Goal: Task Accomplishment & Management: Manage account settings

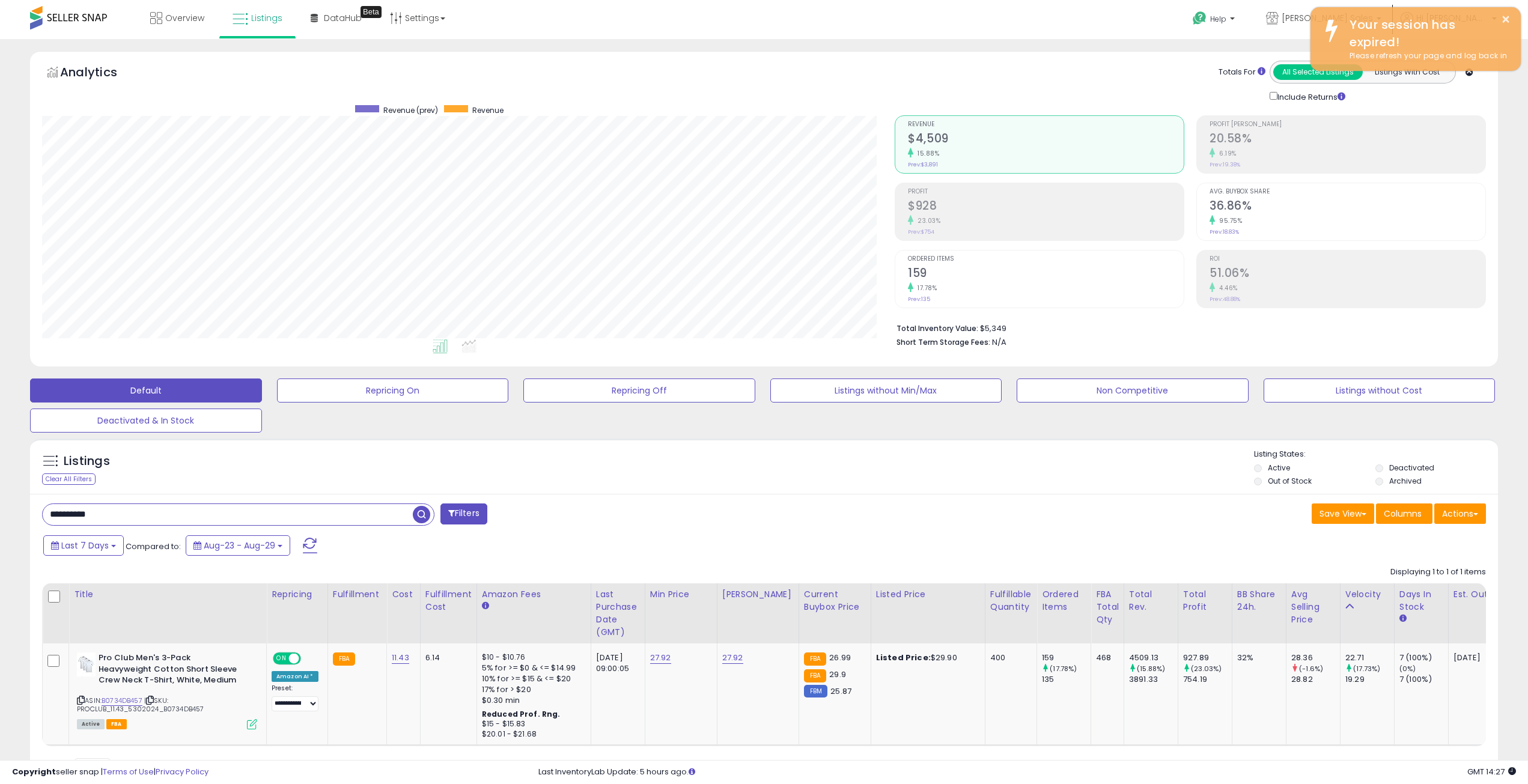
select select "**"
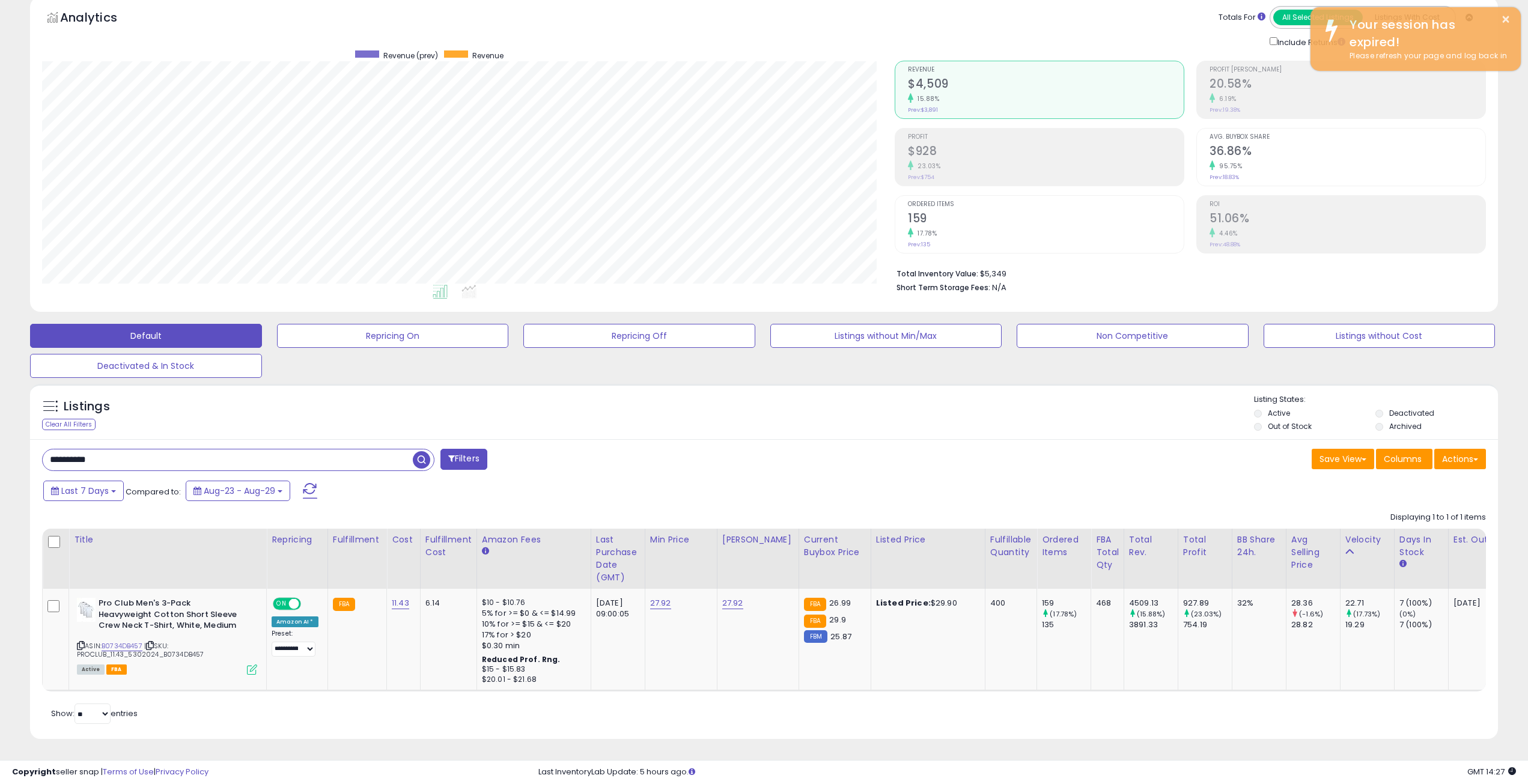
scroll to position [246, 853]
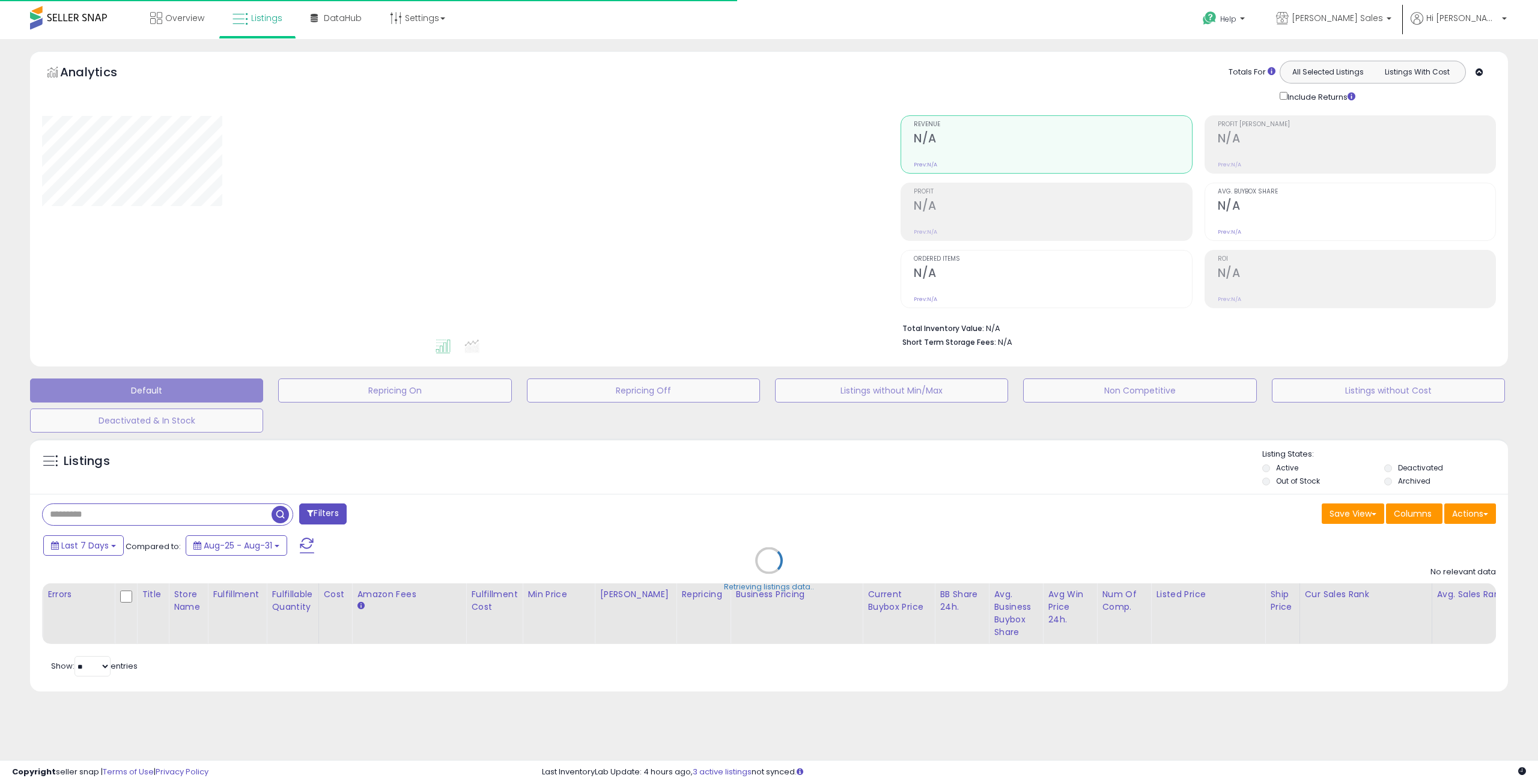
type input "**********"
select select "**"
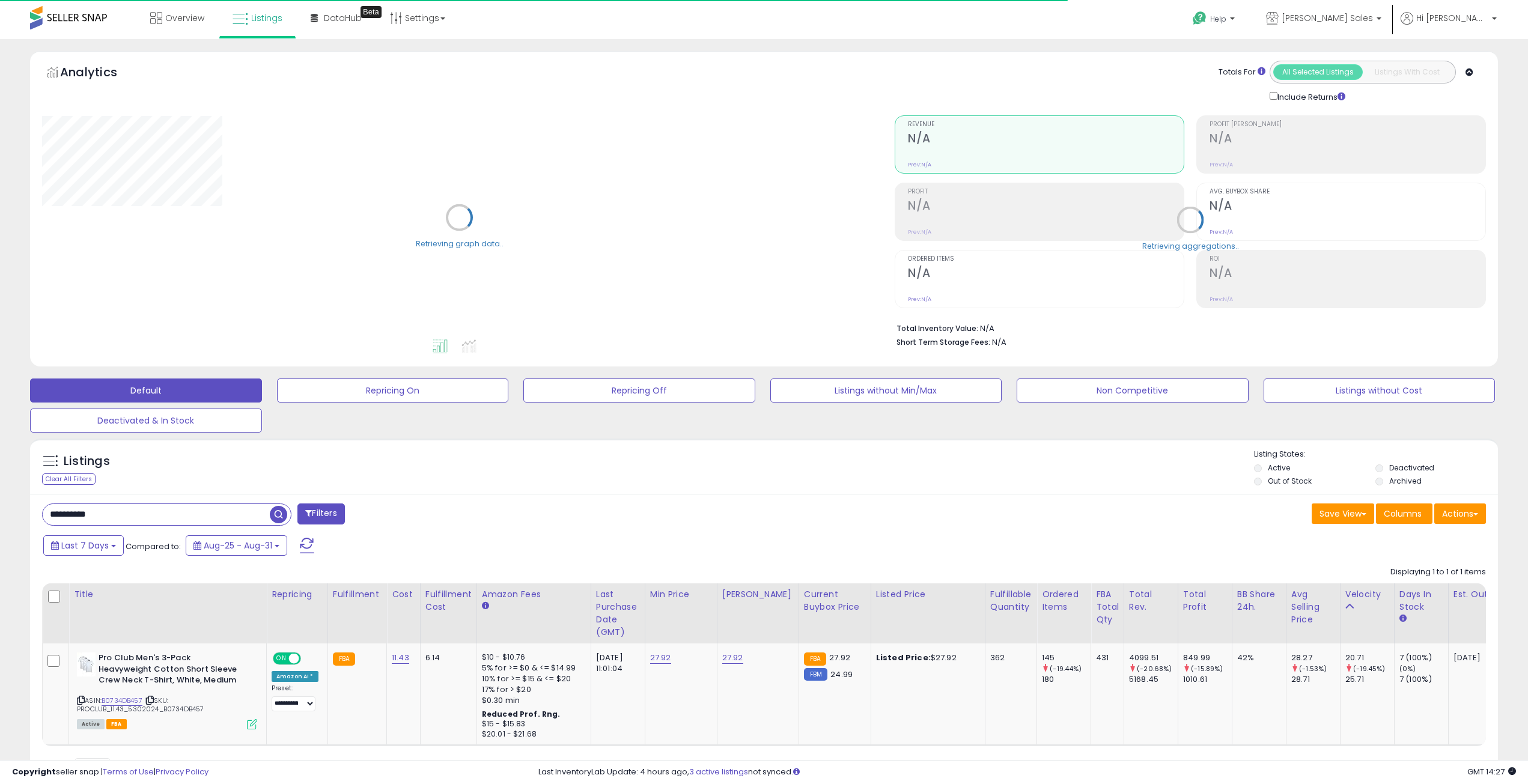
click at [246, 327] on div "Retrieving graph data.." at bounding box center [459, 227] width 853 height 246
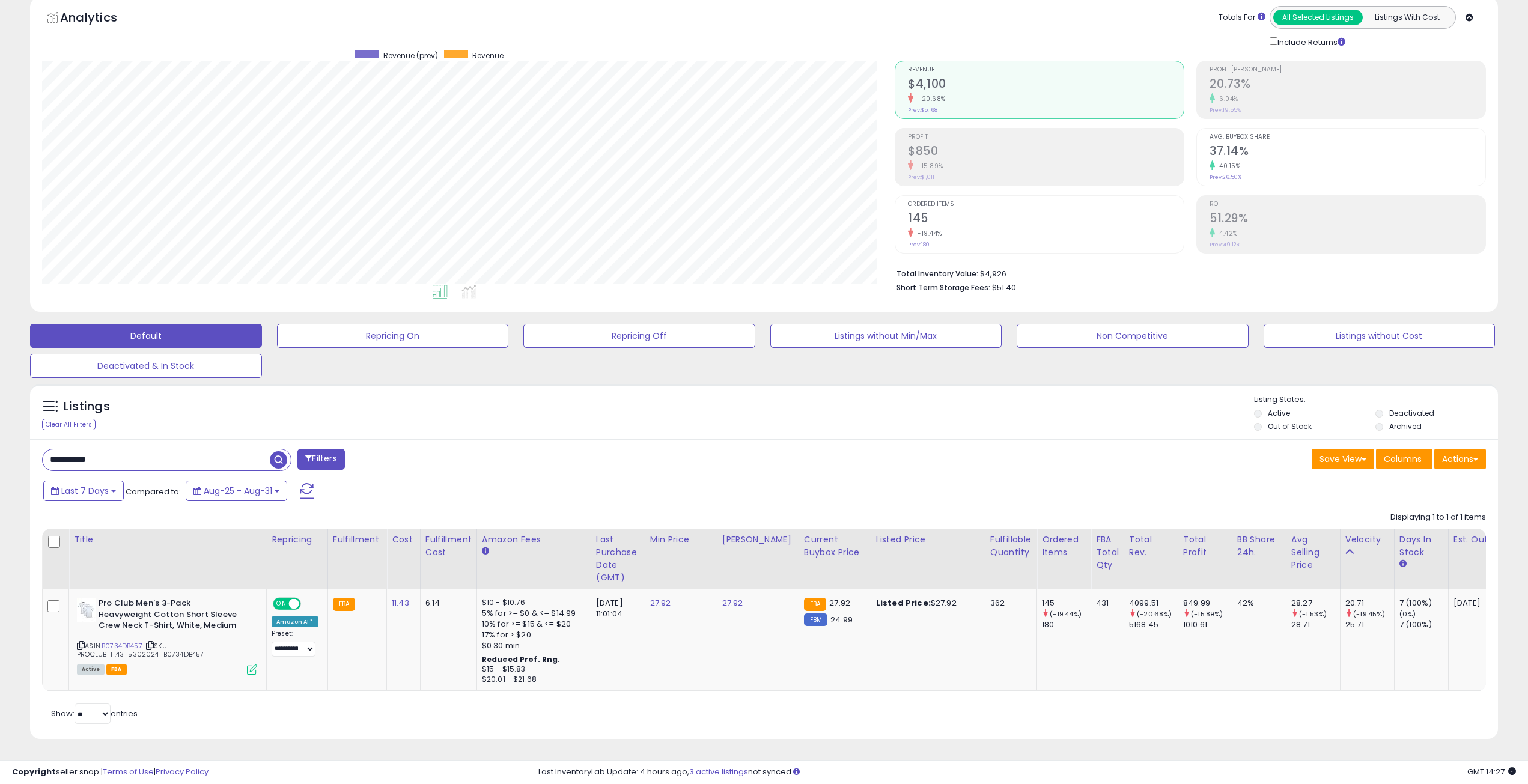
scroll to position [65, 0]
drag, startPoint x: 101, startPoint y: 452, endPoint x: 12, endPoint y: 453, distance: 89.0
click at [14, 451] on div "**********" at bounding box center [763, 375] width 1516 height 757
click at [421, 451] on span "button" at bounding box center [421, 459] width 18 height 18
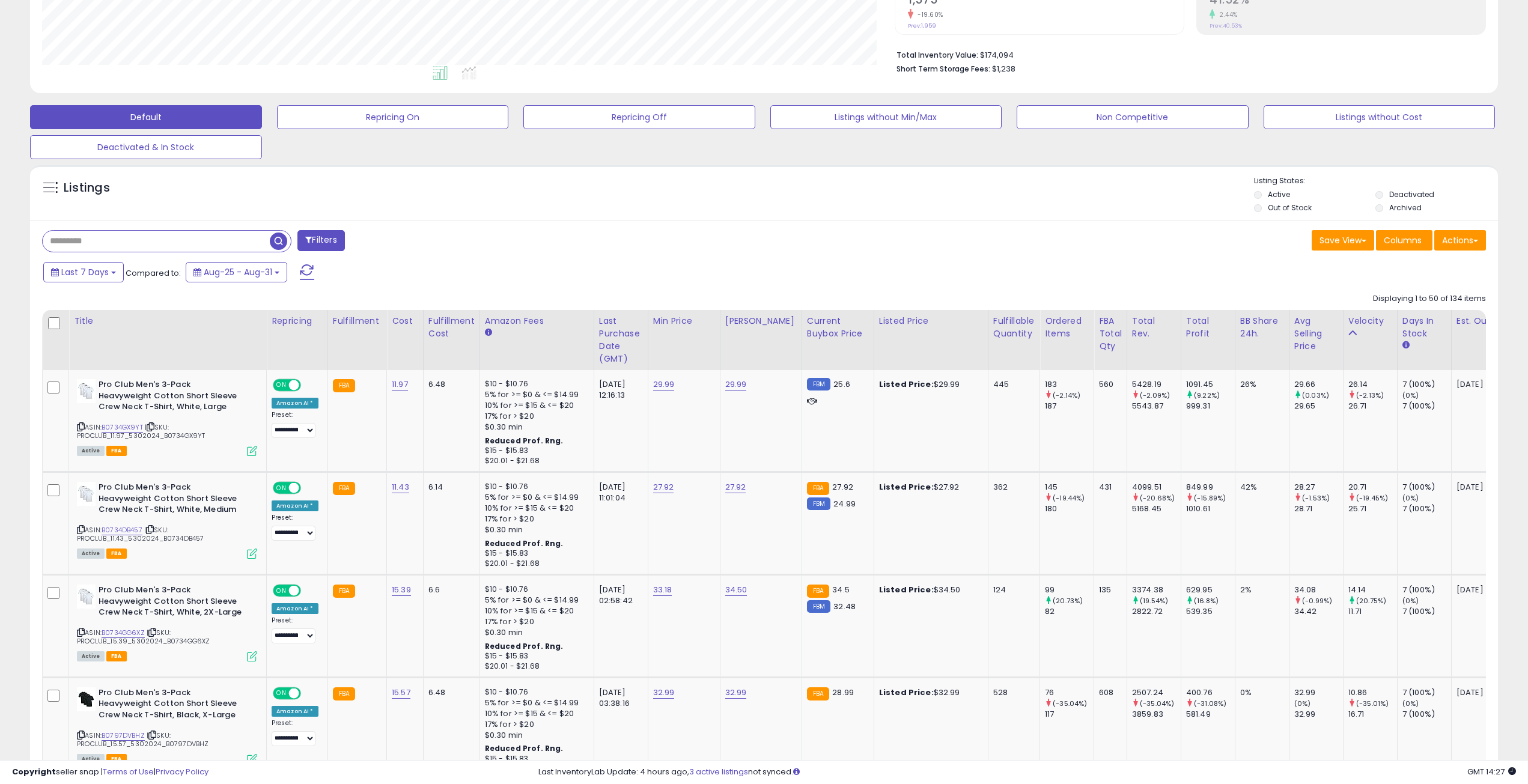
scroll to position [300, 0]
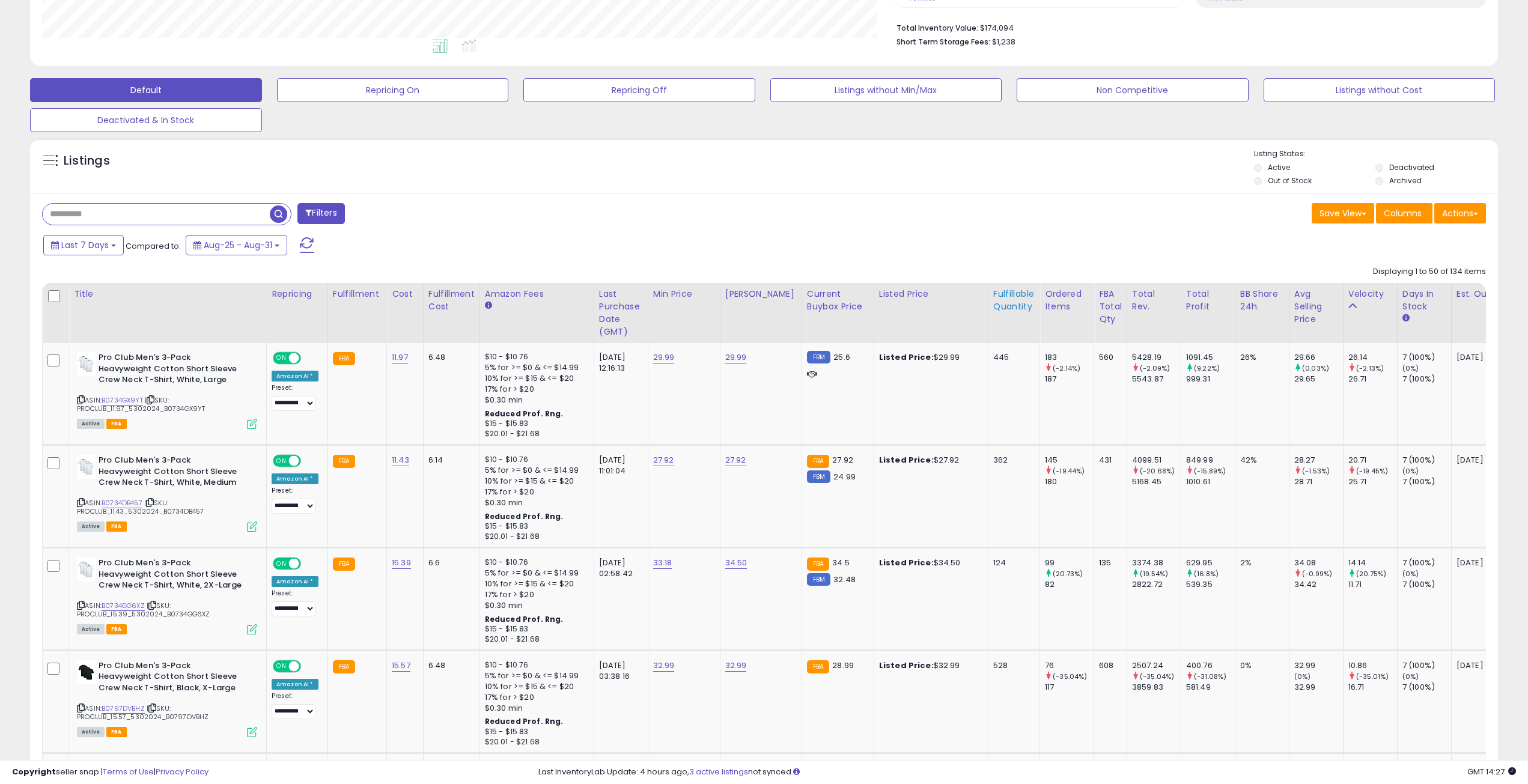
click at [994, 303] on div "Fulfillable Quantity" at bounding box center [1014, 300] width 42 height 25
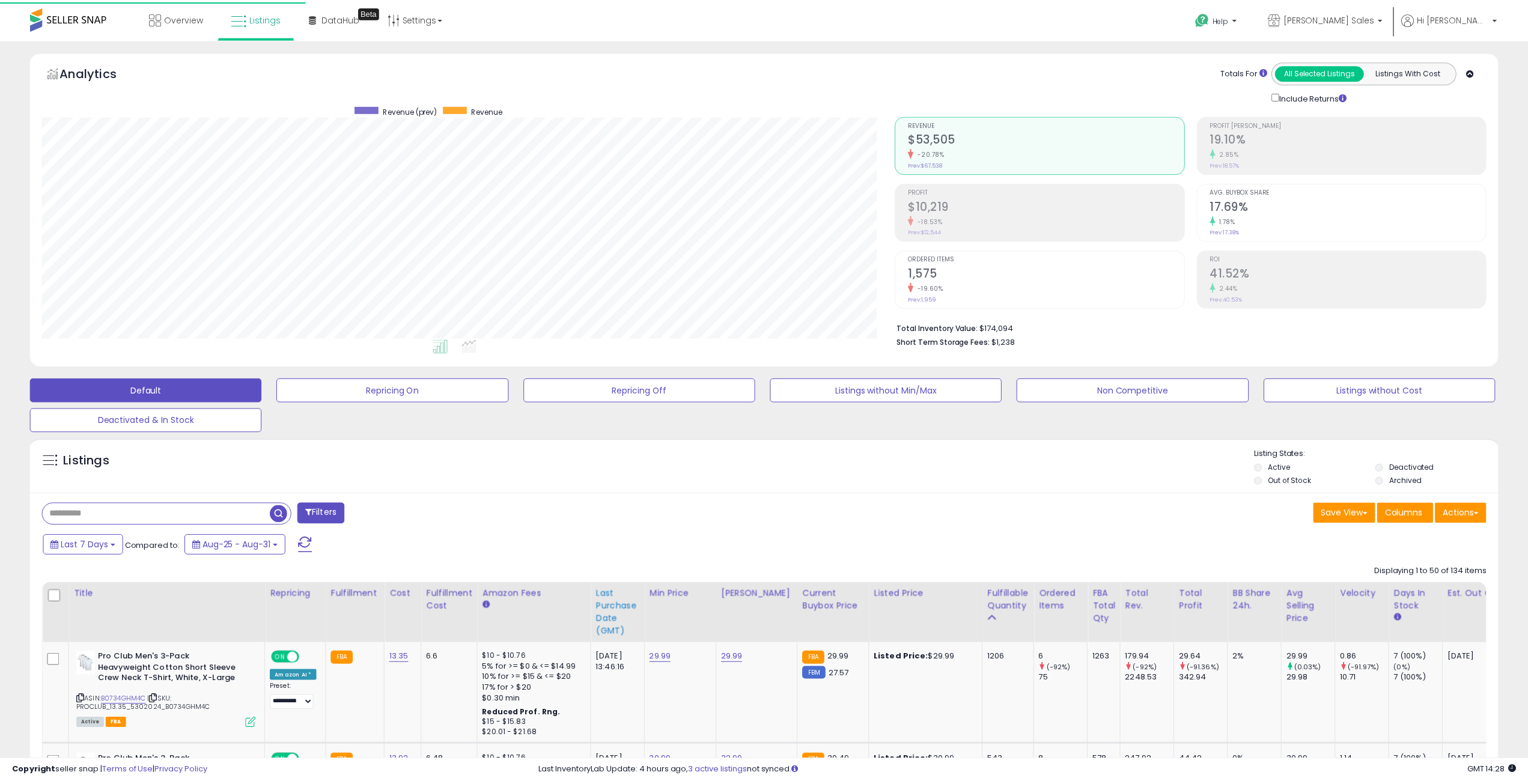
scroll to position [246, 853]
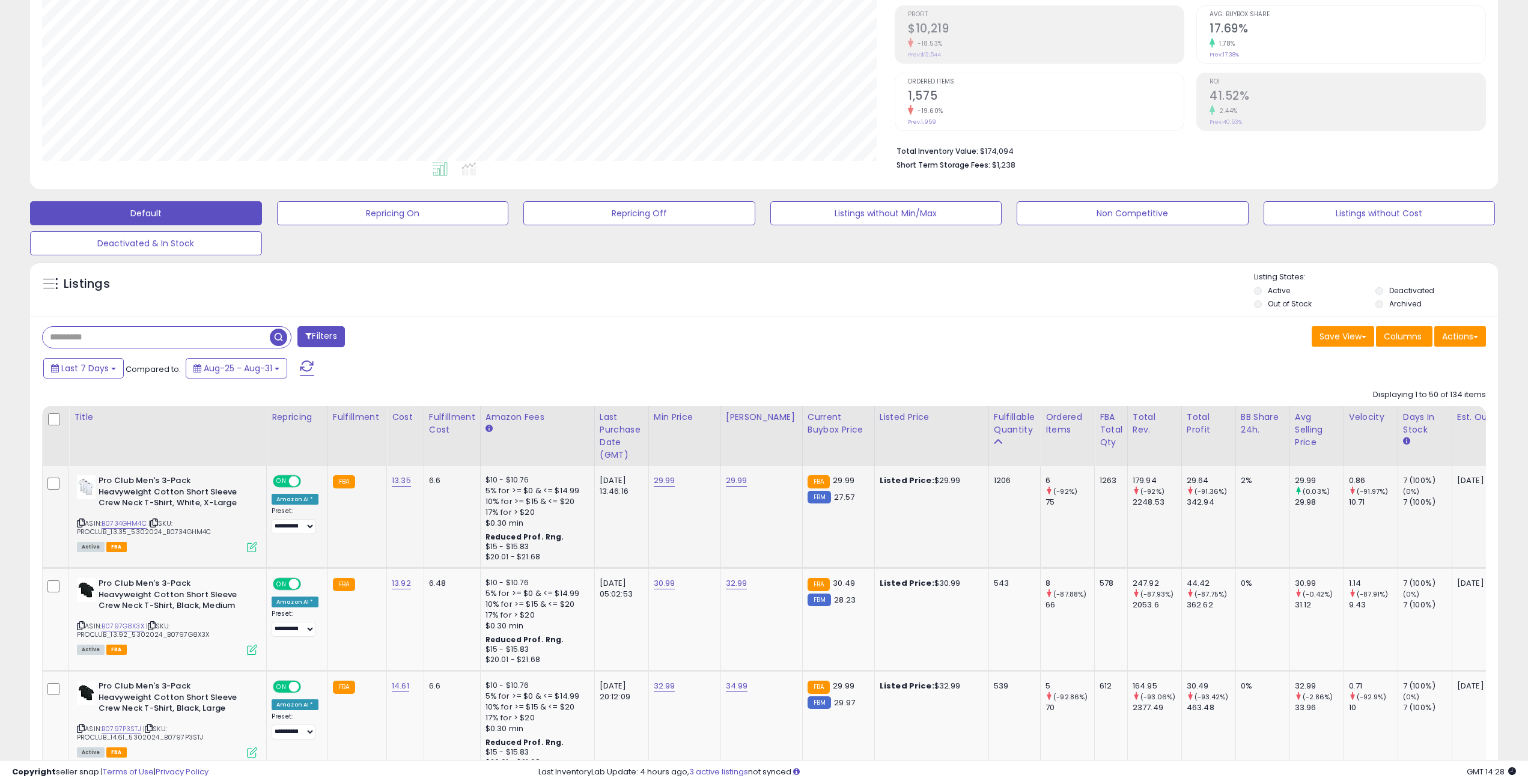
scroll to position [180, 0]
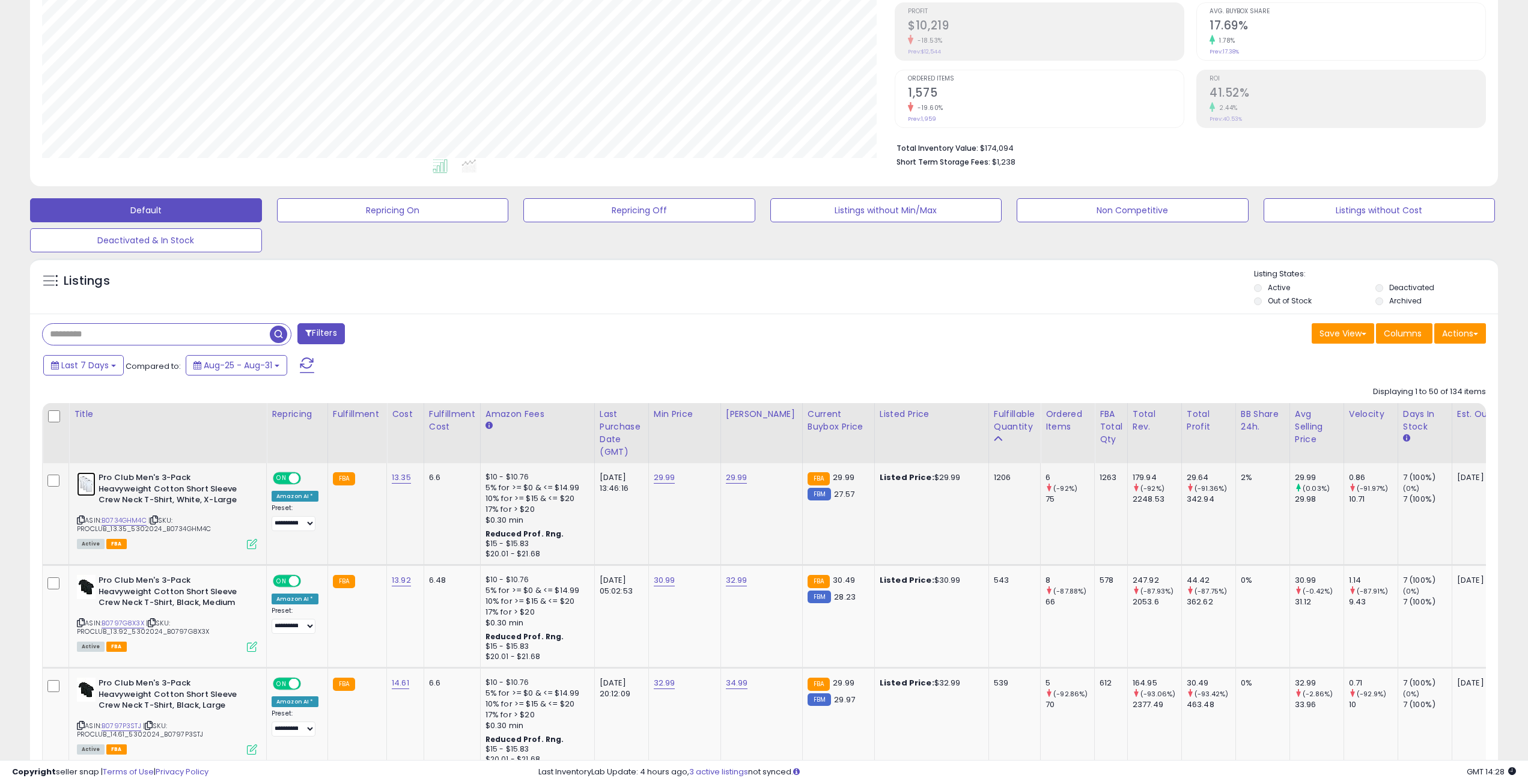
click at [83, 488] on img at bounding box center [86, 484] width 19 height 24
click at [80, 516] on icon at bounding box center [81, 519] width 7 height 6
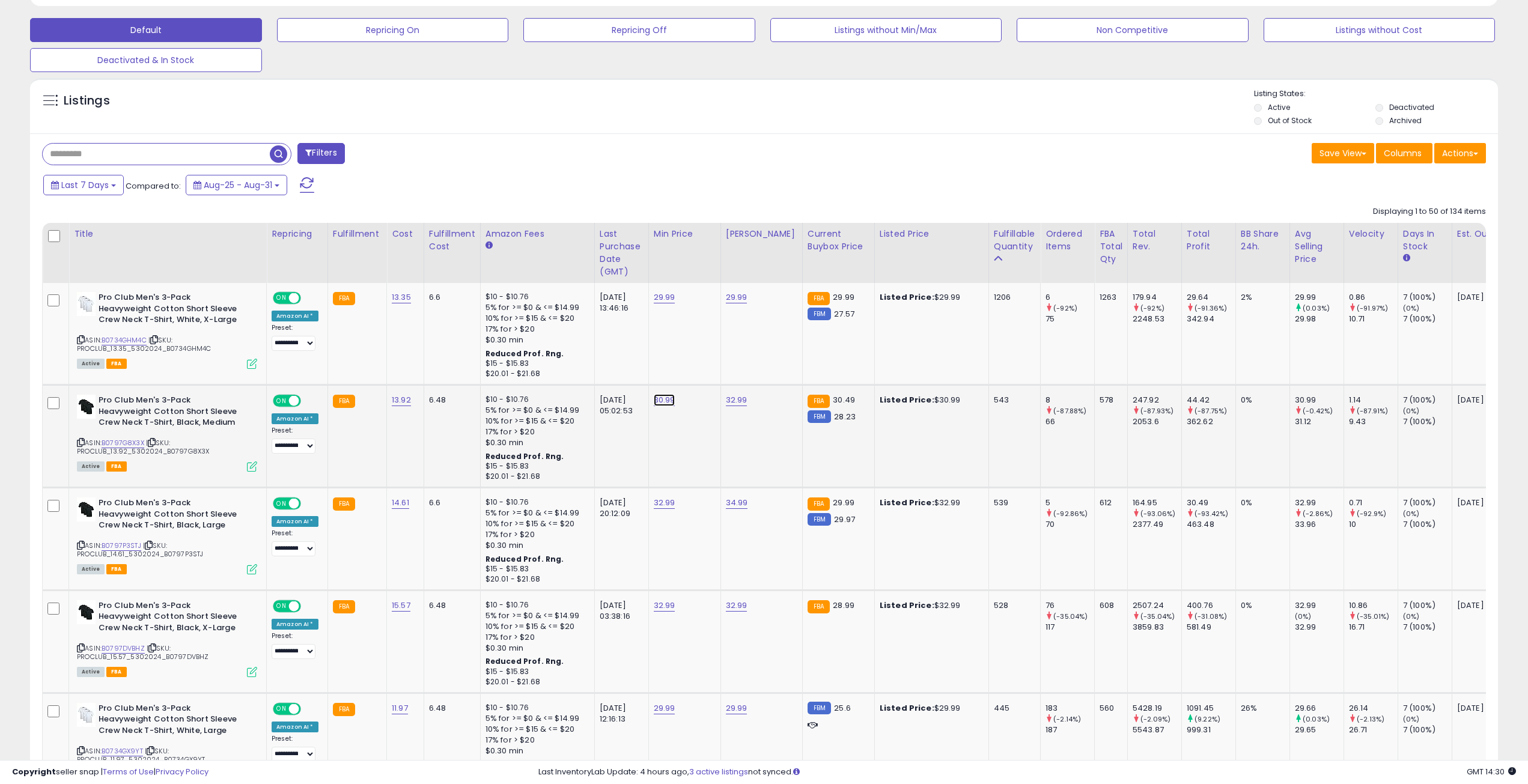
click at [658, 401] on link "30.99" at bounding box center [664, 400] width 21 height 12
drag, startPoint x: 602, startPoint y: 367, endPoint x: 574, endPoint y: 362, distance: 28.4
click at [574, 362] on input "*****" at bounding box center [624, 370] width 106 height 20
type input "*****"
click at [703, 377] on button "submit" at bounding box center [693, 368] width 20 height 18
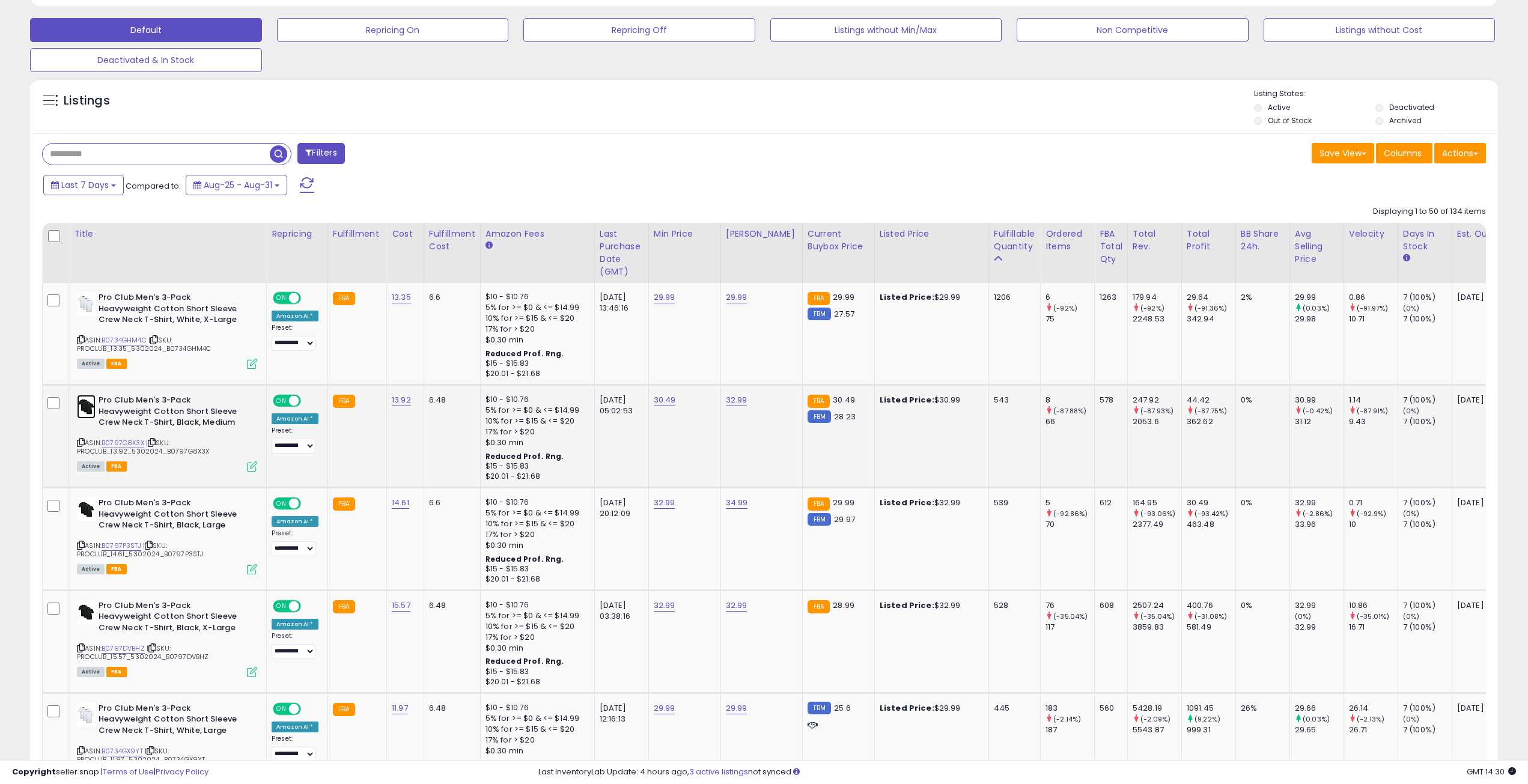
click at [90, 412] on img at bounding box center [86, 406] width 19 height 24
click at [86, 406] on img at bounding box center [86, 406] width 19 height 24
click at [83, 509] on img at bounding box center [86, 509] width 19 height 24
click at [660, 498] on link "32.99" at bounding box center [664, 503] width 21 height 12
drag, startPoint x: 610, startPoint y: 477, endPoint x: 569, endPoint y: 471, distance: 41.4
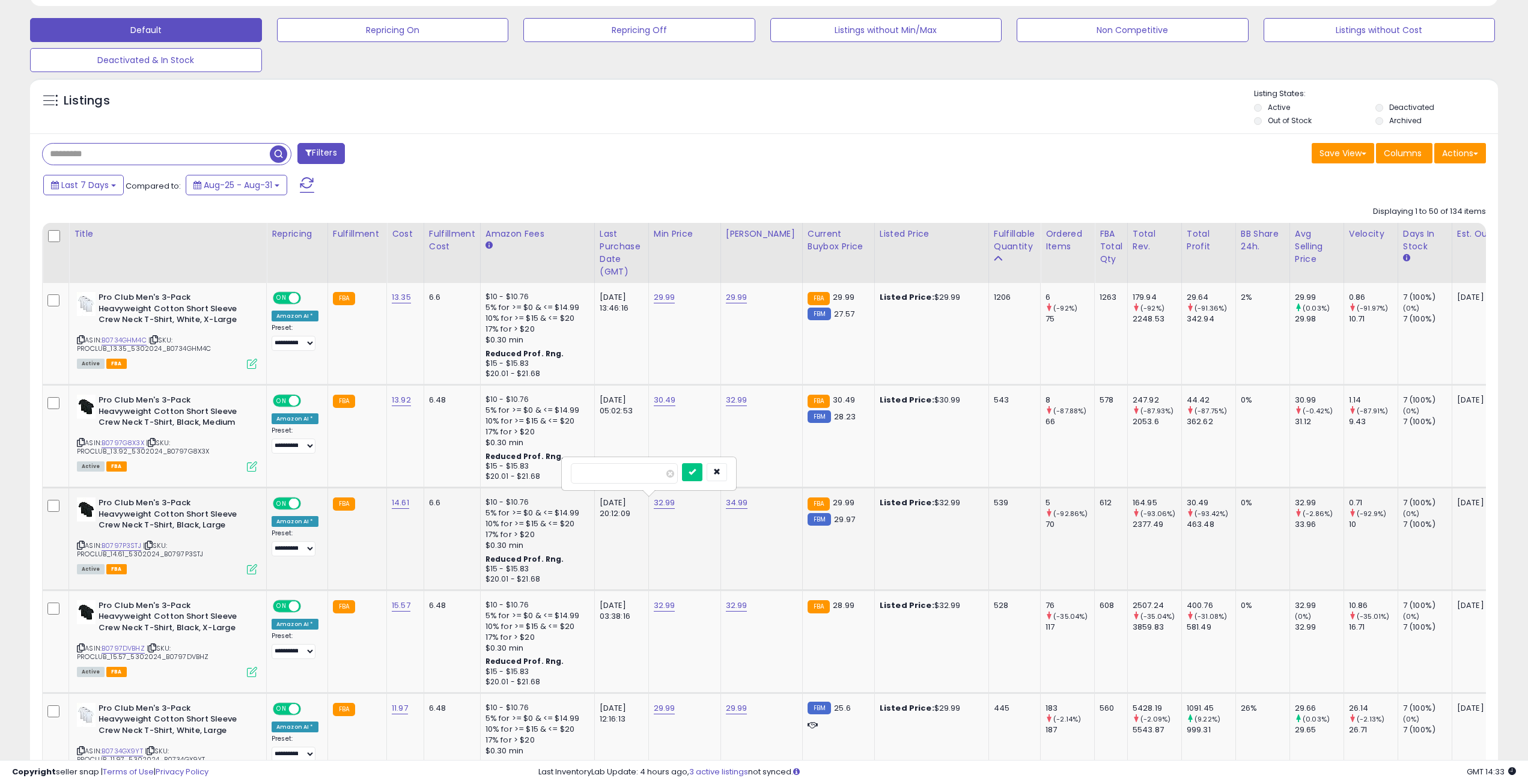
click at [570, 471] on div "*****" at bounding box center [648, 473] width 173 height 31
type input "*****"
click at [688, 565] on td "32.99 *****" at bounding box center [684, 538] width 72 height 103
click at [686, 566] on td "32.99 *****" at bounding box center [684, 538] width 72 height 103
click at [695, 472] on icon "submit" at bounding box center [693, 471] width 7 height 7
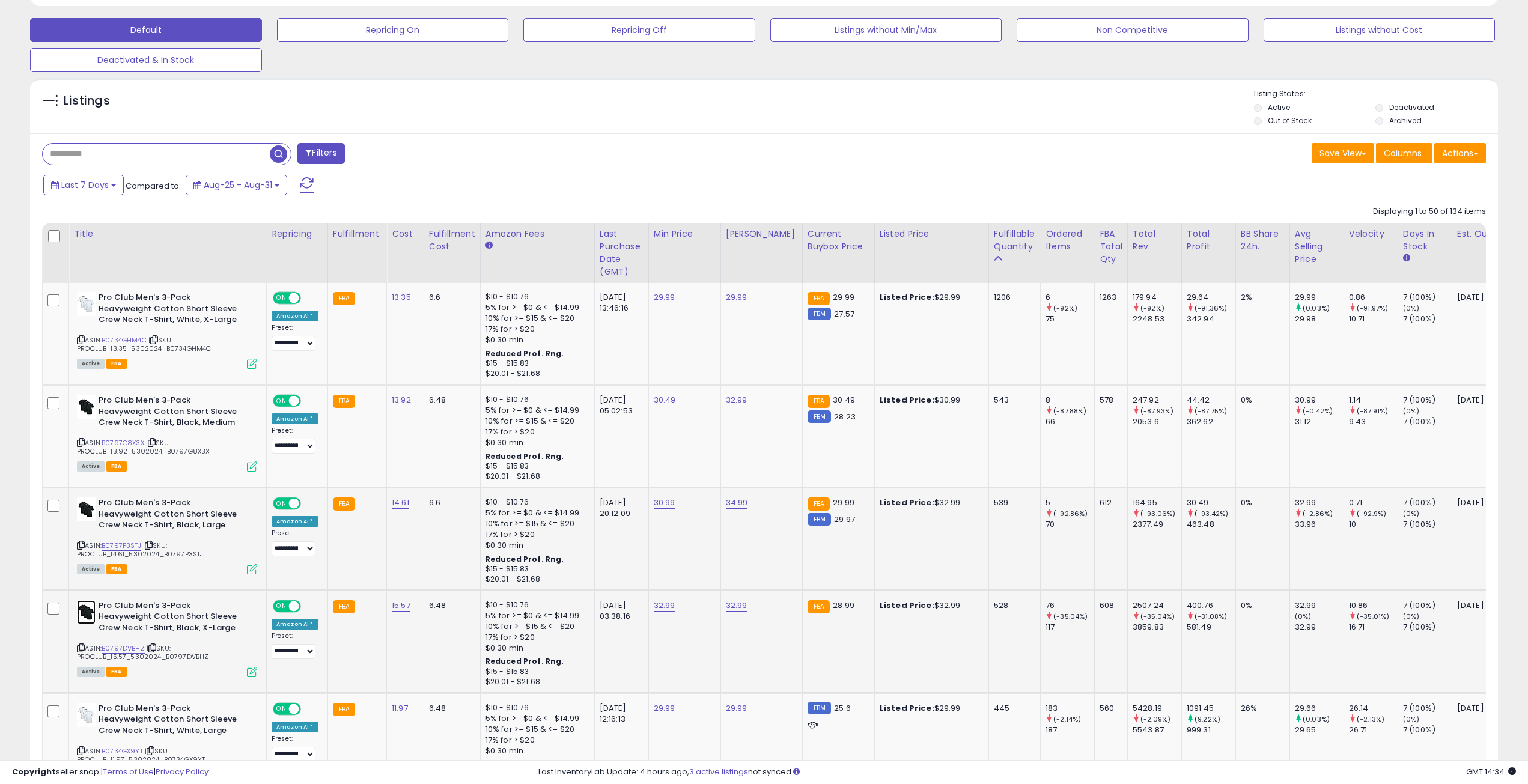
click at [87, 606] on img at bounding box center [86, 612] width 19 height 24
click at [78, 541] on icon at bounding box center [81, 544] width 7 height 6
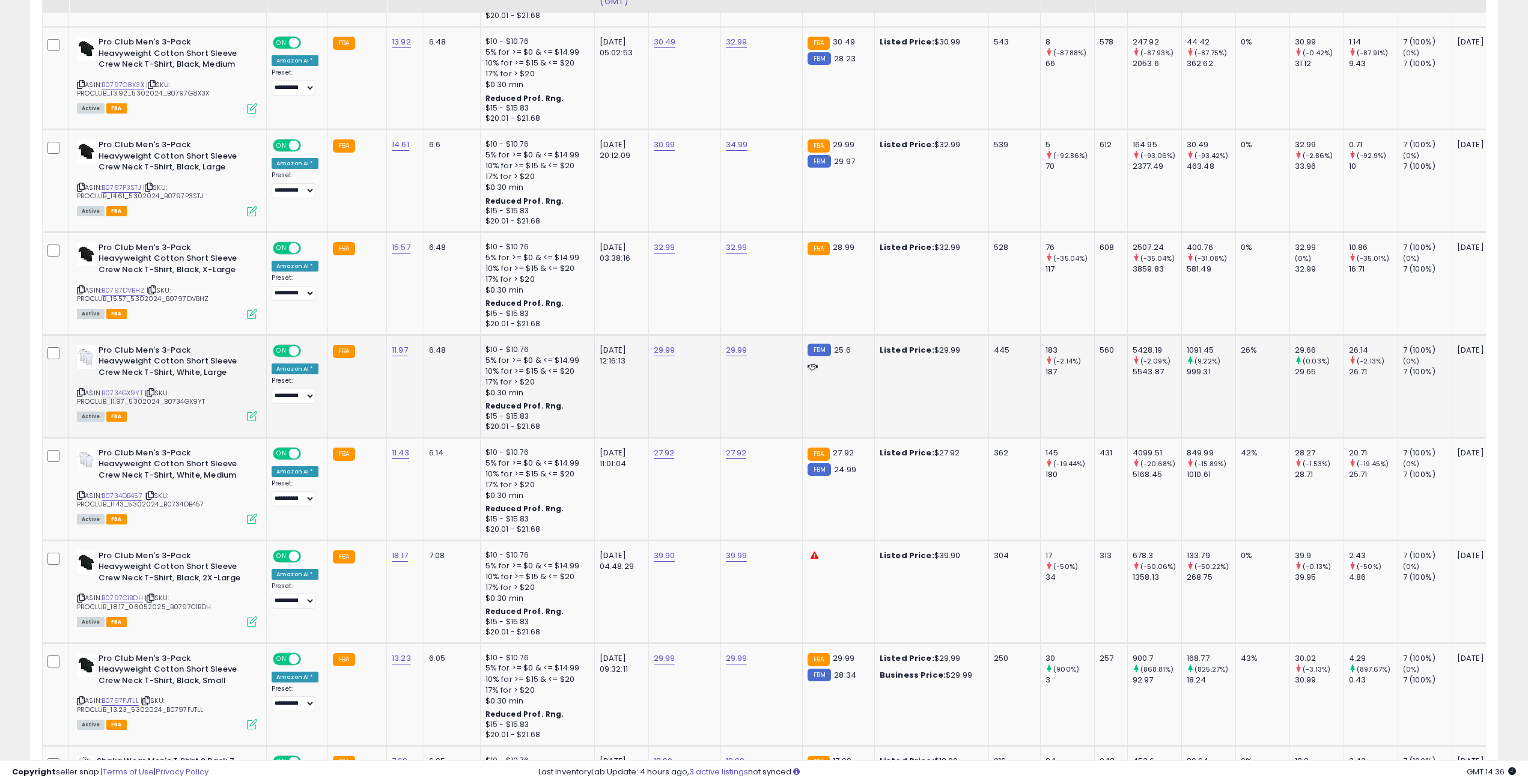
scroll to position [721, 0]
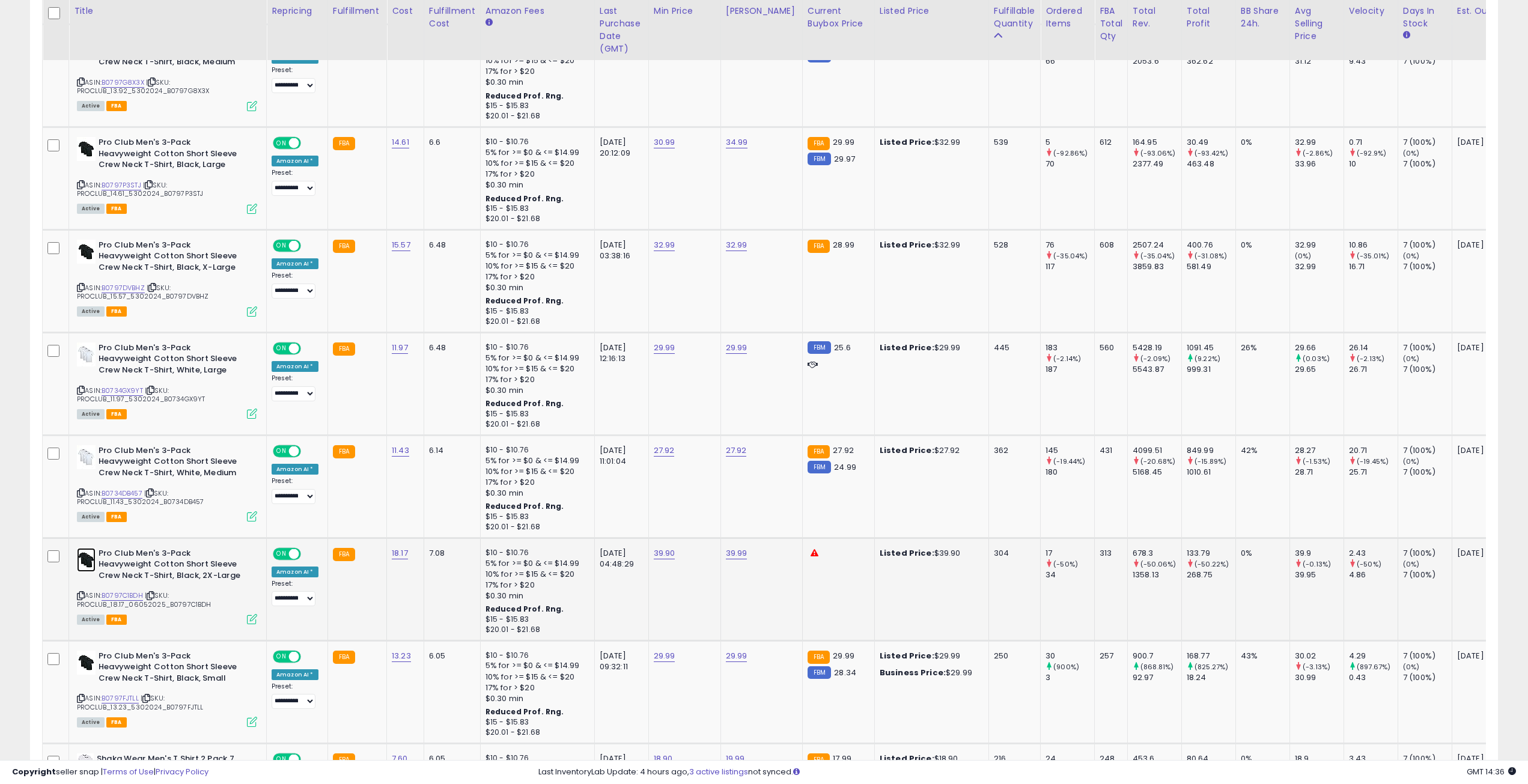
click at [88, 562] on img at bounding box center [86, 560] width 19 height 24
click at [85, 253] on img at bounding box center [86, 252] width 19 height 24
click at [81, 566] on img at bounding box center [86, 560] width 19 height 24
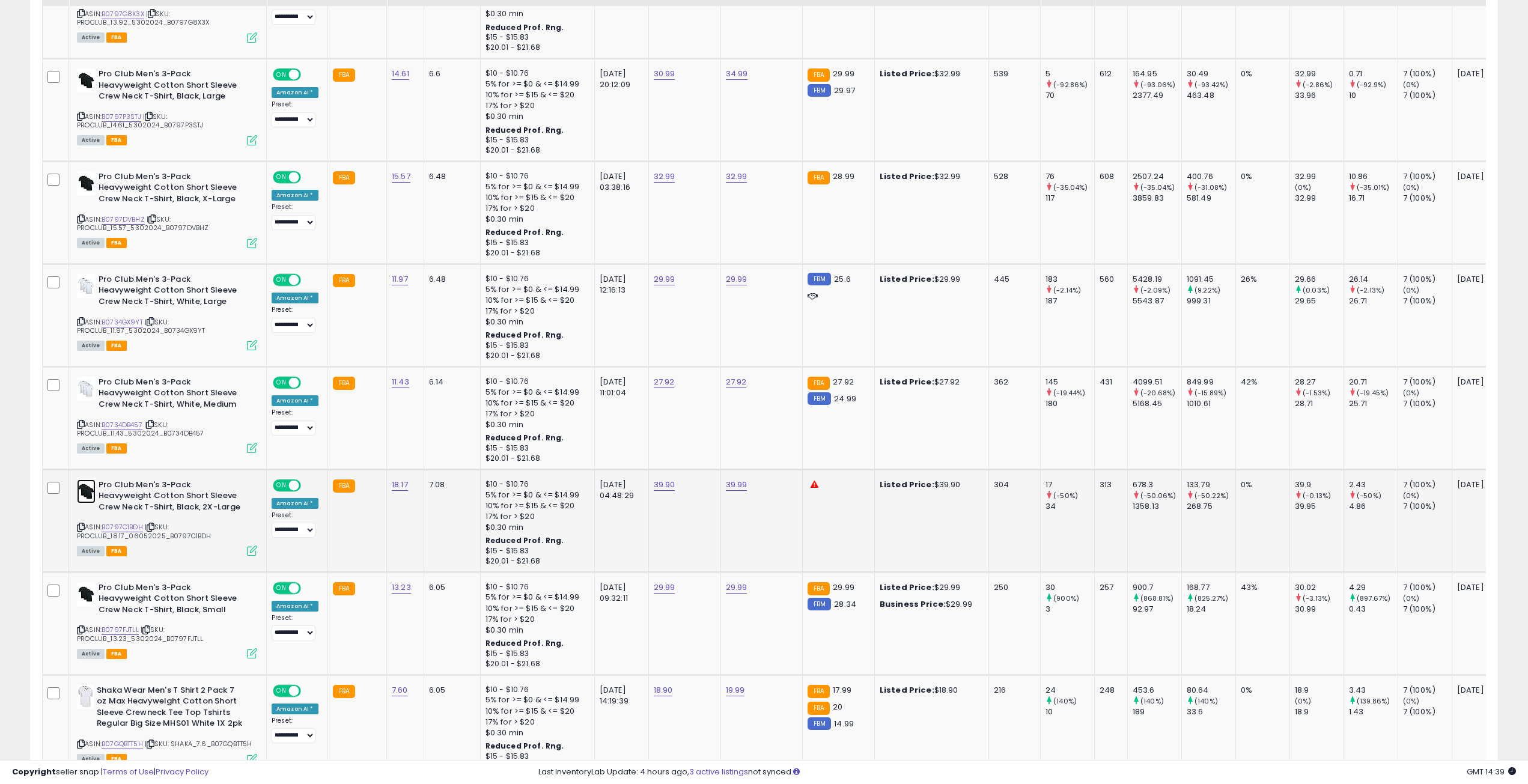
scroll to position [840, 0]
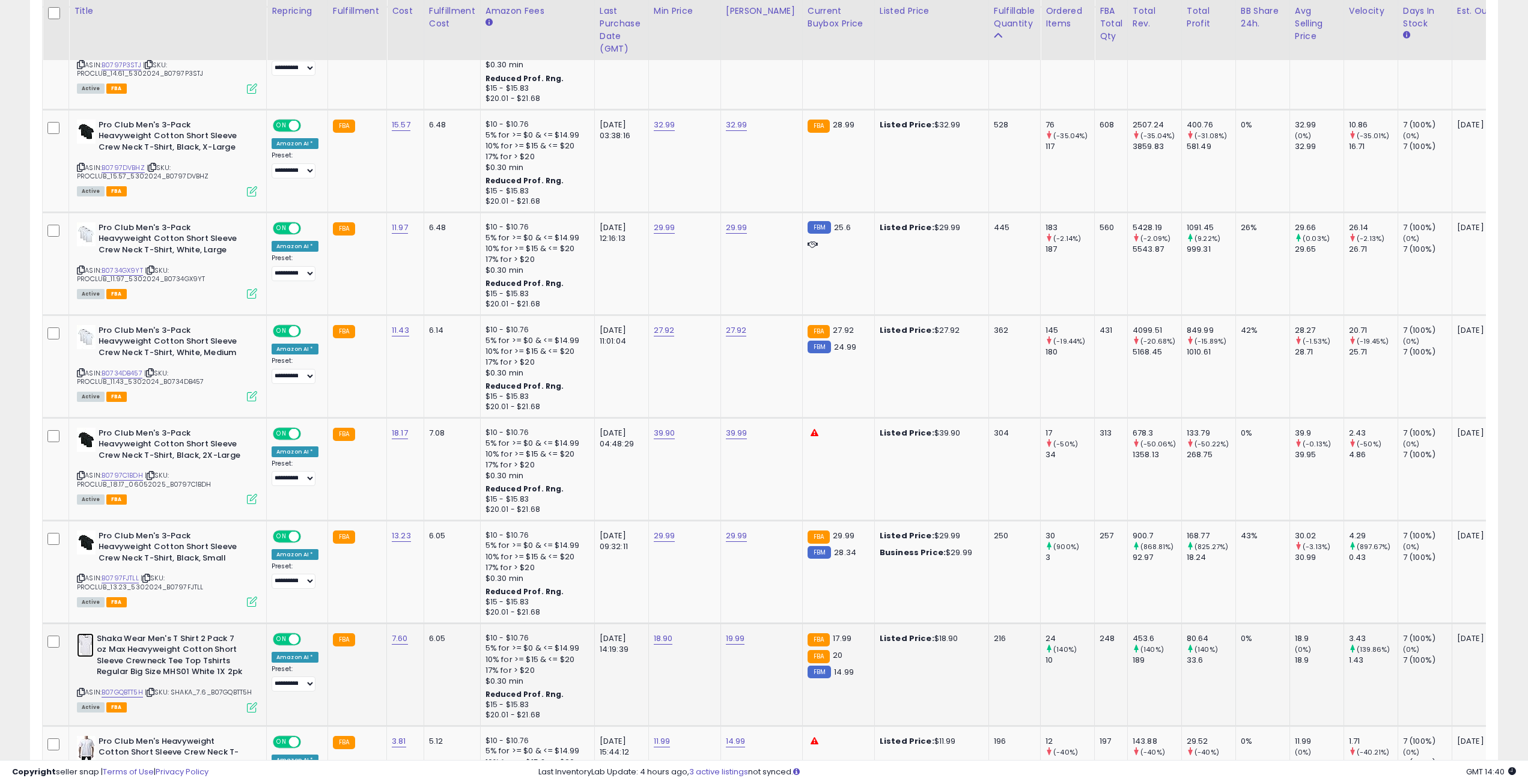
click at [85, 646] on img at bounding box center [85, 645] width 17 height 24
click at [657, 641] on link "18.90" at bounding box center [663, 638] width 19 height 12
drag, startPoint x: 594, startPoint y: 605, endPoint x: 540, endPoint y: 603, distance: 54.0
type input "*****"
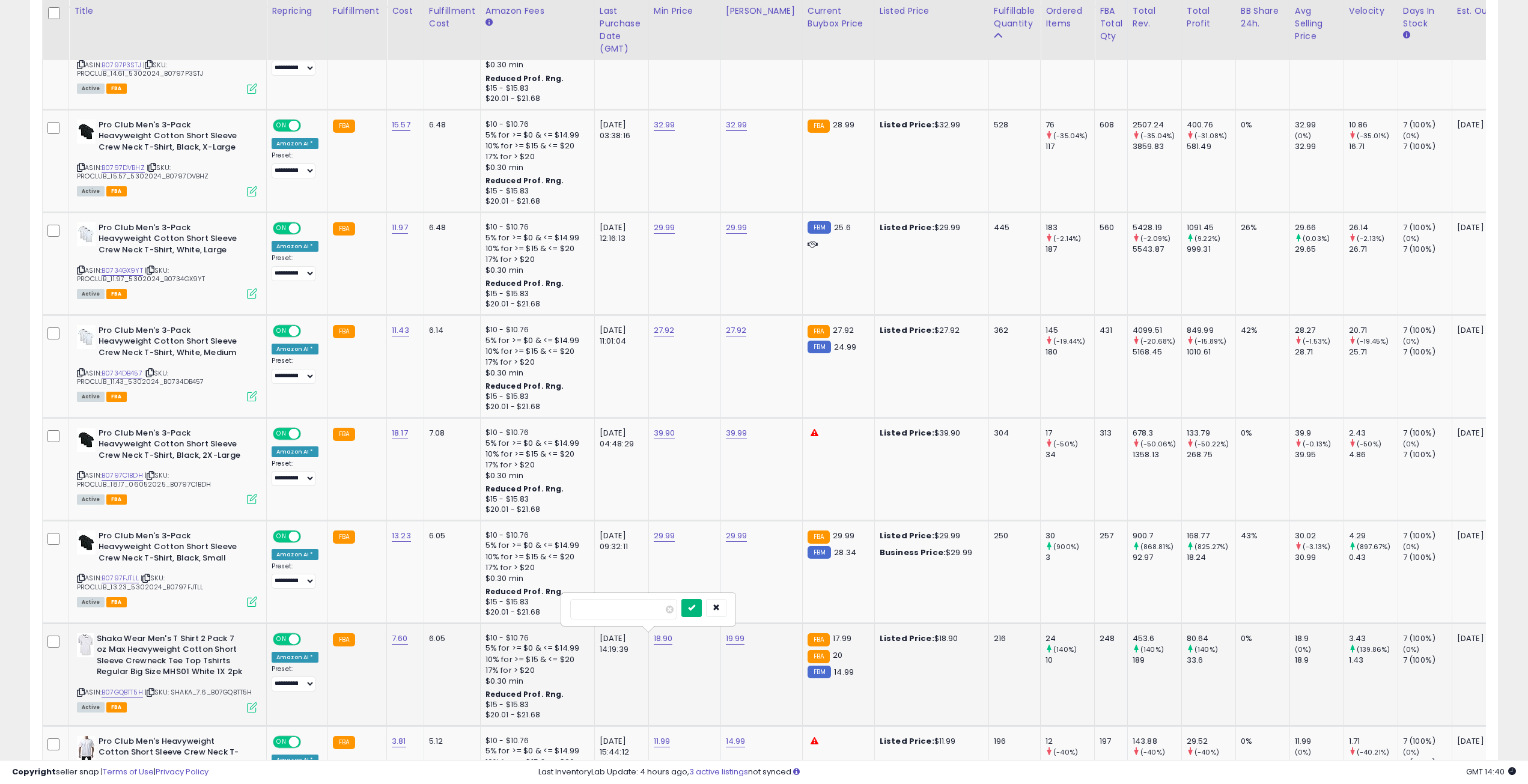
click at [702, 615] on button "submit" at bounding box center [692, 607] width 20 height 18
click at [84, 647] on img at bounding box center [85, 645] width 17 height 24
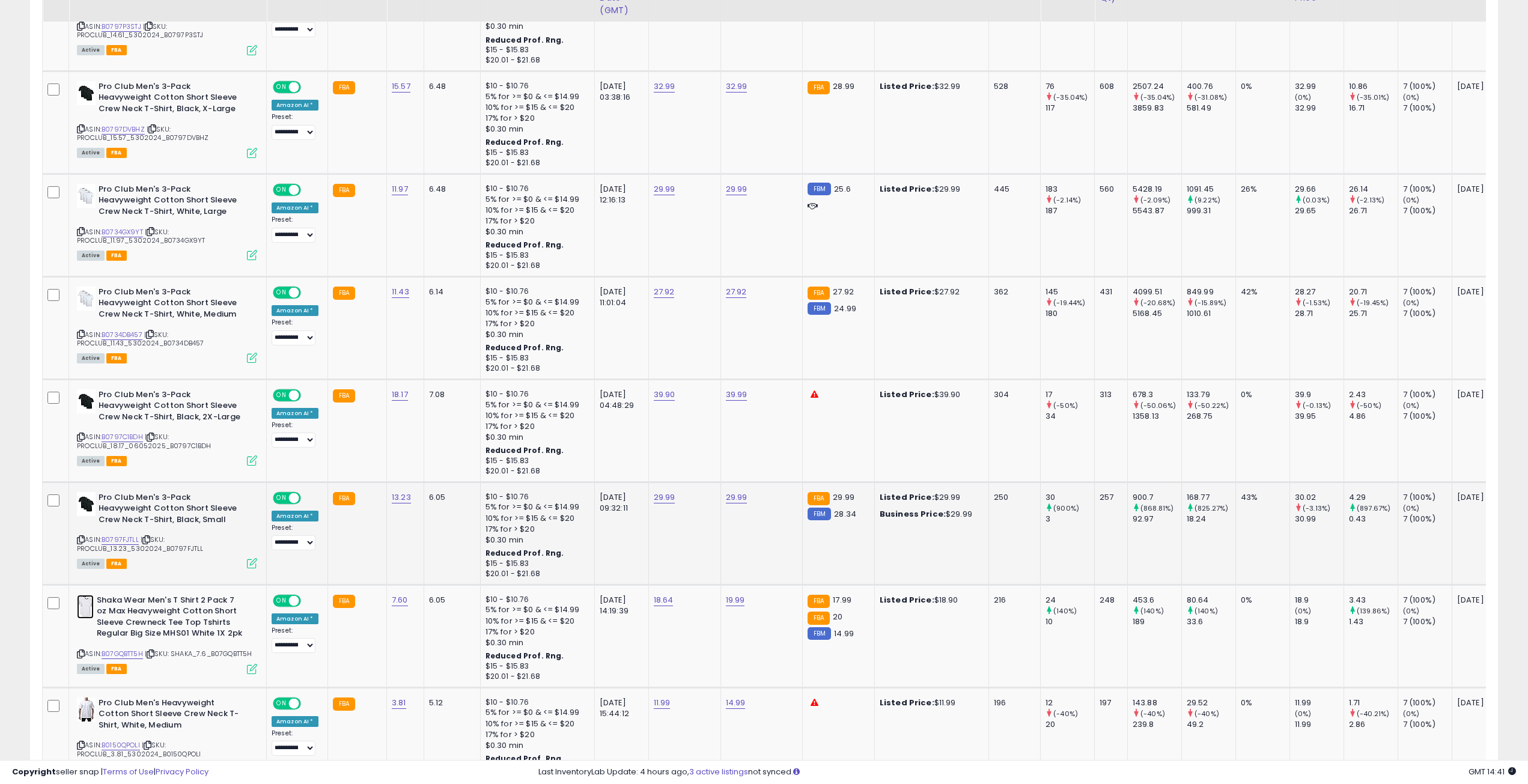
scroll to position [1081, 0]
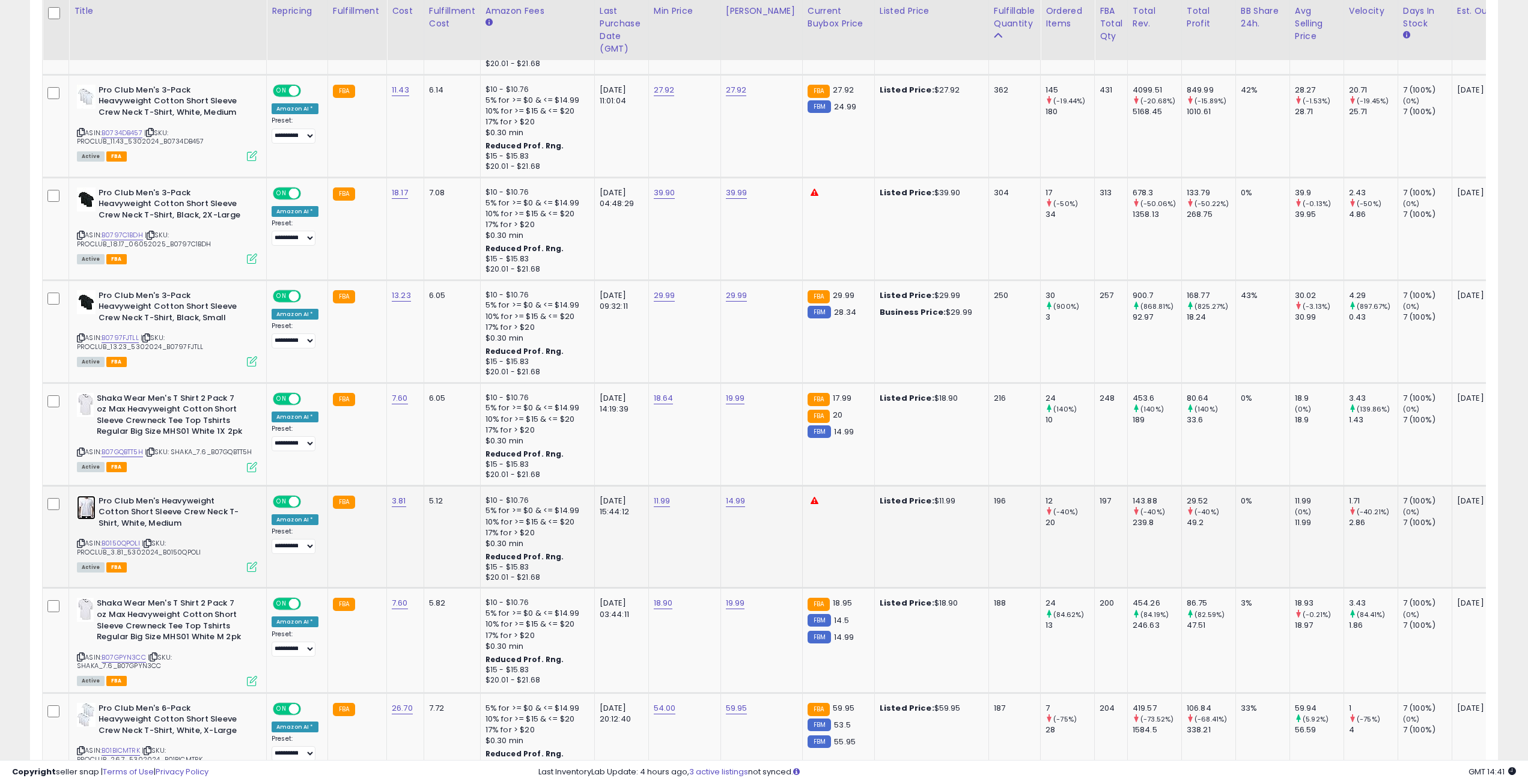
click at [94, 502] on img at bounding box center [86, 507] width 19 height 24
click at [654, 504] on link "11.99" at bounding box center [662, 501] width 17 height 12
drag, startPoint x: 604, startPoint y: 475, endPoint x: 567, endPoint y: 473, distance: 37.1
click at [567, 473] on div "*****" at bounding box center [646, 473] width 173 height 31
type input "****"
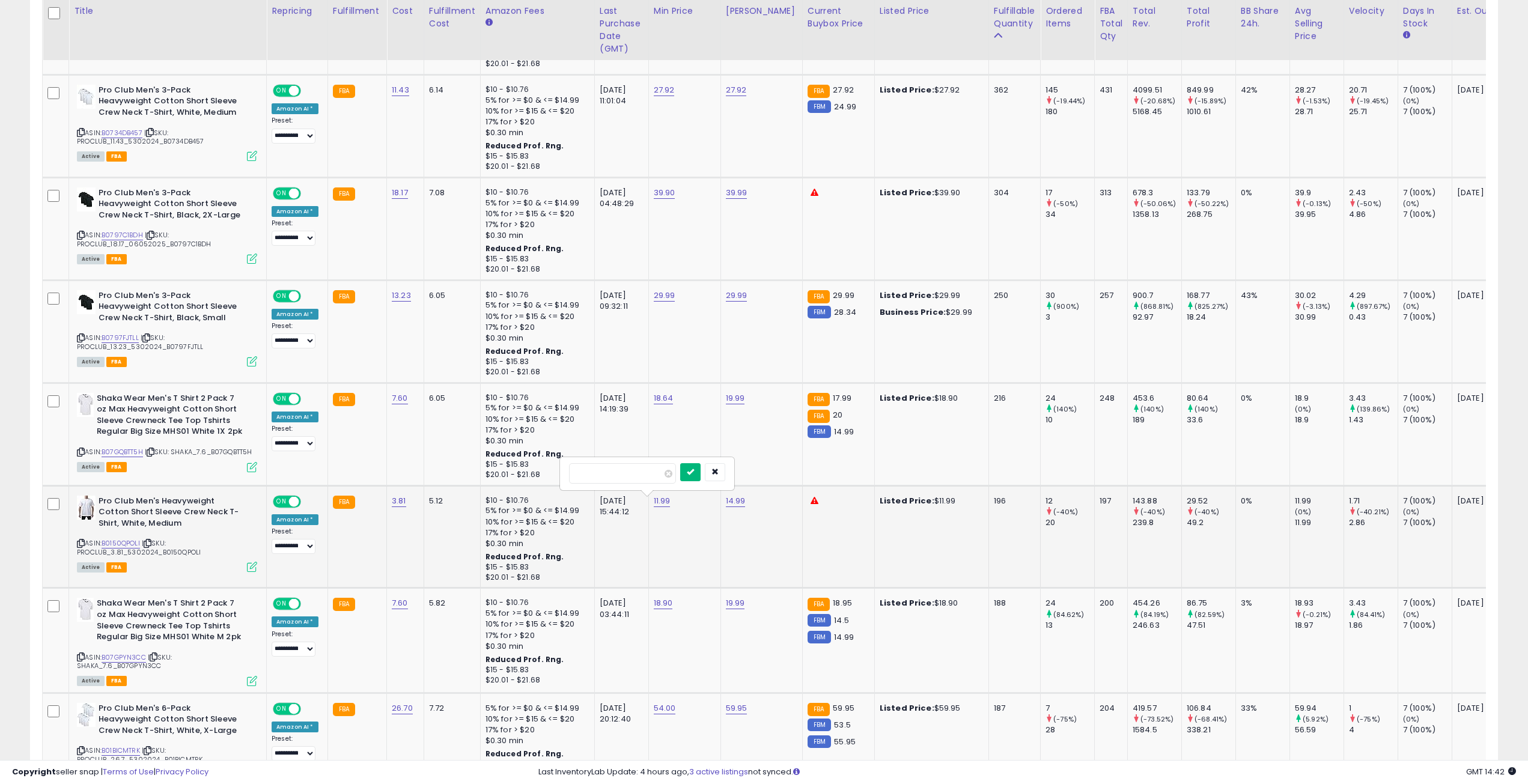
click at [694, 471] on icon "submit" at bounding box center [691, 471] width 7 height 7
click at [730, 502] on link "14.99" at bounding box center [735, 501] width 19 height 12
drag, startPoint x: 697, startPoint y: 475, endPoint x: 641, endPoint y: 467, distance: 56.6
click at [645, 467] on input "*****" at bounding box center [695, 473] width 106 height 20
type input "****"
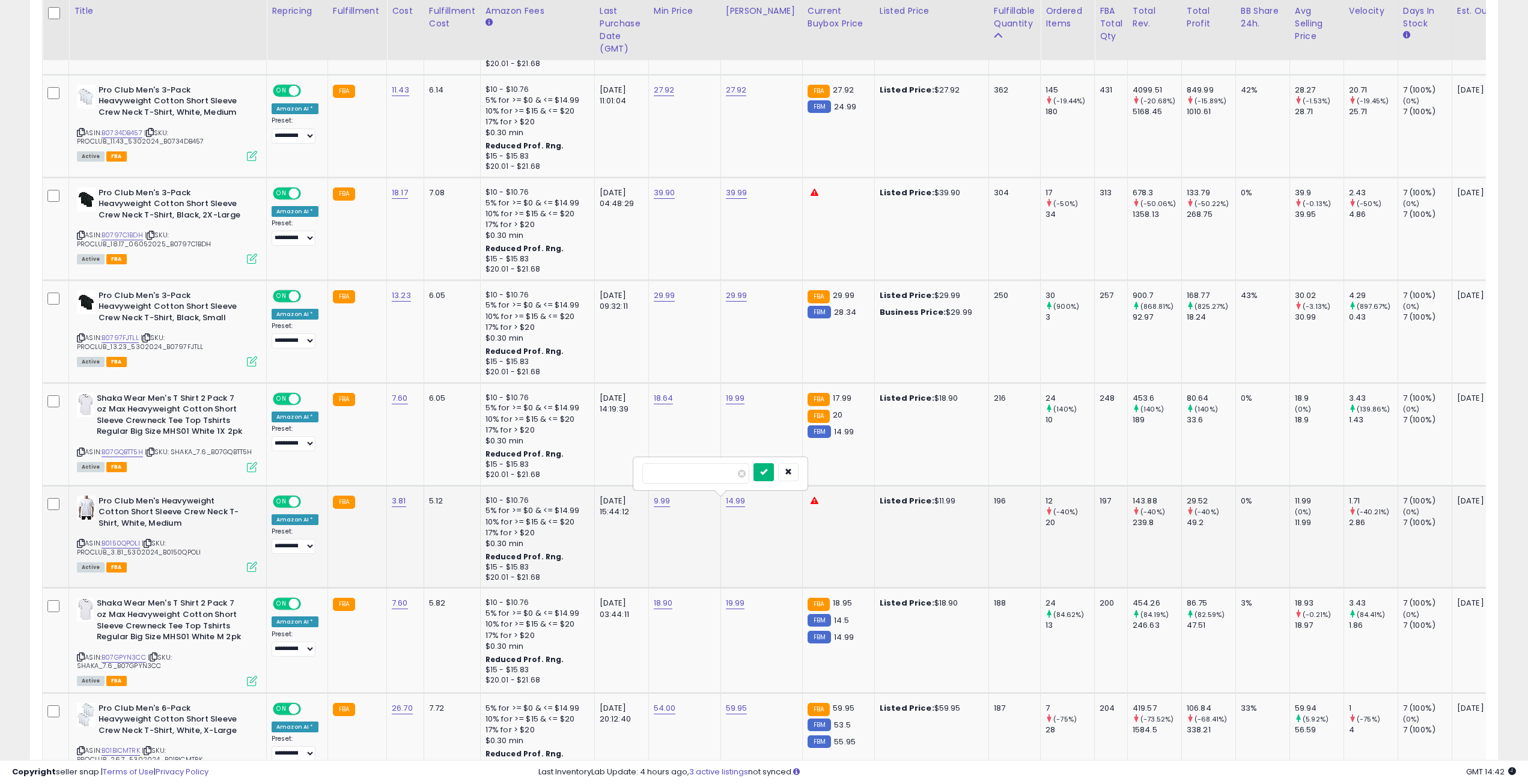
click at [774, 476] on button "submit" at bounding box center [764, 471] width 20 height 18
click at [84, 608] on img at bounding box center [85, 610] width 17 height 24
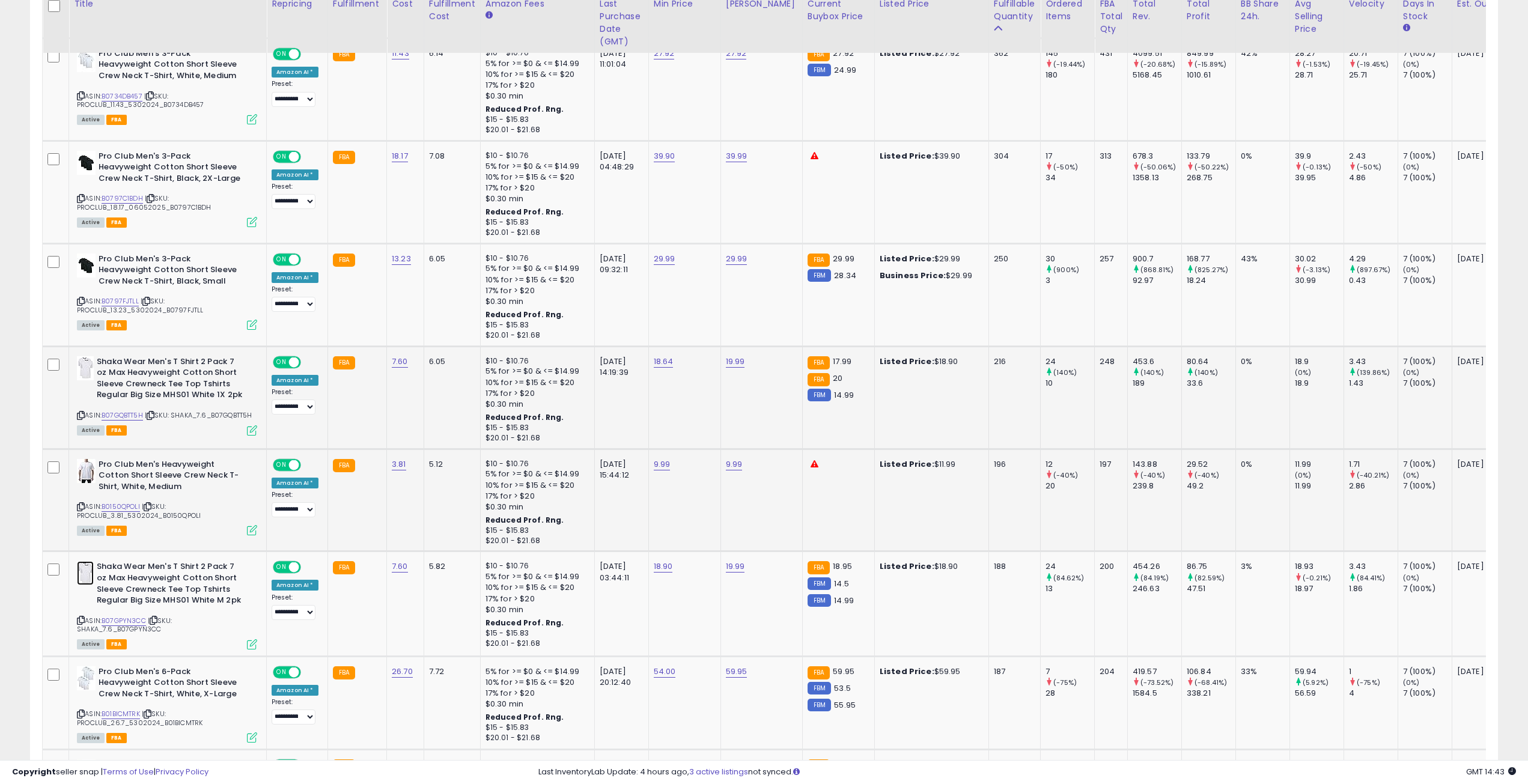
scroll to position [1141, 0]
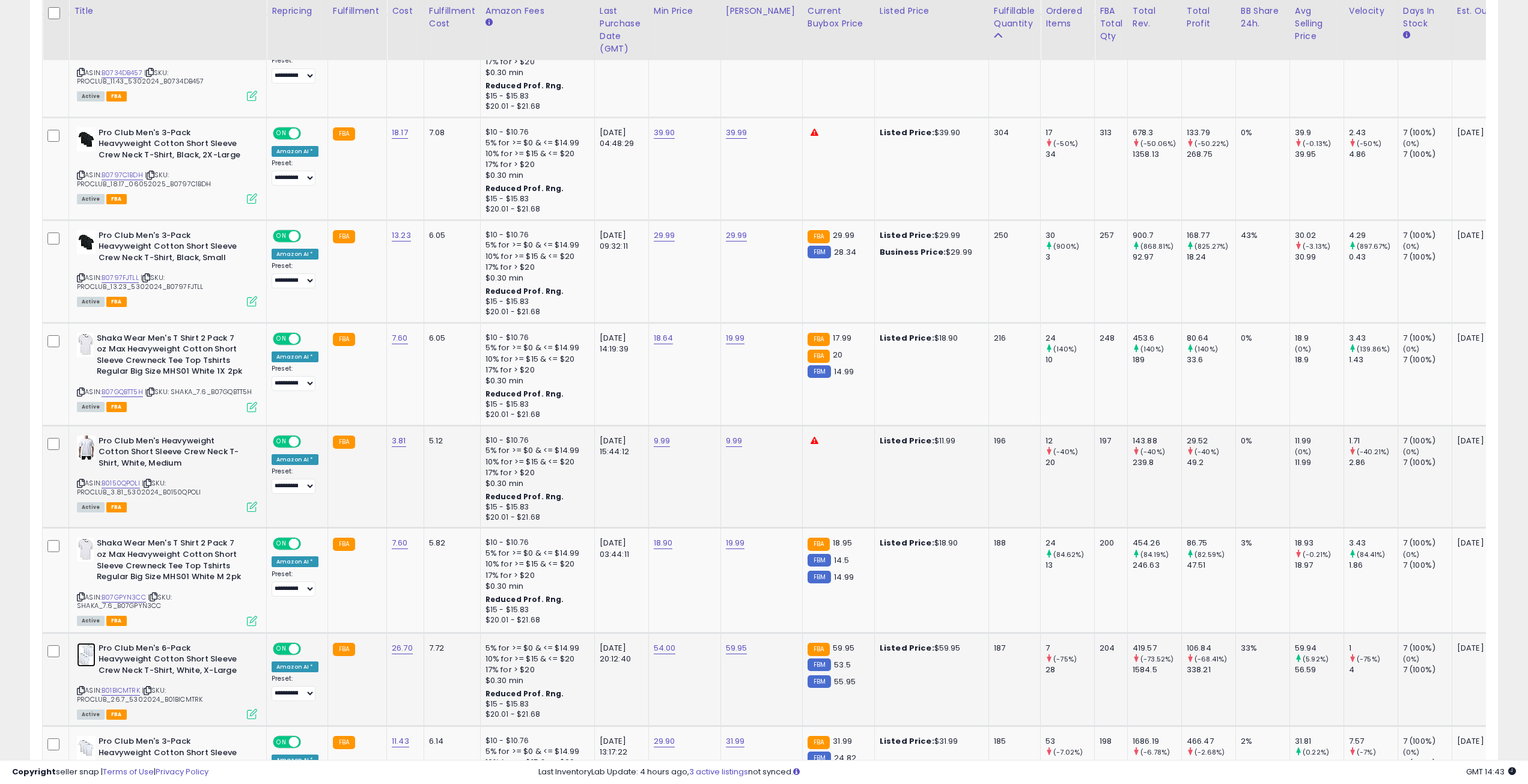
click at [86, 661] on img at bounding box center [86, 654] width 19 height 24
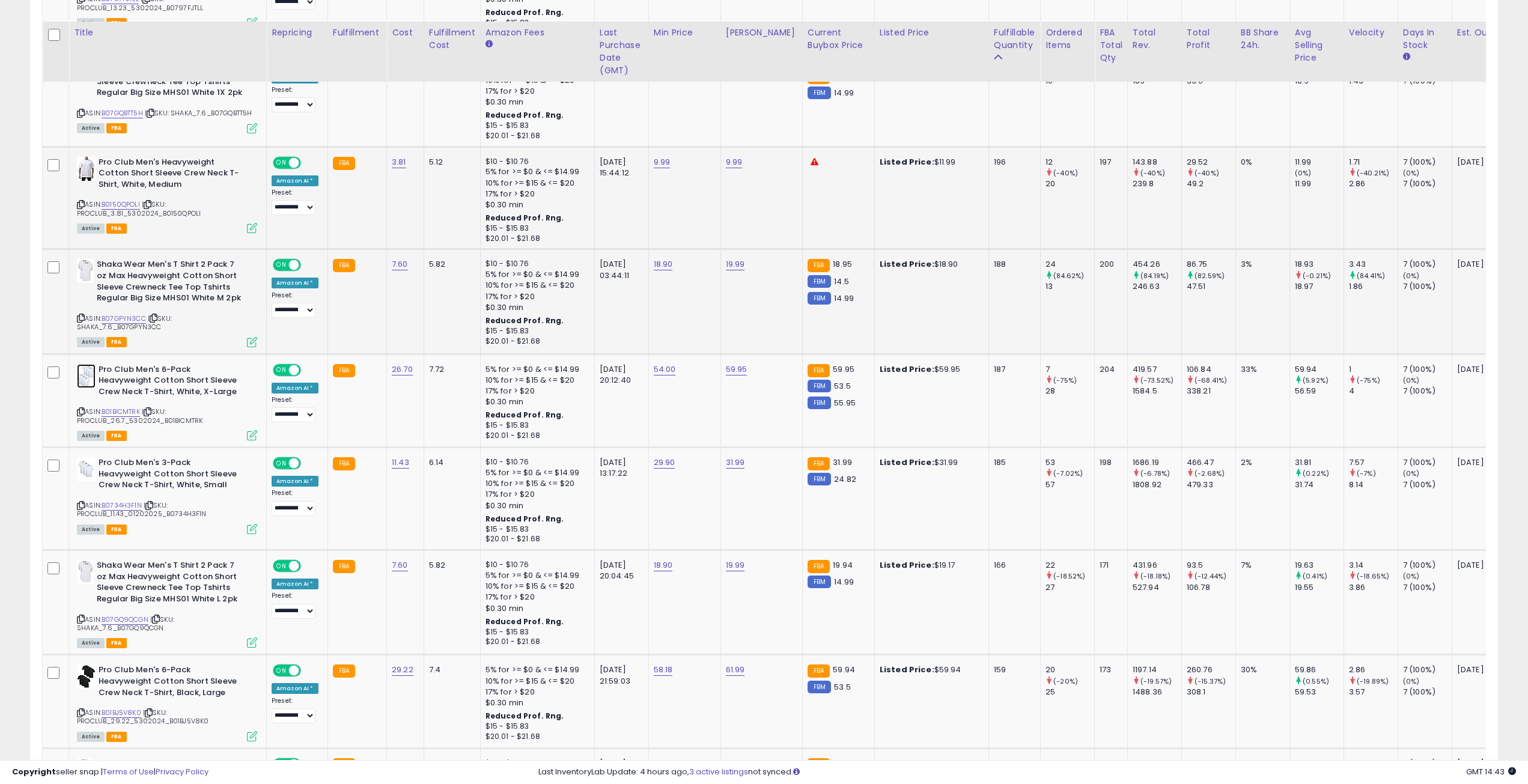
scroll to position [1441, 0]
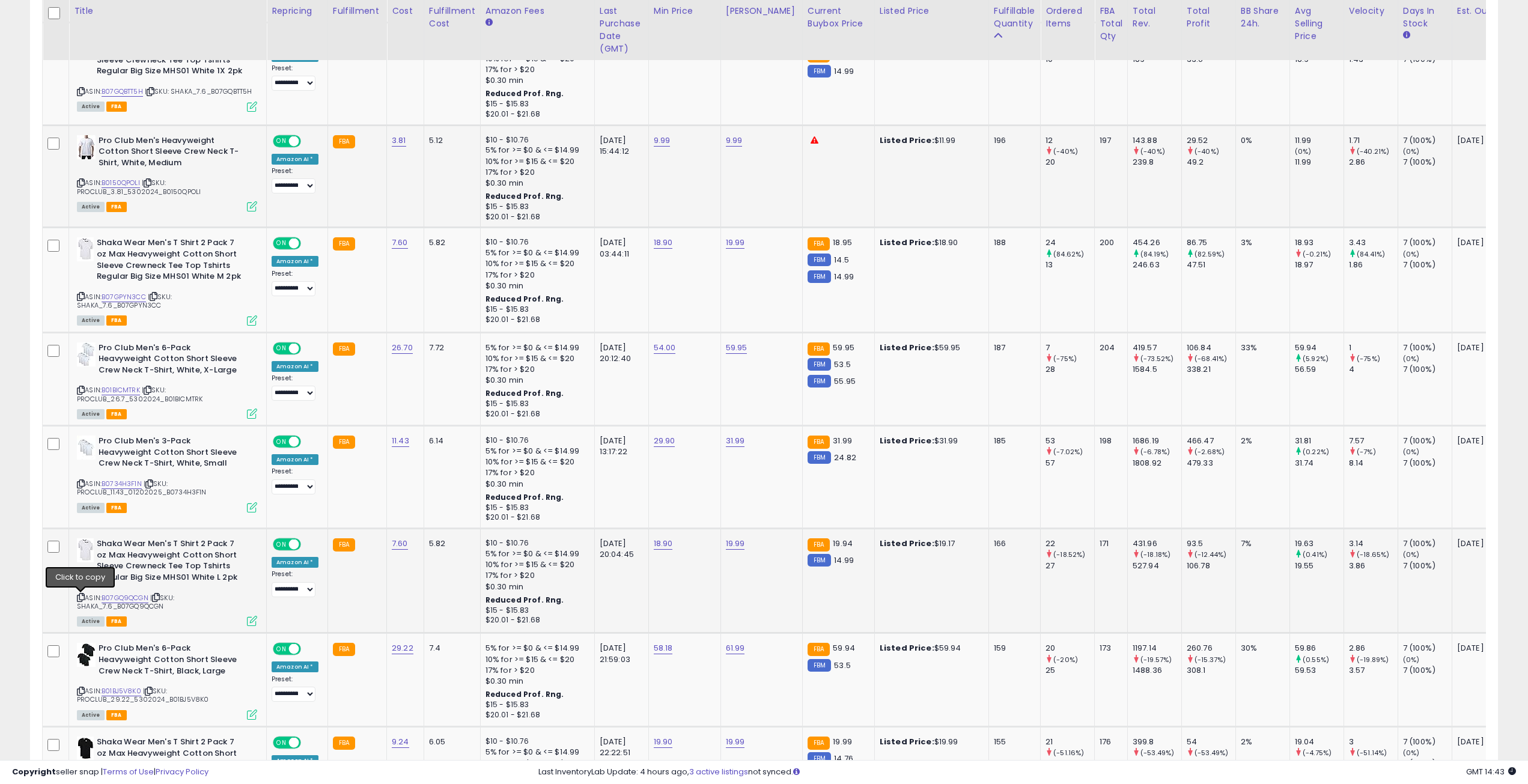
click at [84, 598] on icon at bounding box center [81, 597] width 7 height 6
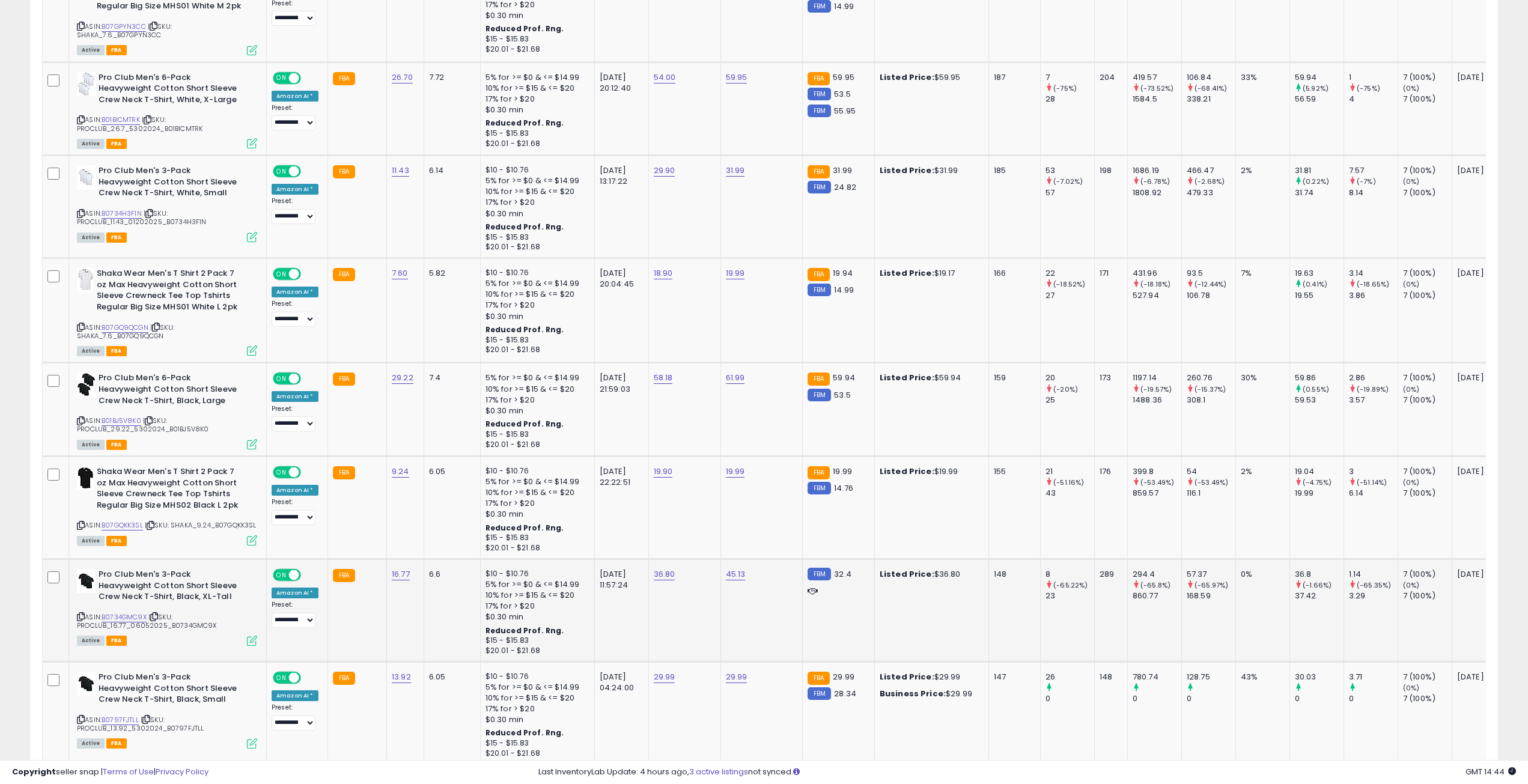
scroll to position [1742, 0]
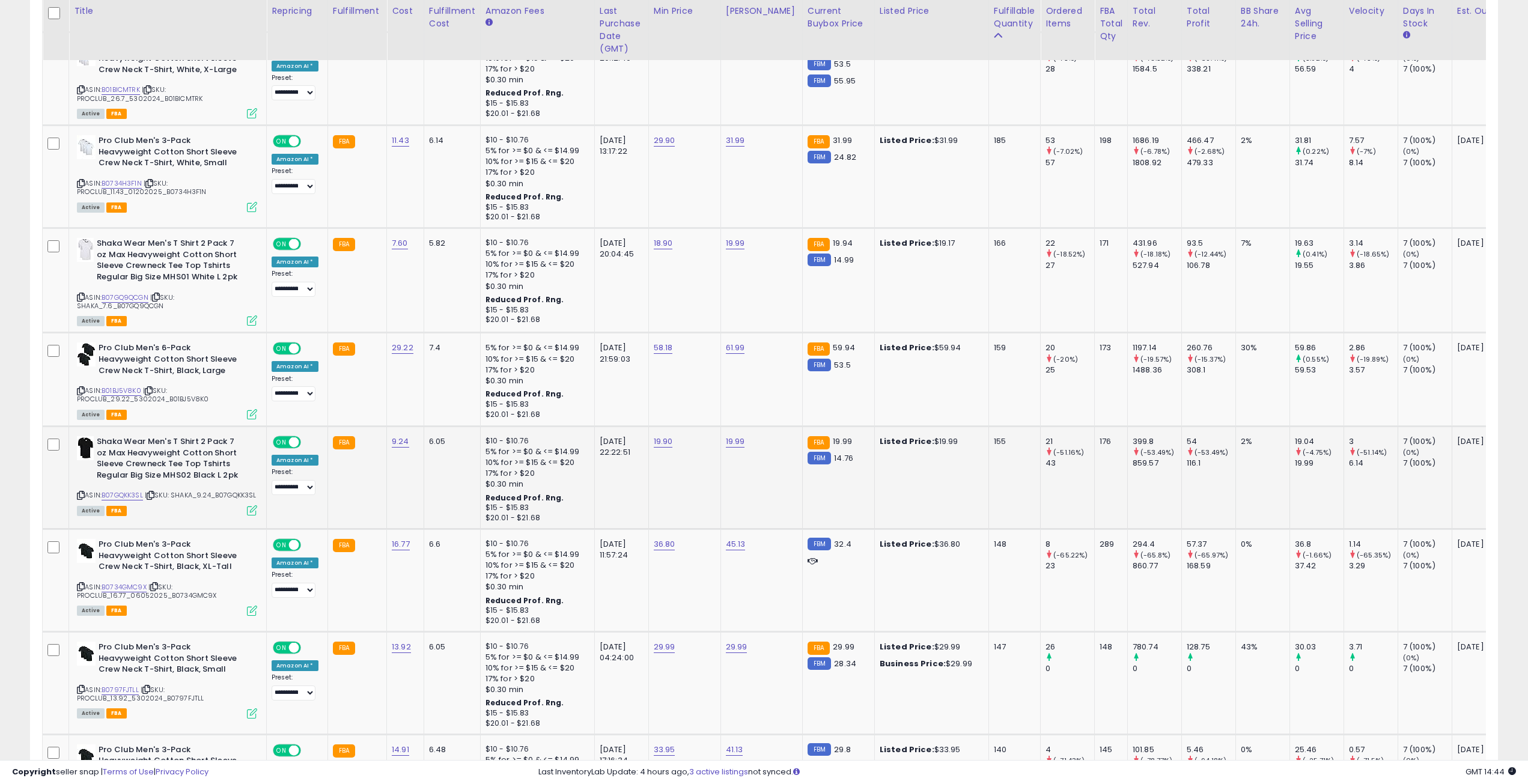
click at [83, 498] on icon at bounding box center [81, 494] width 7 height 6
click at [85, 556] on img at bounding box center [86, 551] width 19 height 24
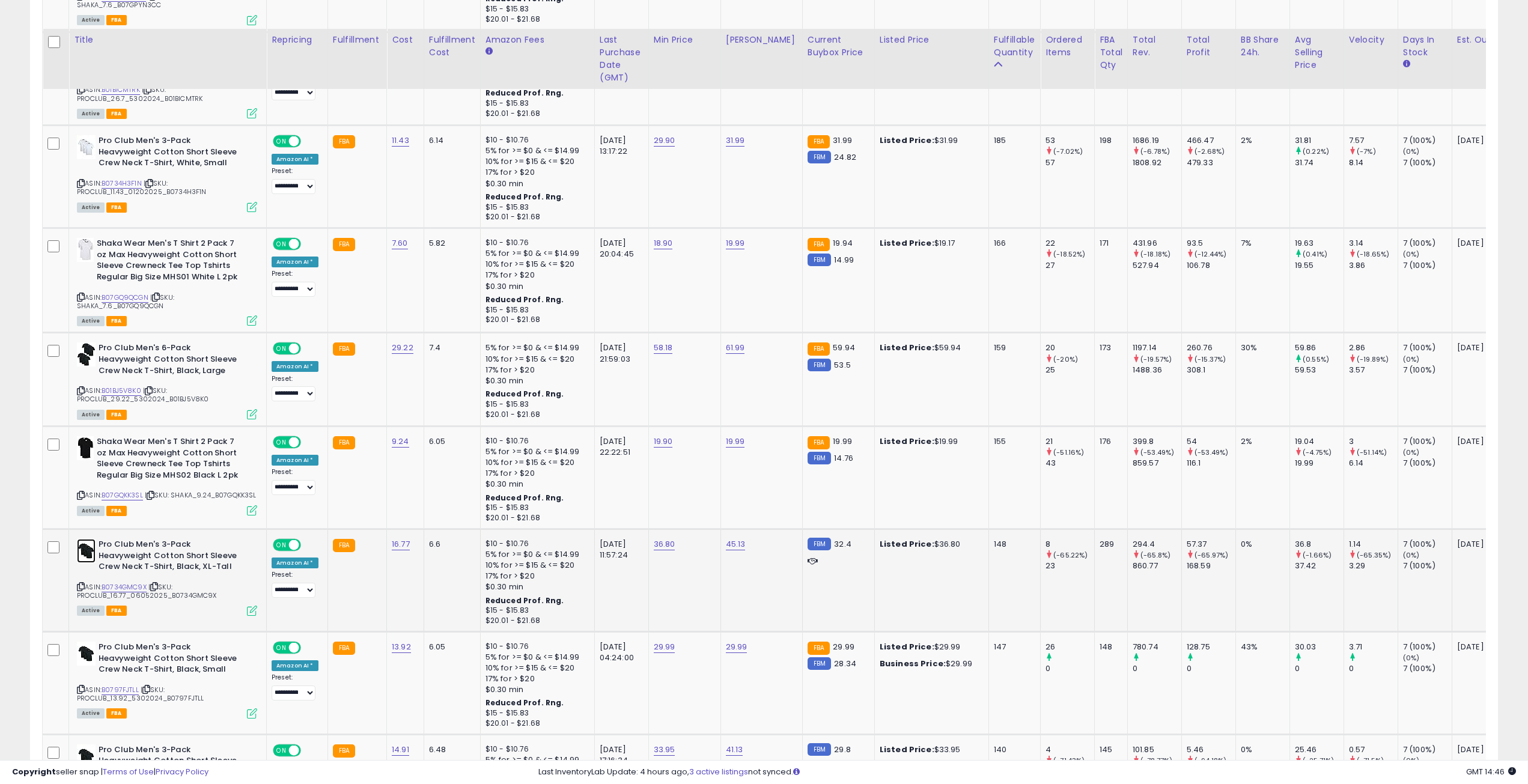
scroll to position [1861, 0]
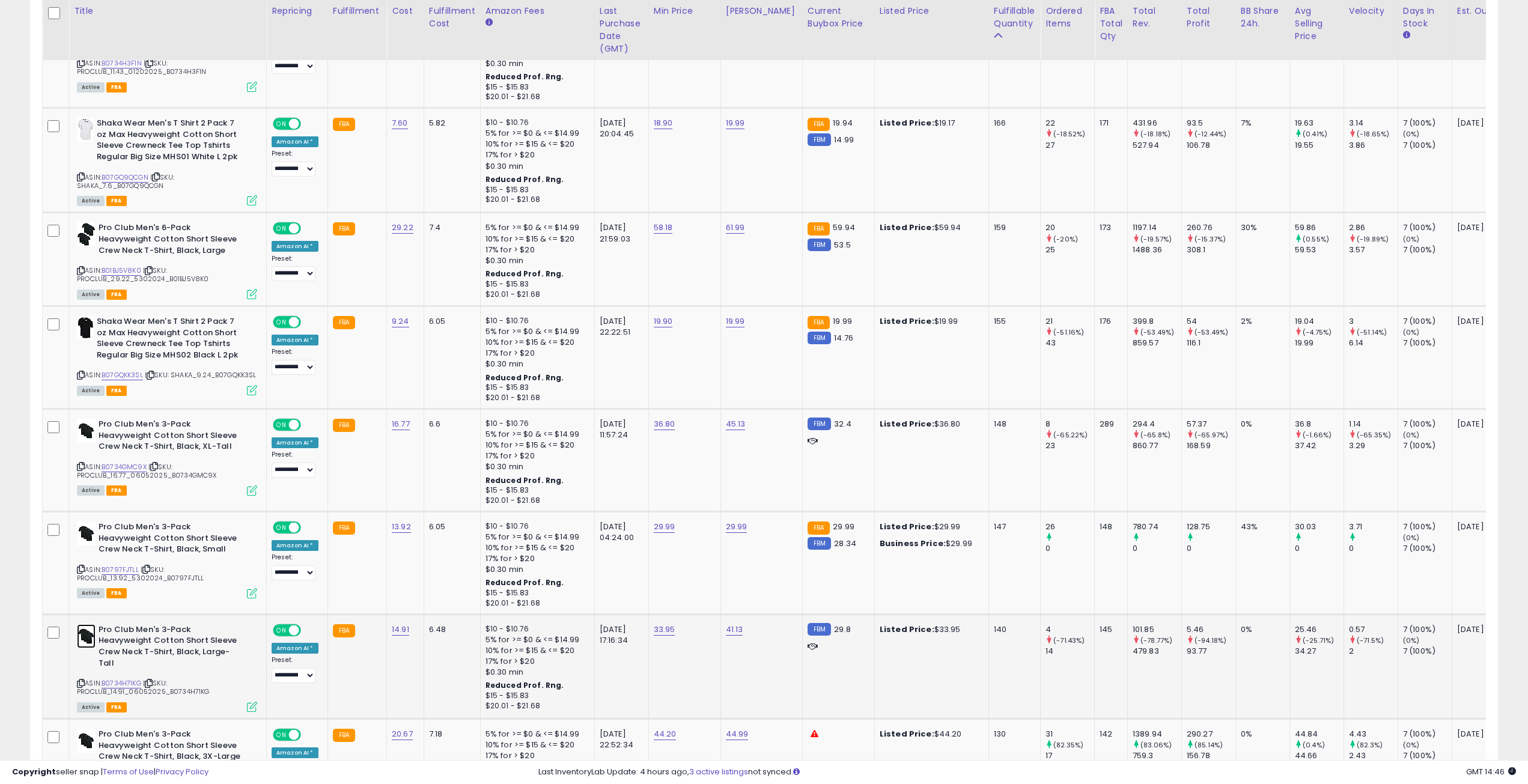
click at [90, 632] on img at bounding box center [86, 636] width 19 height 24
click at [656, 635] on link "33.95" at bounding box center [664, 629] width 21 height 12
drag, startPoint x: 620, startPoint y: 606, endPoint x: 562, endPoint y: 596, distance: 58.9
click at [566, 596] on div "*****" at bounding box center [648, 604] width 173 height 31
type input "*****"
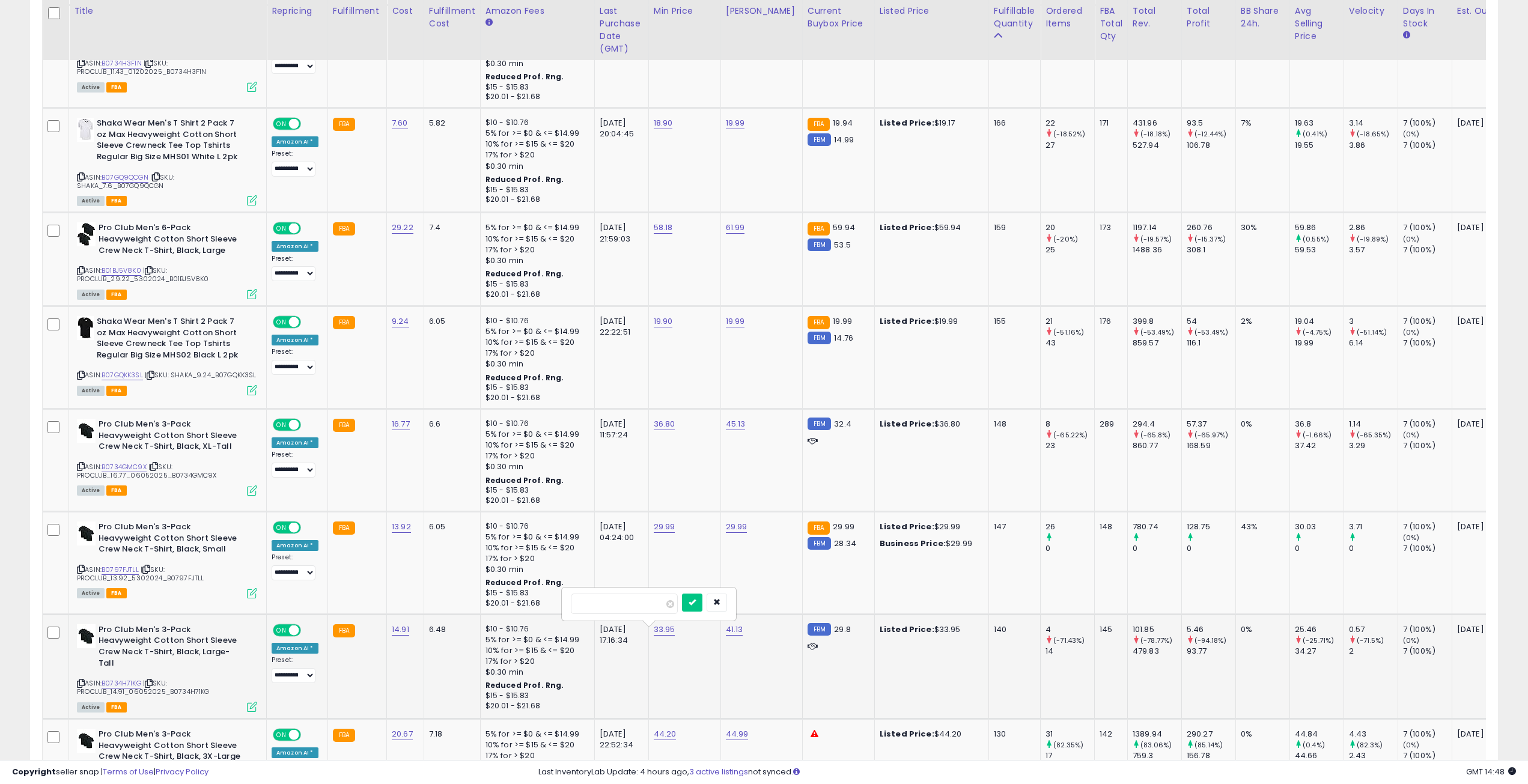
click at [699, 597] on div "*****" at bounding box center [648, 604] width 157 height 21
click at [703, 597] on button "submit" at bounding box center [692, 602] width 20 height 18
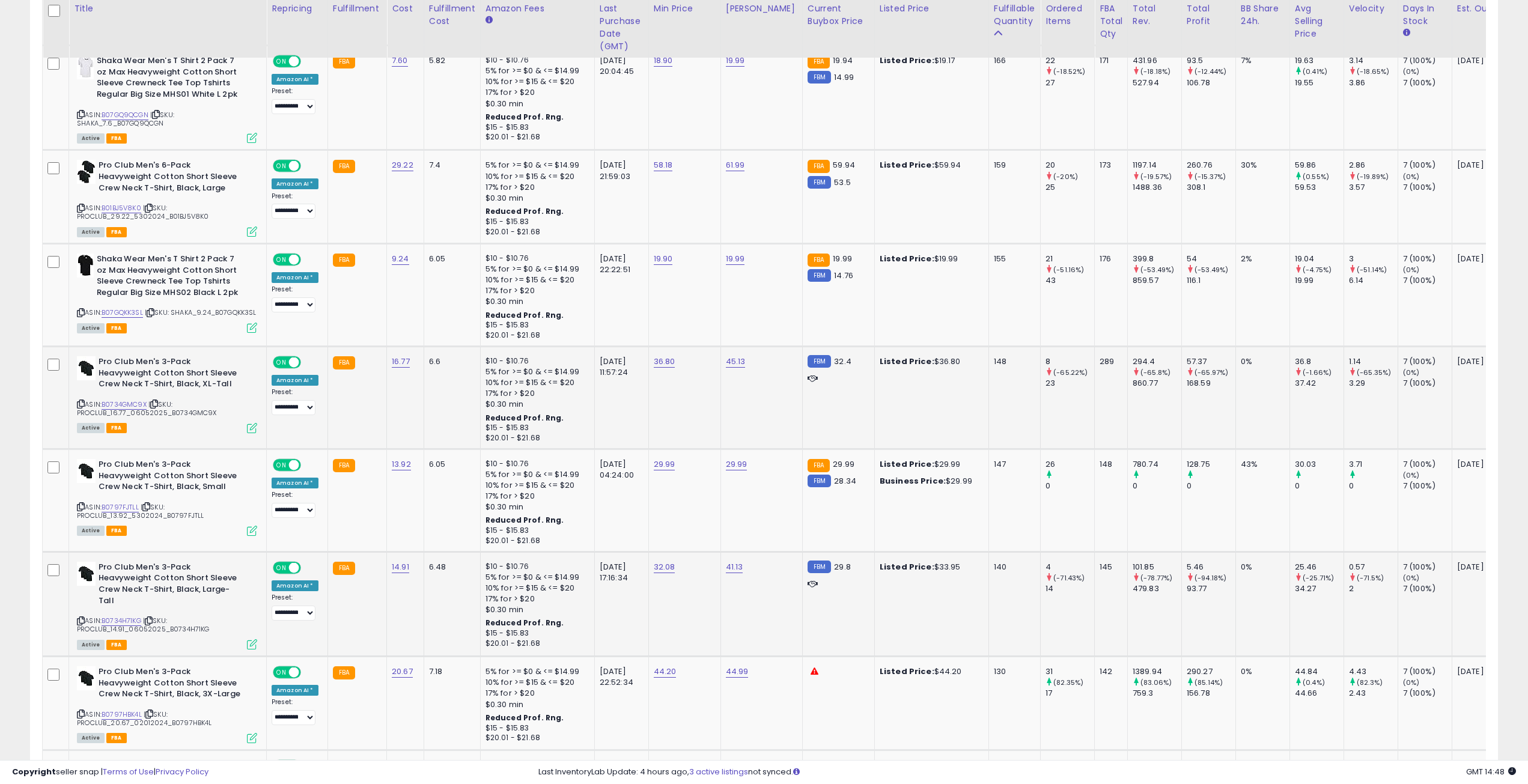
scroll to position [1982, 0]
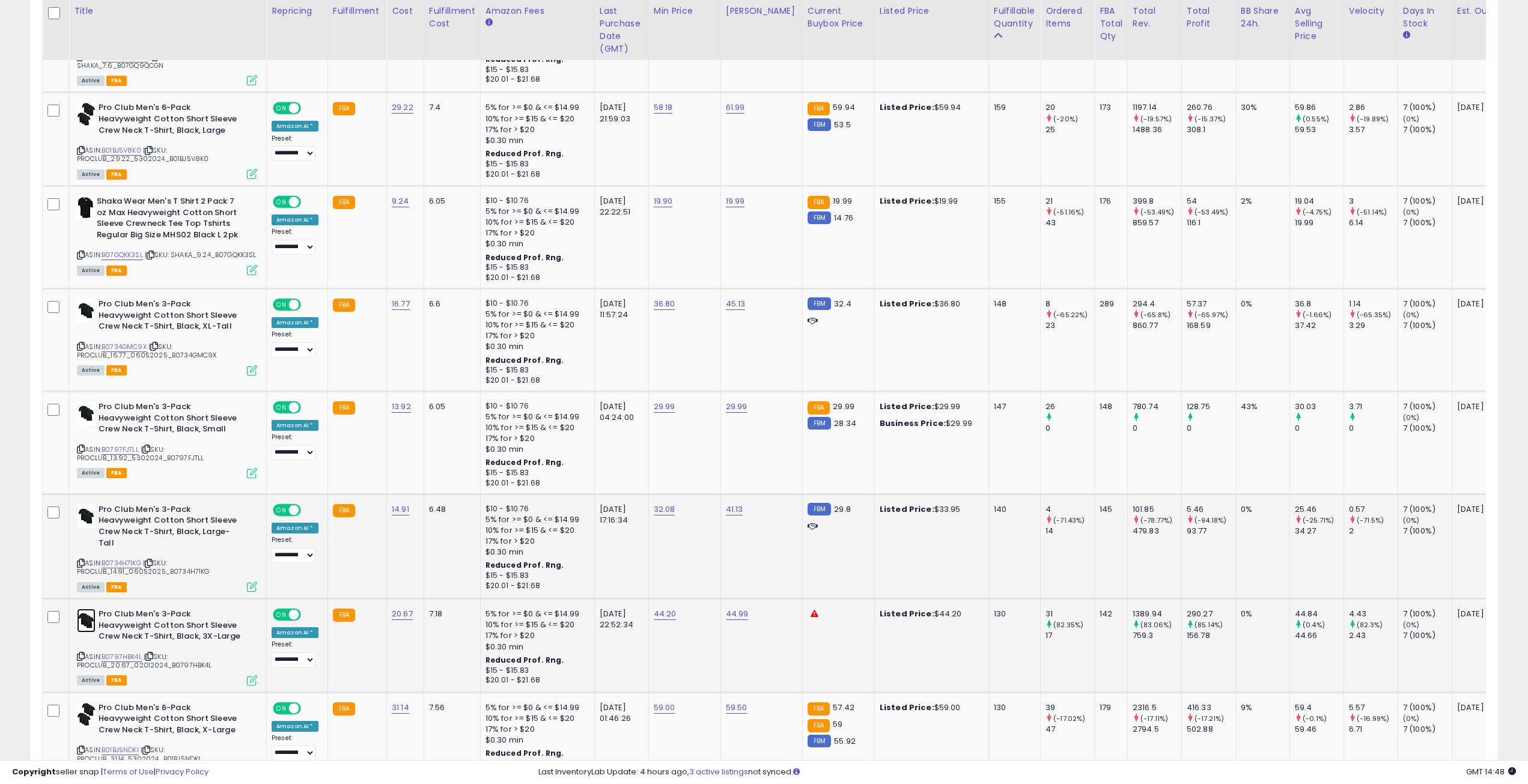
click at [84, 624] on img at bounding box center [86, 620] width 19 height 24
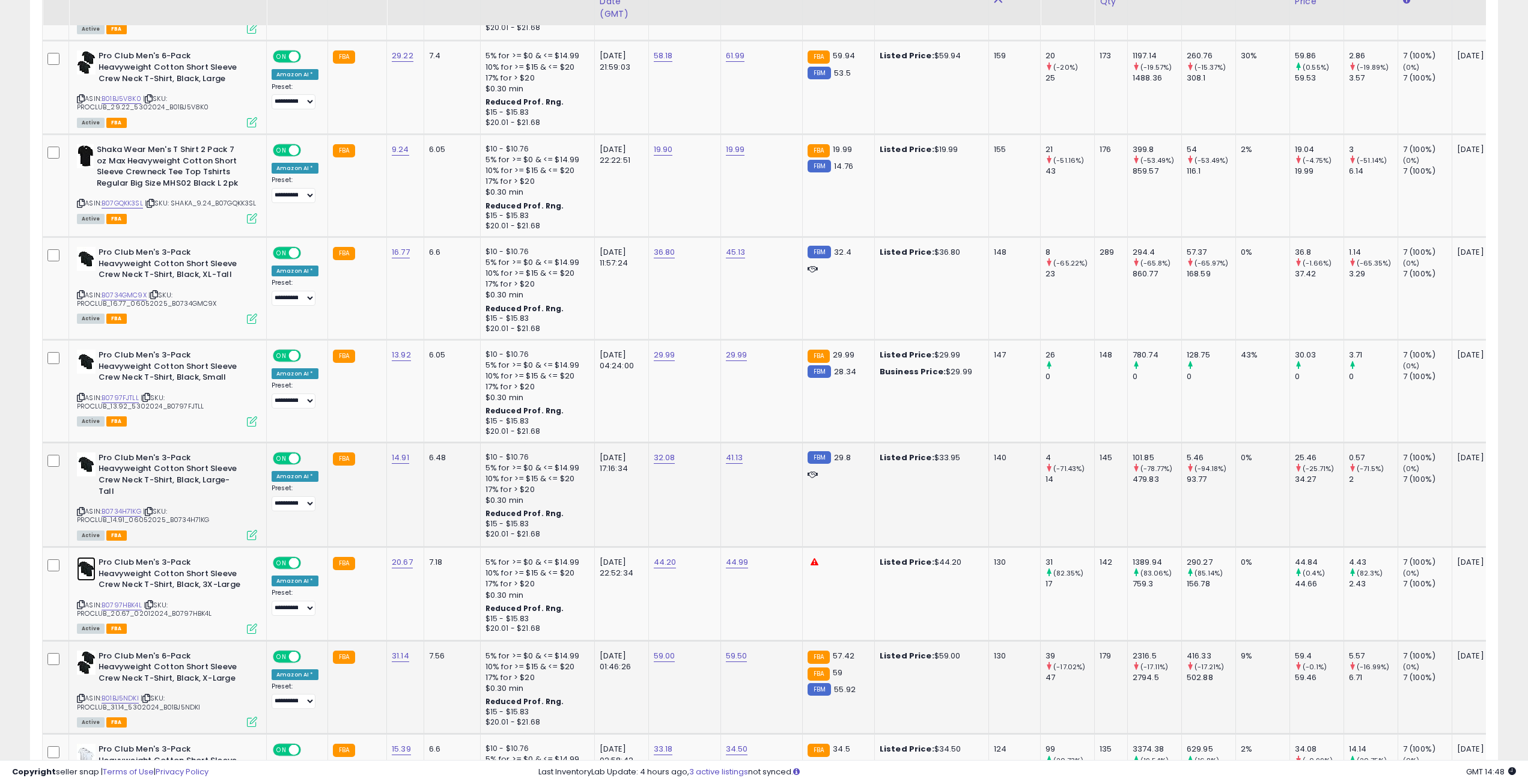
scroll to position [2162, 0]
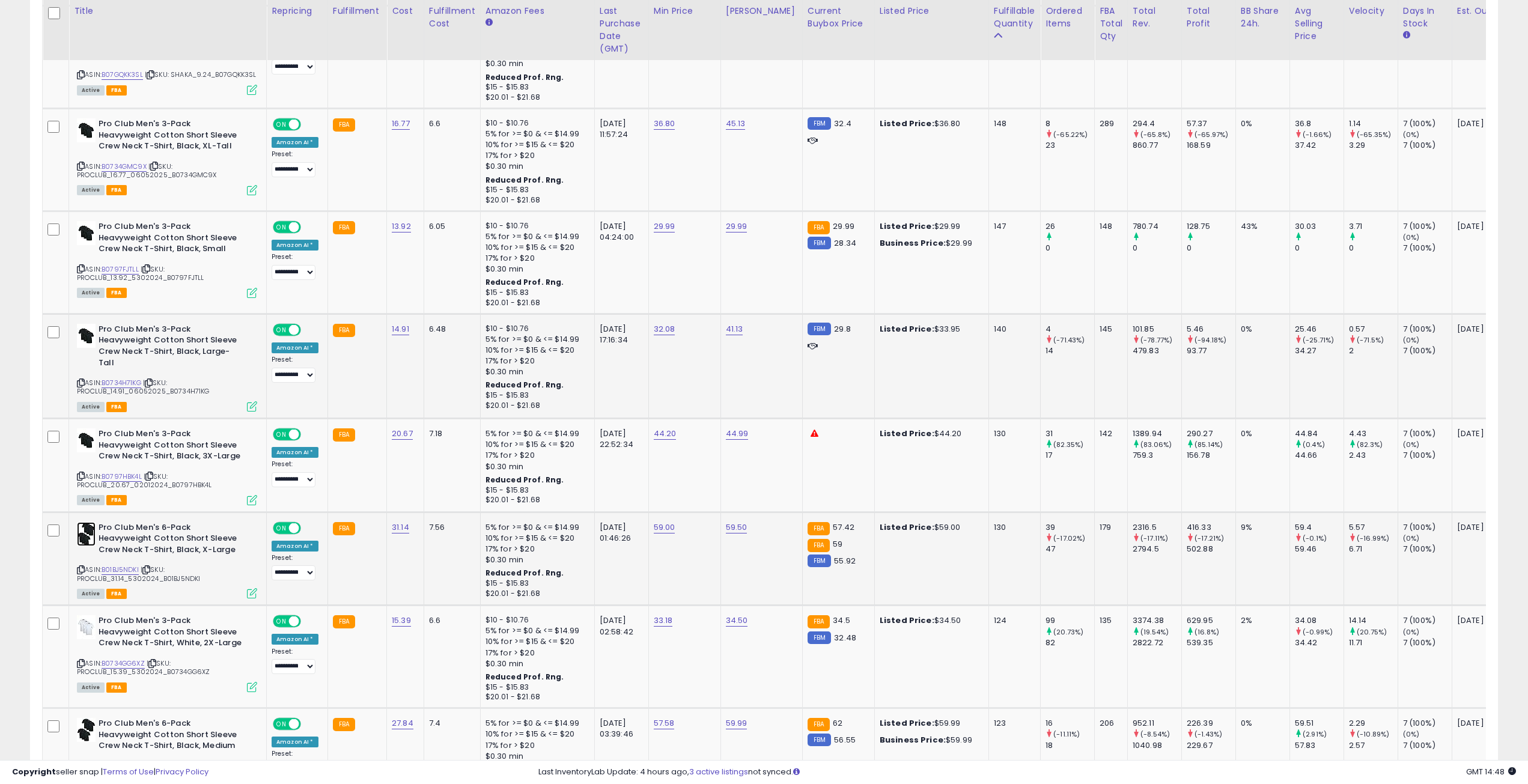
click at [86, 540] on img at bounding box center [86, 534] width 19 height 24
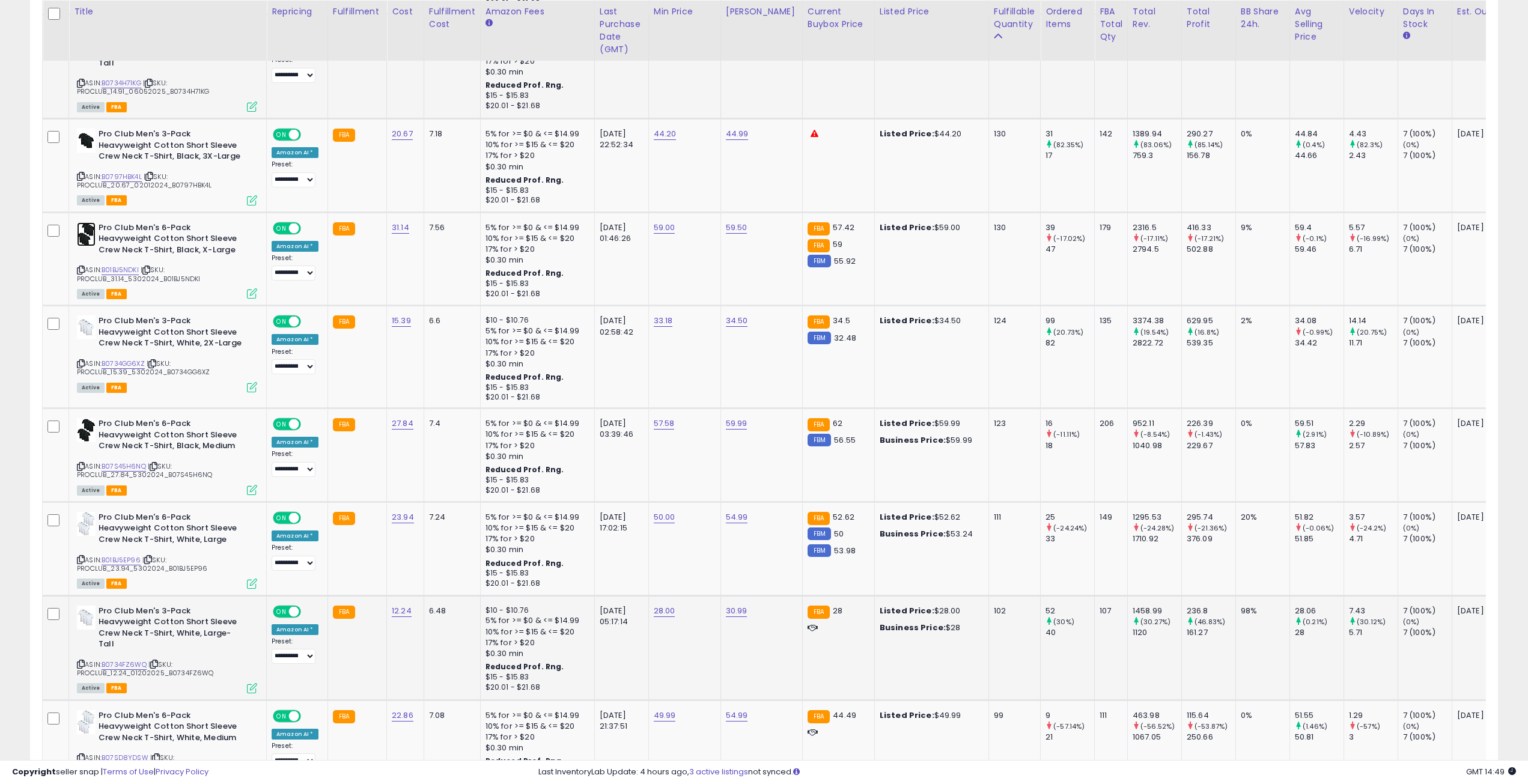
scroll to position [2462, 0]
click at [91, 434] on img at bounding box center [86, 429] width 19 height 24
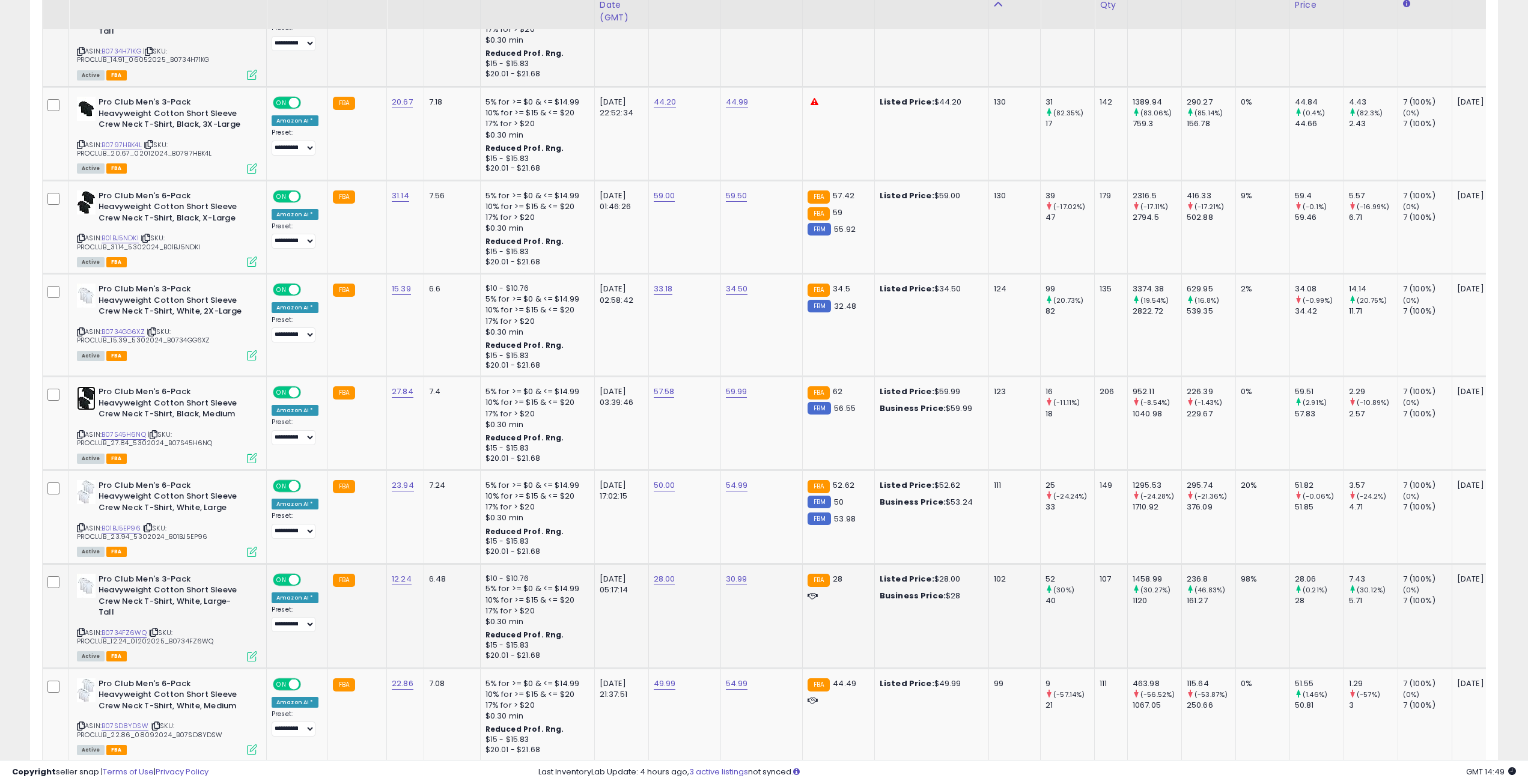
scroll to position [2643, 0]
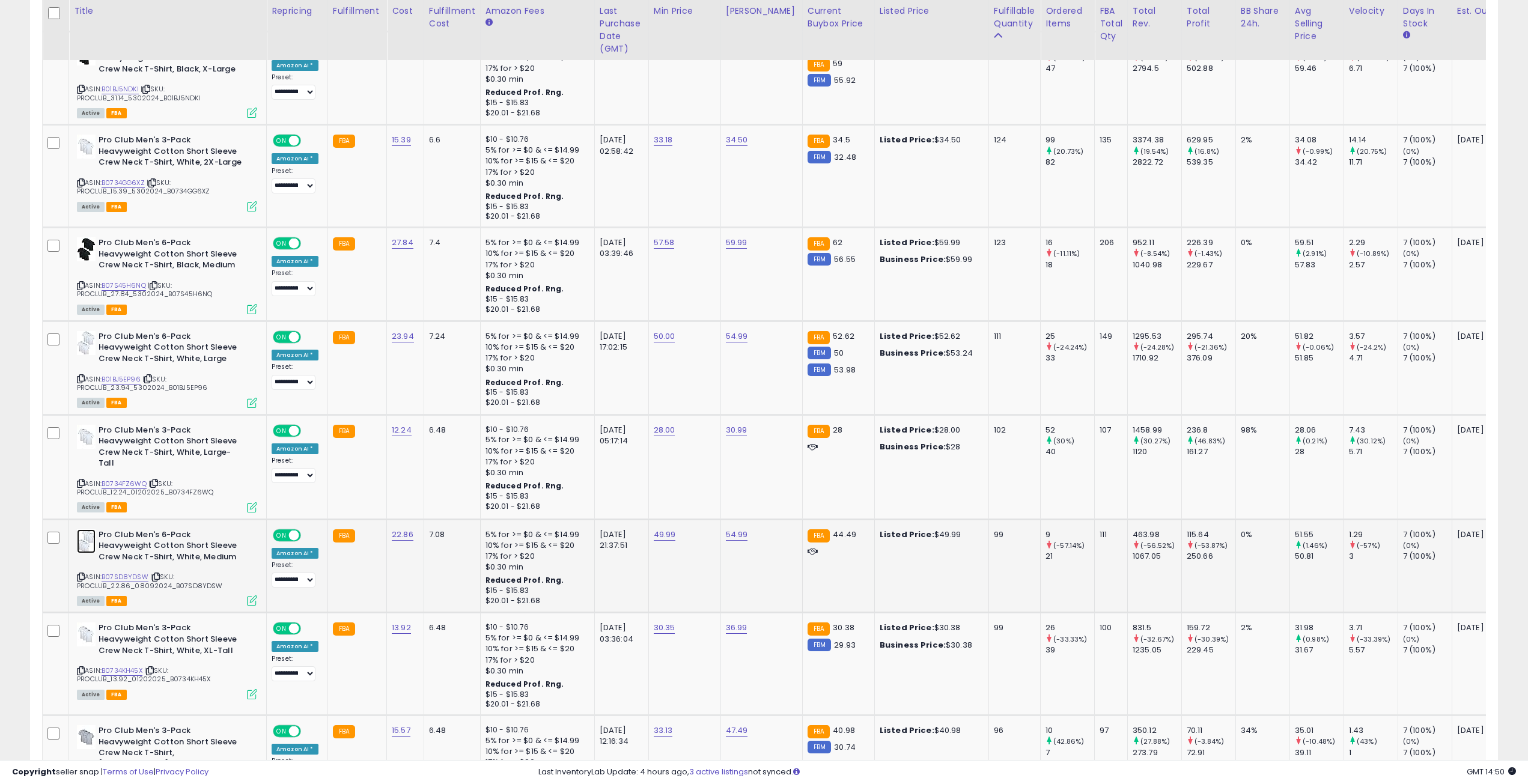
click at [86, 537] on img at bounding box center [86, 541] width 19 height 24
click at [656, 532] on link "49.99" at bounding box center [665, 534] width 22 height 12
click at [539, 514] on tbody "**********" at bounding box center [875, 506] width 1665 height 5012
type input "*****"
click at [696, 502] on icon "submit" at bounding box center [693, 504] width 7 height 7
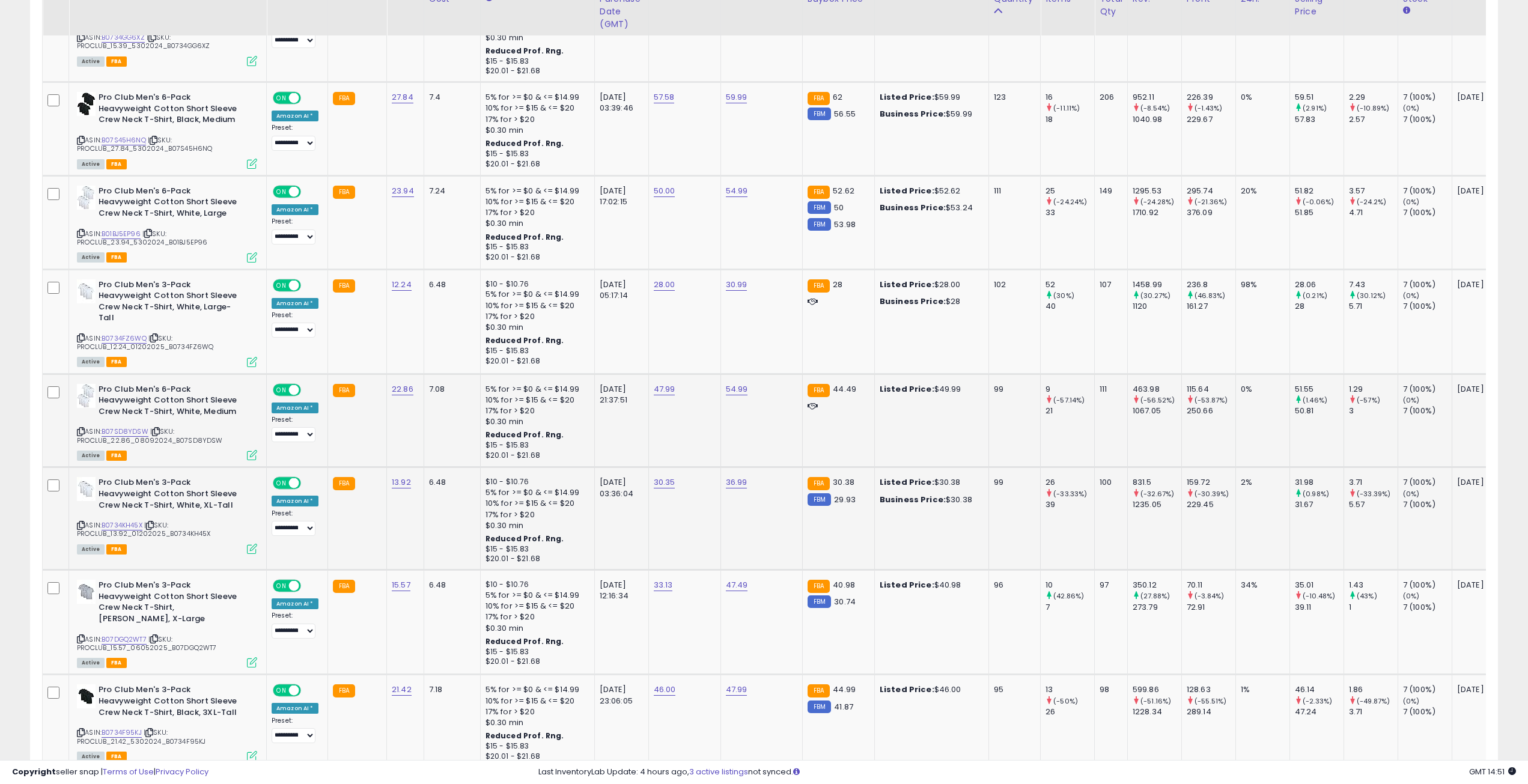
scroll to position [2823, 0]
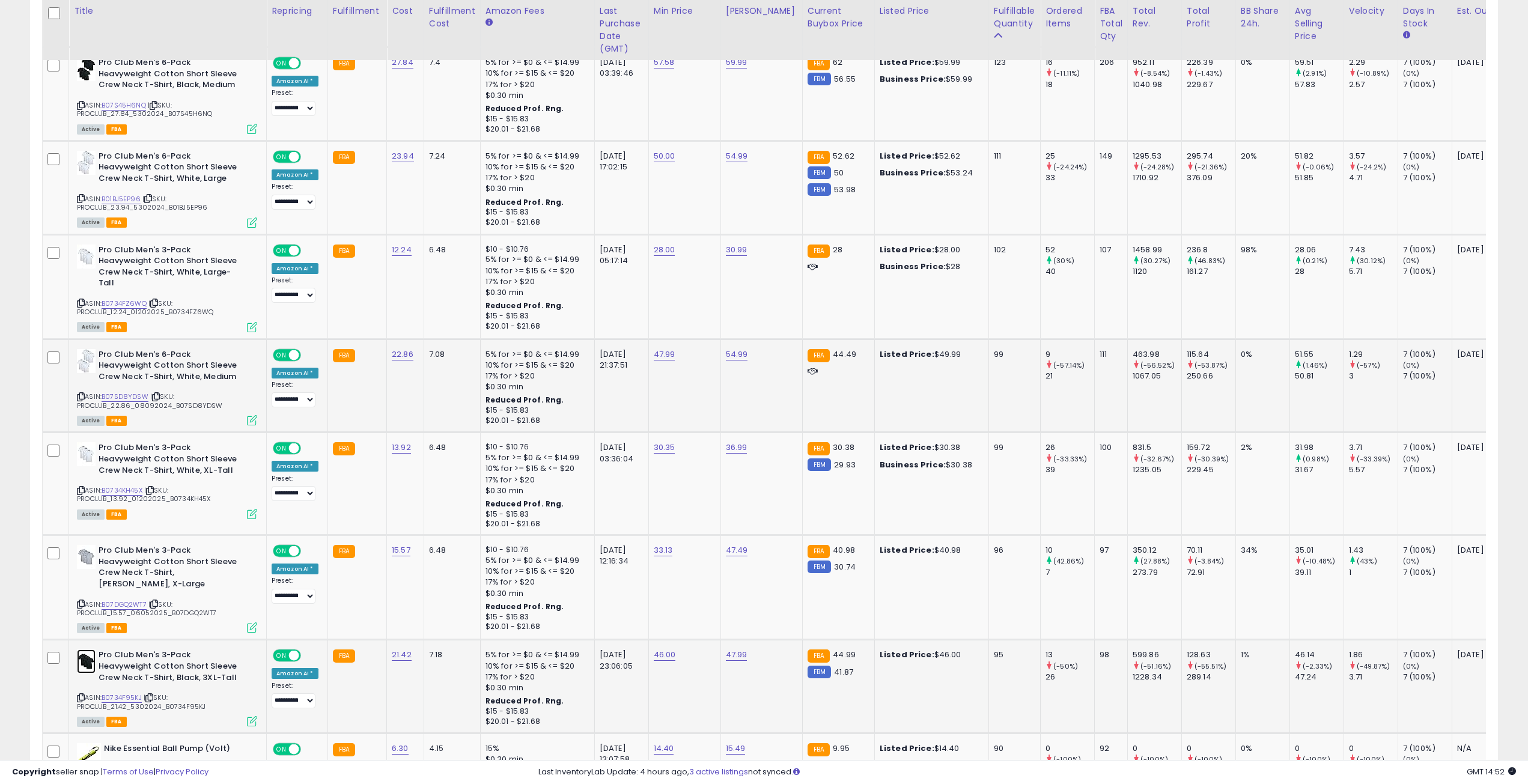
click at [84, 657] on img at bounding box center [86, 661] width 19 height 24
click at [654, 652] on link "46.00" at bounding box center [665, 654] width 22 height 12
drag, startPoint x: 566, startPoint y: 624, endPoint x: 552, endPoint y: 624, distance: 14.0
click at [552, 624] on tbody "**********" at bounding box center [875, 326] width 1665 height 5012
type input "*****"
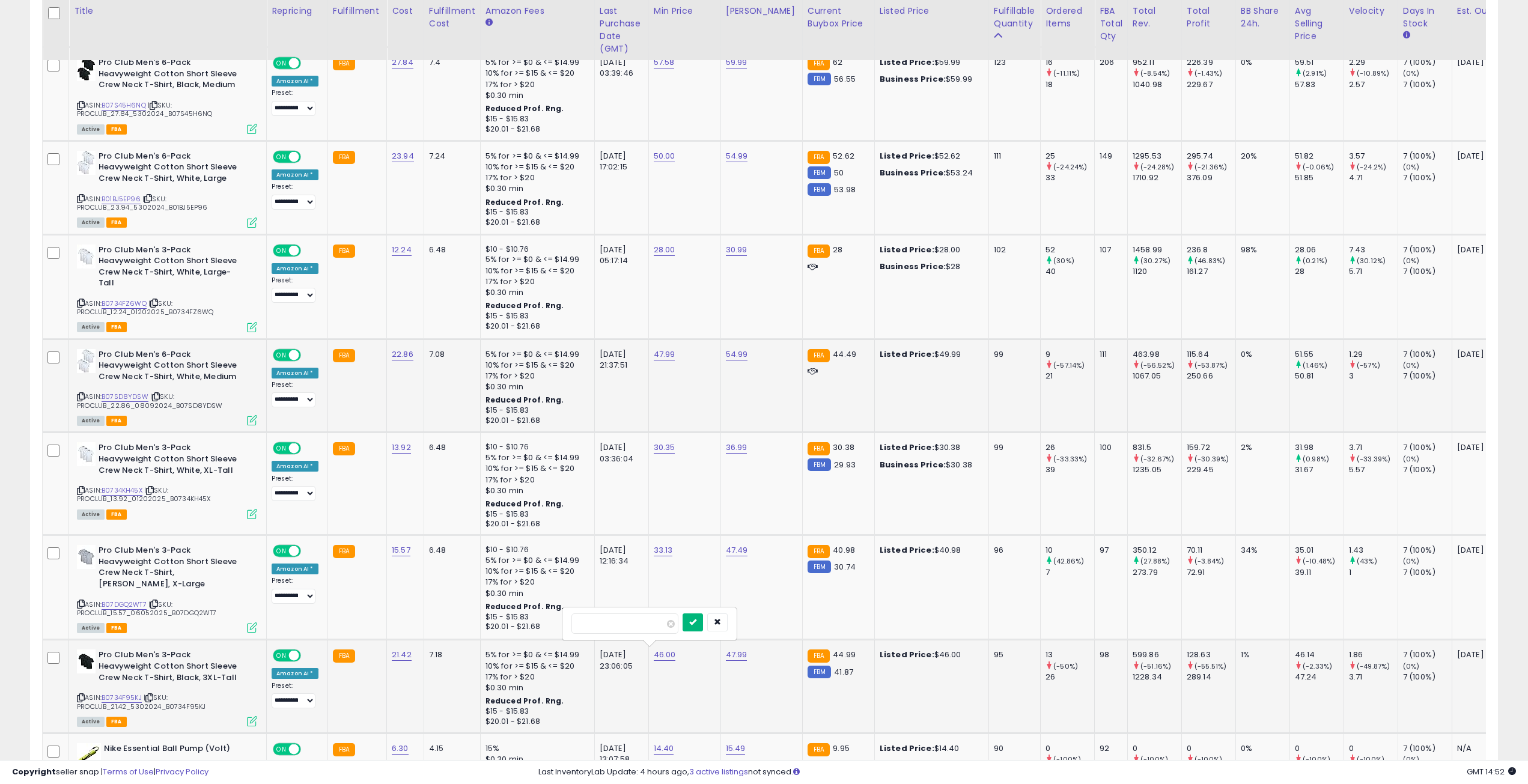
click at [696, 625] on icon "submit" at bounding box center [693, 622] width 7 height 7
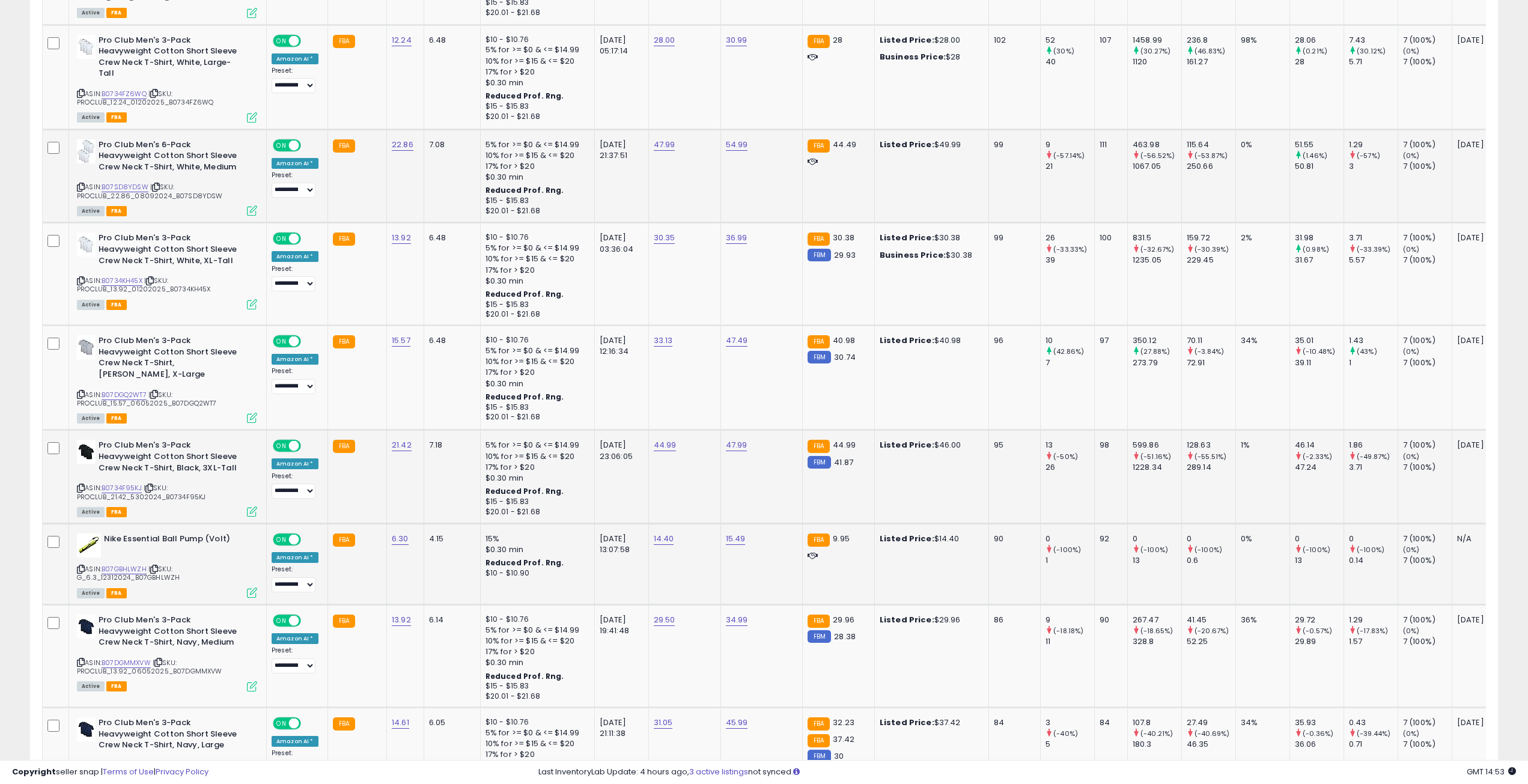
scroll to position [3063, 0]
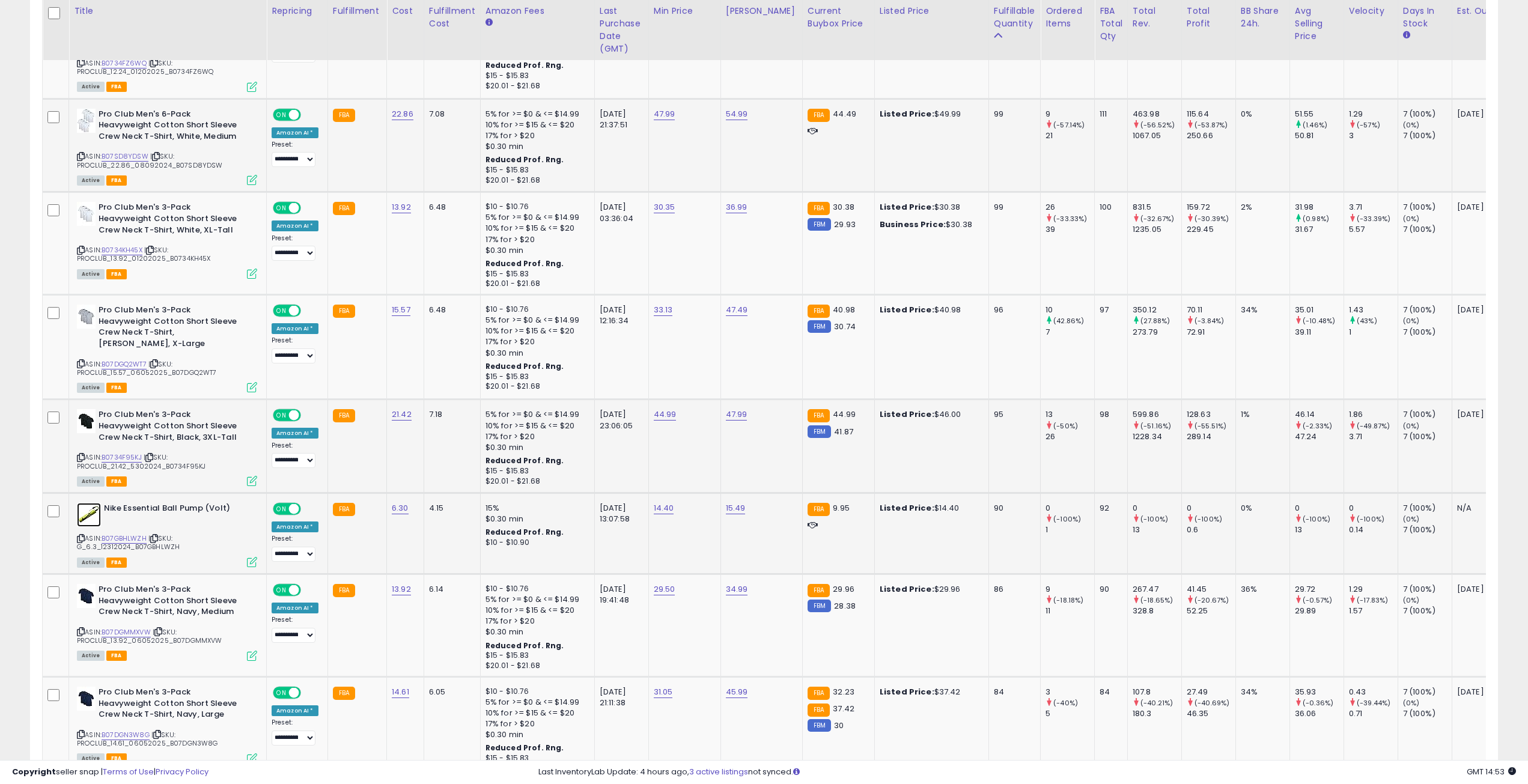
click at [90, 512] on img at bounding box center [89, 515] width 24 height 24
click at [458, 447] on td "7.18" at bounding box center [451, 445] width 56 height 93
click at [97, 592] on div "Pro Club Men's 3-Pack Heavyweight Cotton Short Sleeve Crew Neck T-Shirt, Navy, …" at bounding box center [167, 603] width 181 height 37
click at [84, 592] on img at bounding box center [86, 596] width 19 height 24
click at [736, 689] on link "45.99" at bounding box center [737, 691] width 22 height 12
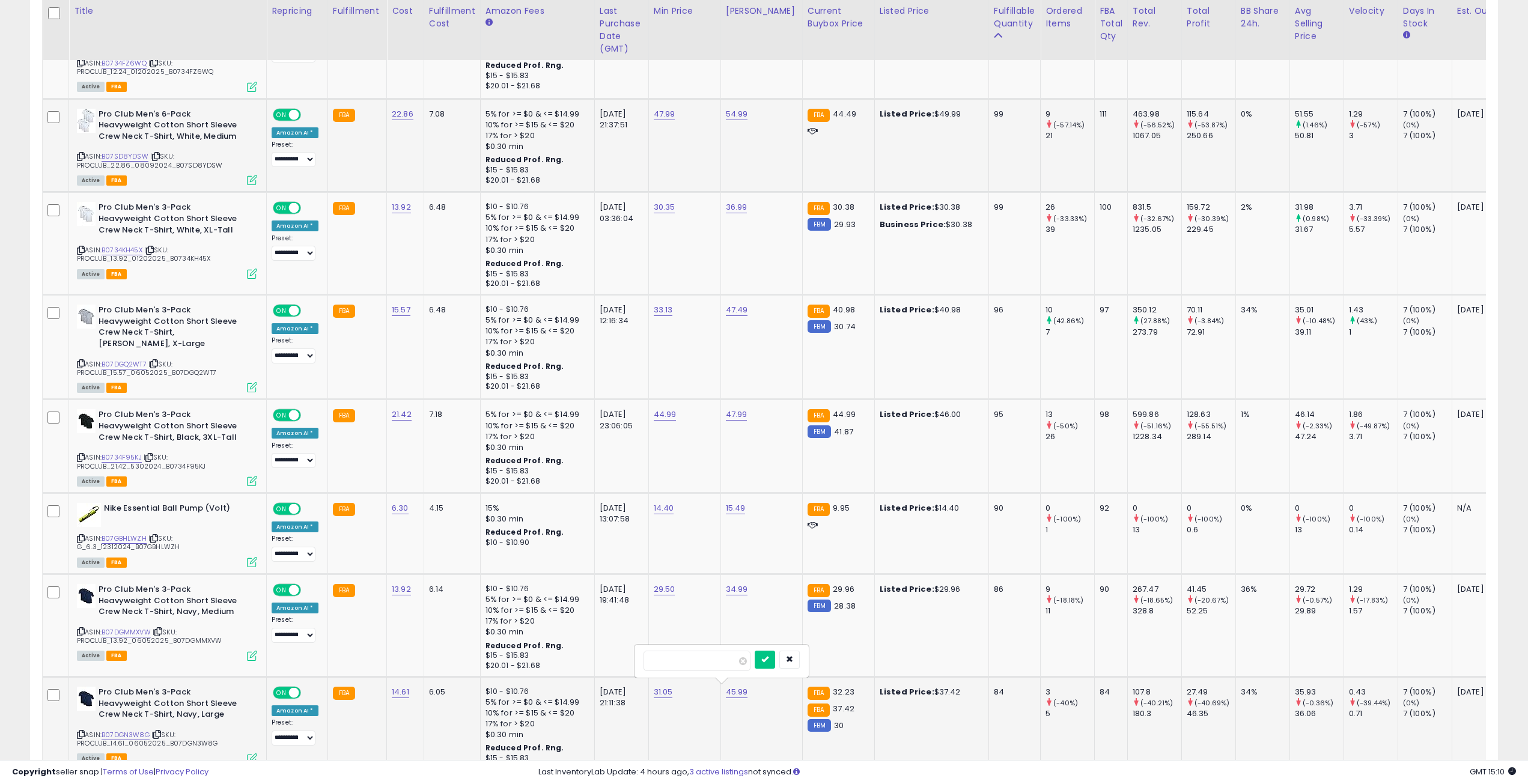
drag, startPoint x: 691, startPoint y: 664, endPoint x: 650, endPoint y: 661, distance: 41.1
click at [650, 661] on input "*****" at bounding box center [696, 661] width 106 height 20
type input "*****"
click at [769, 657] on icon "submit" at bounding box center [765, 659] width 7 height 7
click at [78, 628] on icon at bounding box center [81, 631] width 7 height 6
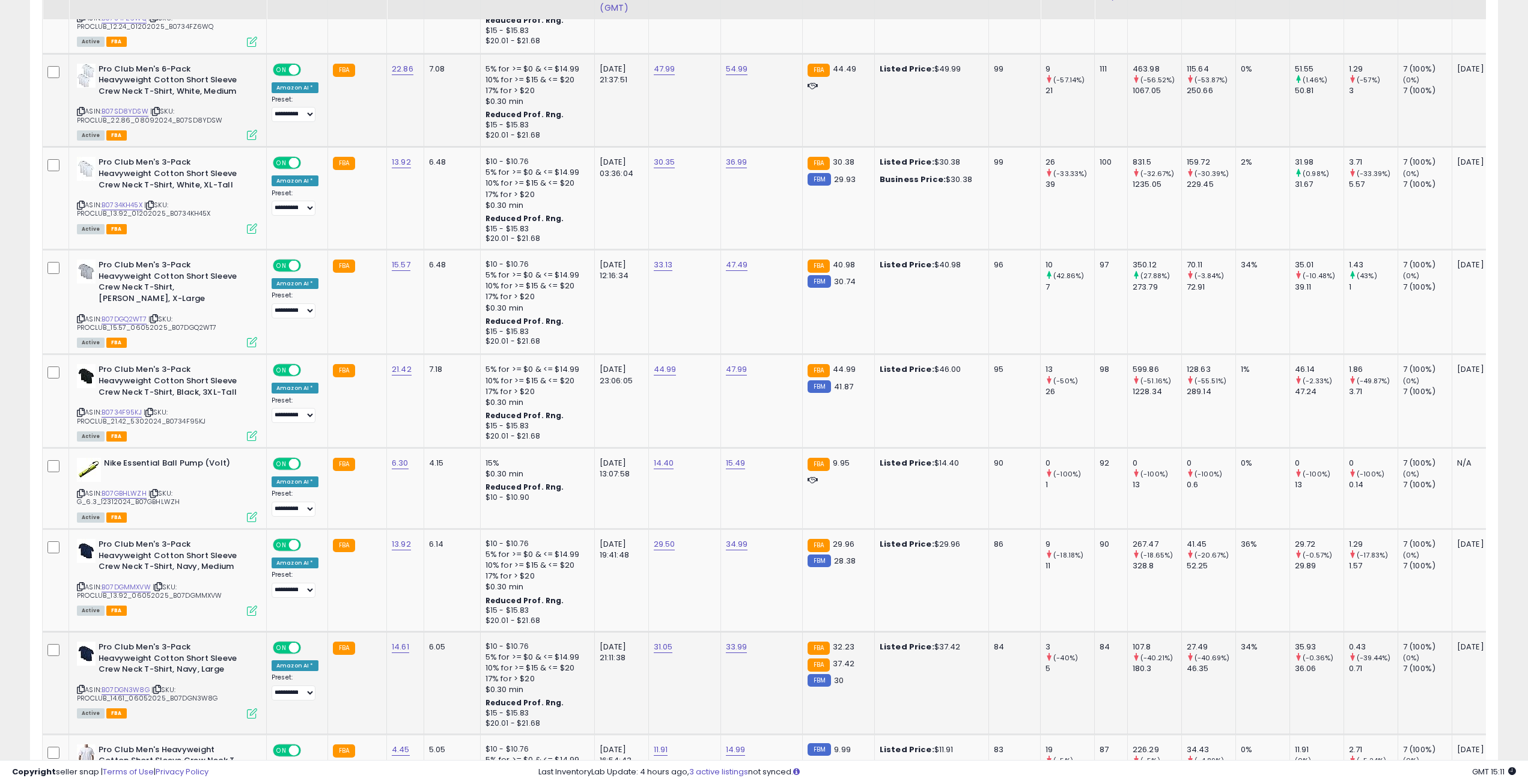
scroll to position [3304, 0]
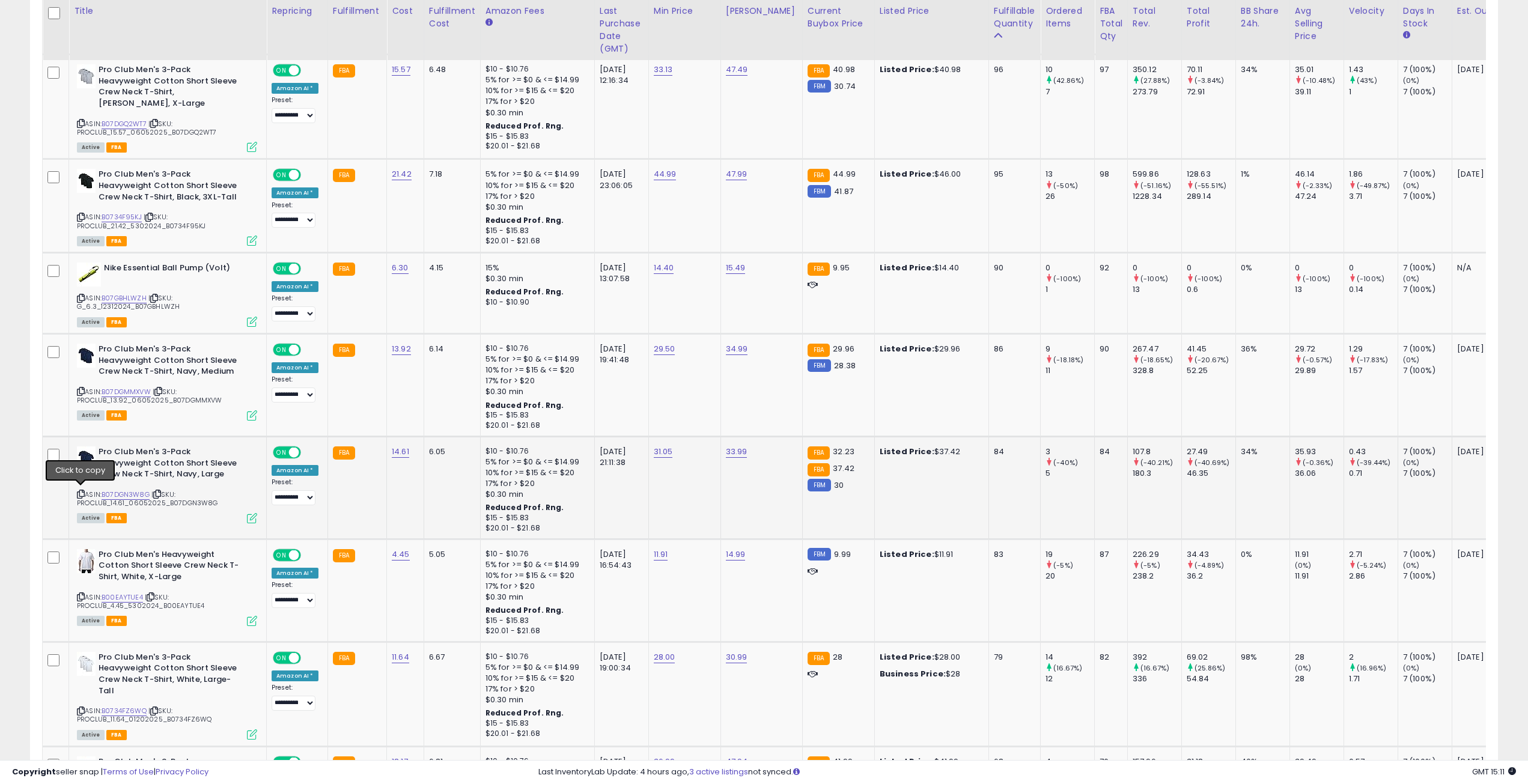
click at [78, 492] on icon at bounding box center [81, 493] width 7 height 6
click at [81, 559] on img at bounding box center [86, 561] width 19 height 24
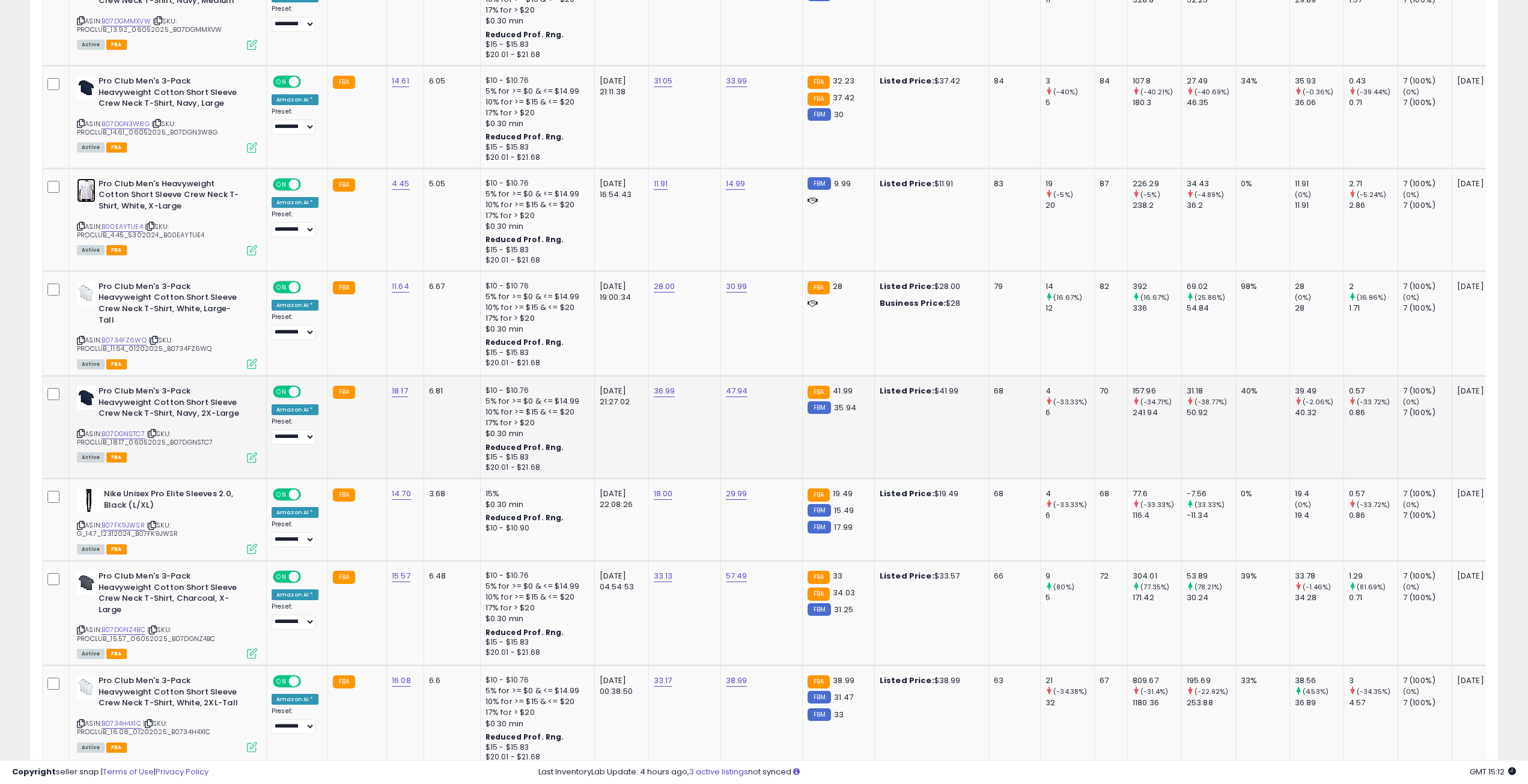
scroll to position [3724, 0]
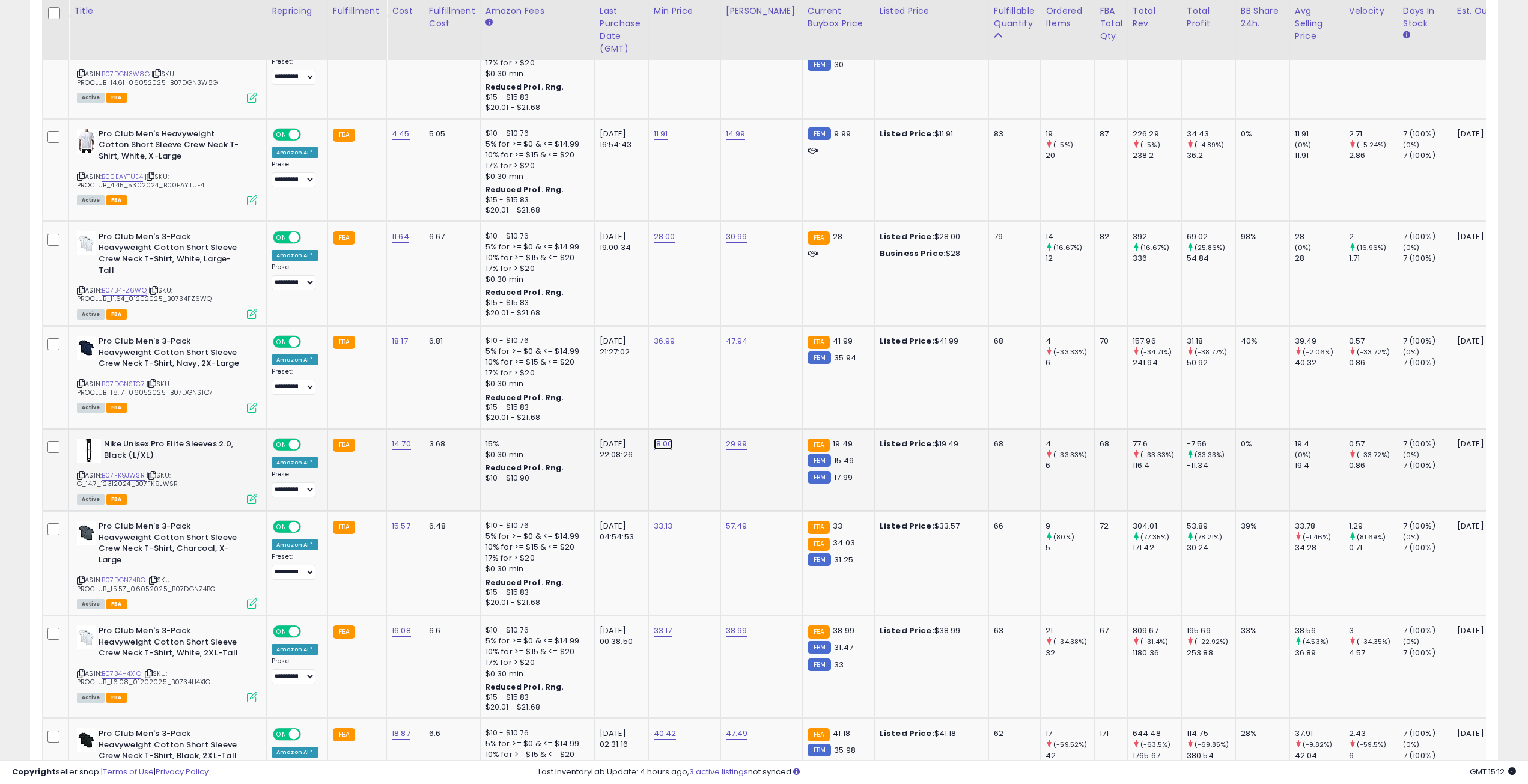
click at [661, 441] on link "18.00" at bounding box center [663, 443] width 19 height 12
drag, startPoint x: 605, startPoint y: 412, endPoint x: 545, endPoint y: 408, distance: 60.1
click at [720, 404] on icon "button" at bounding box center [717, 408] width 7 height 7
click at [733, 521] on link "57.49" at bounding box center [736, 526] width 21 height 12
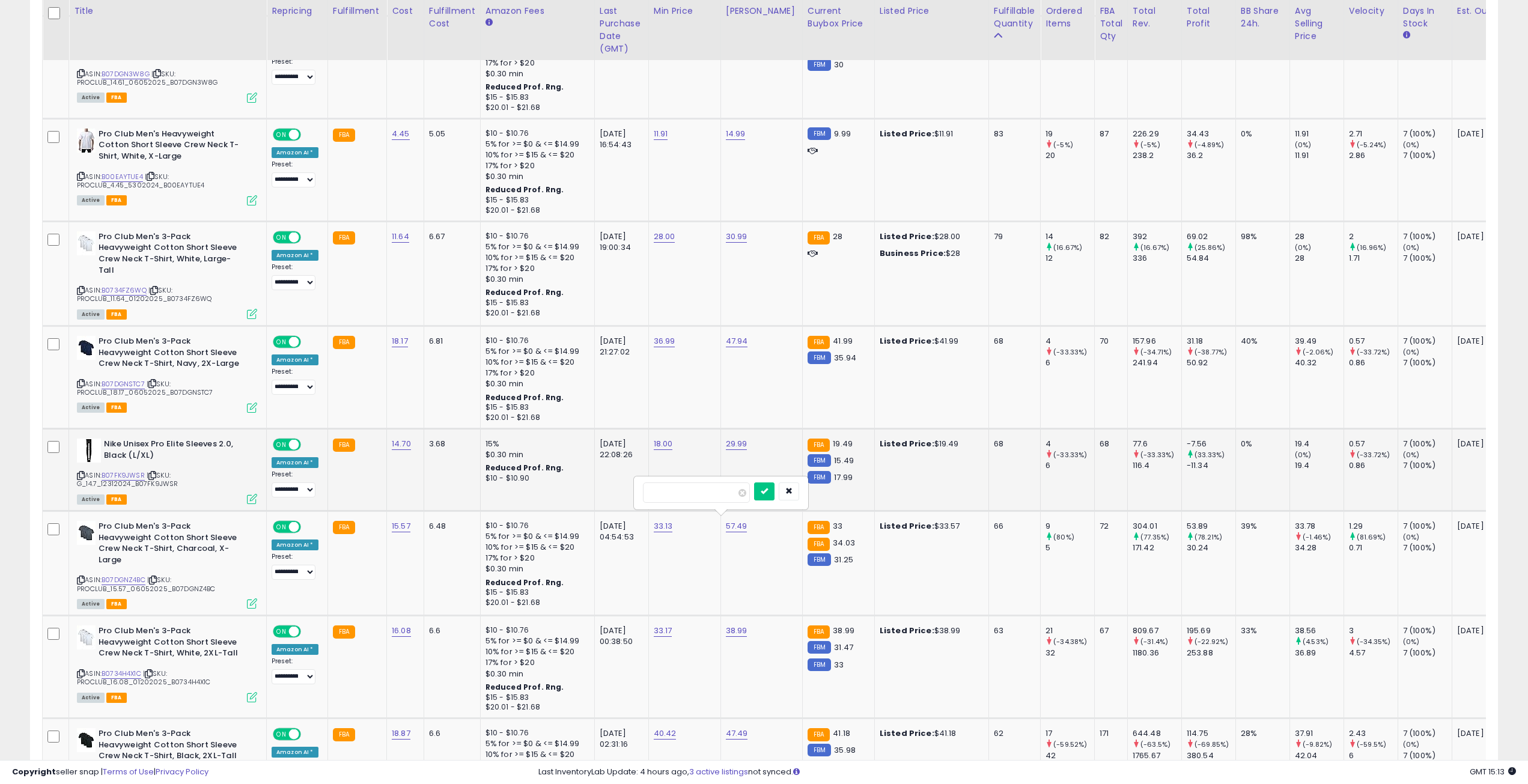
drag, startPoint x: 689, startPoint y: 495, endPoint x: 632, endPoint y: 492, distance: 57.1
type input "*****"
click at [774, 497] on button "submit" at bounding box center [764, 491] width 20 height 18
click at [92, 529] on img at bounding box center [86, 533] width 19 height 24
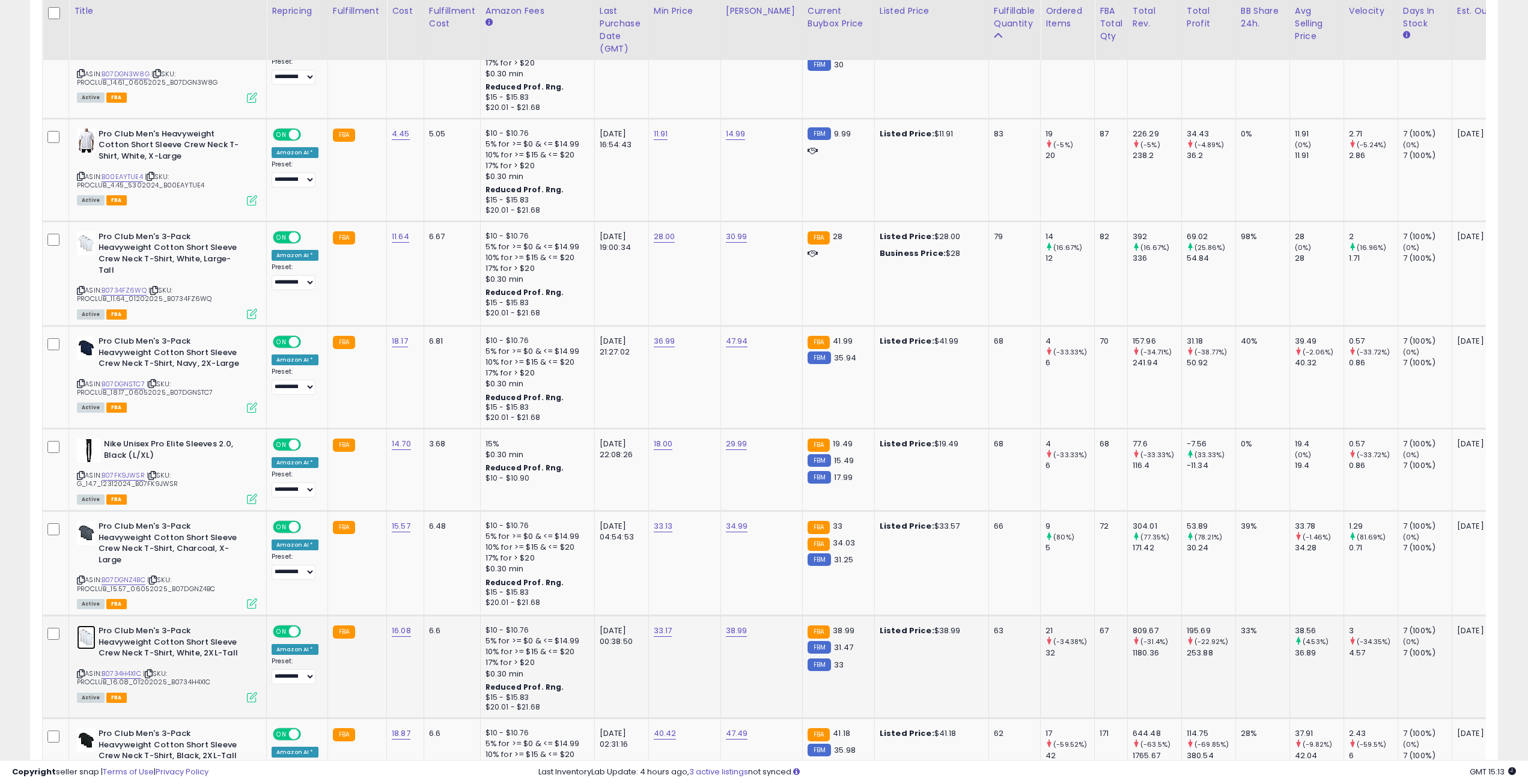
click at [88, 632] on img at bounding box center [86, 637] width 19 height 24
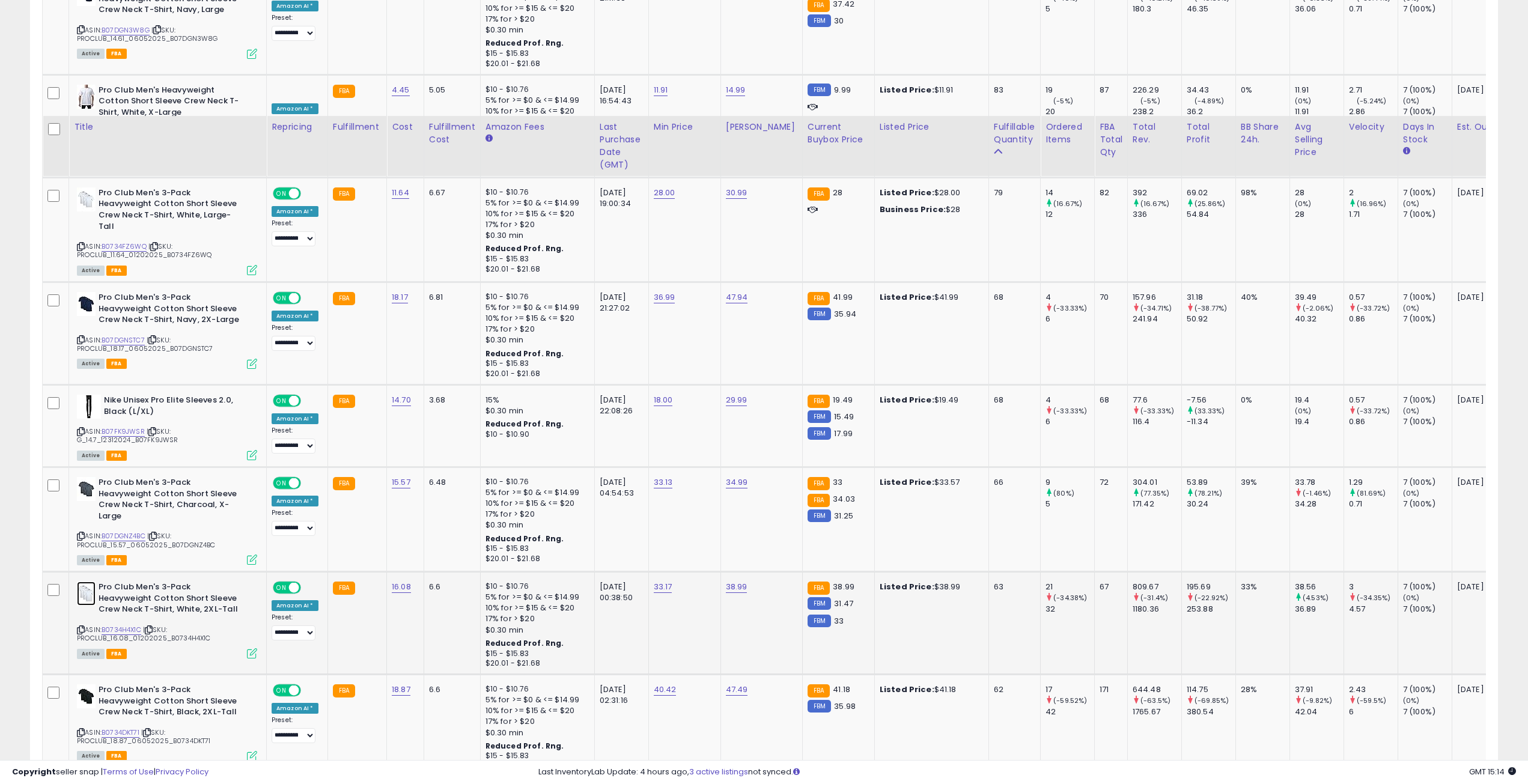
scroll to position [3904, 0]
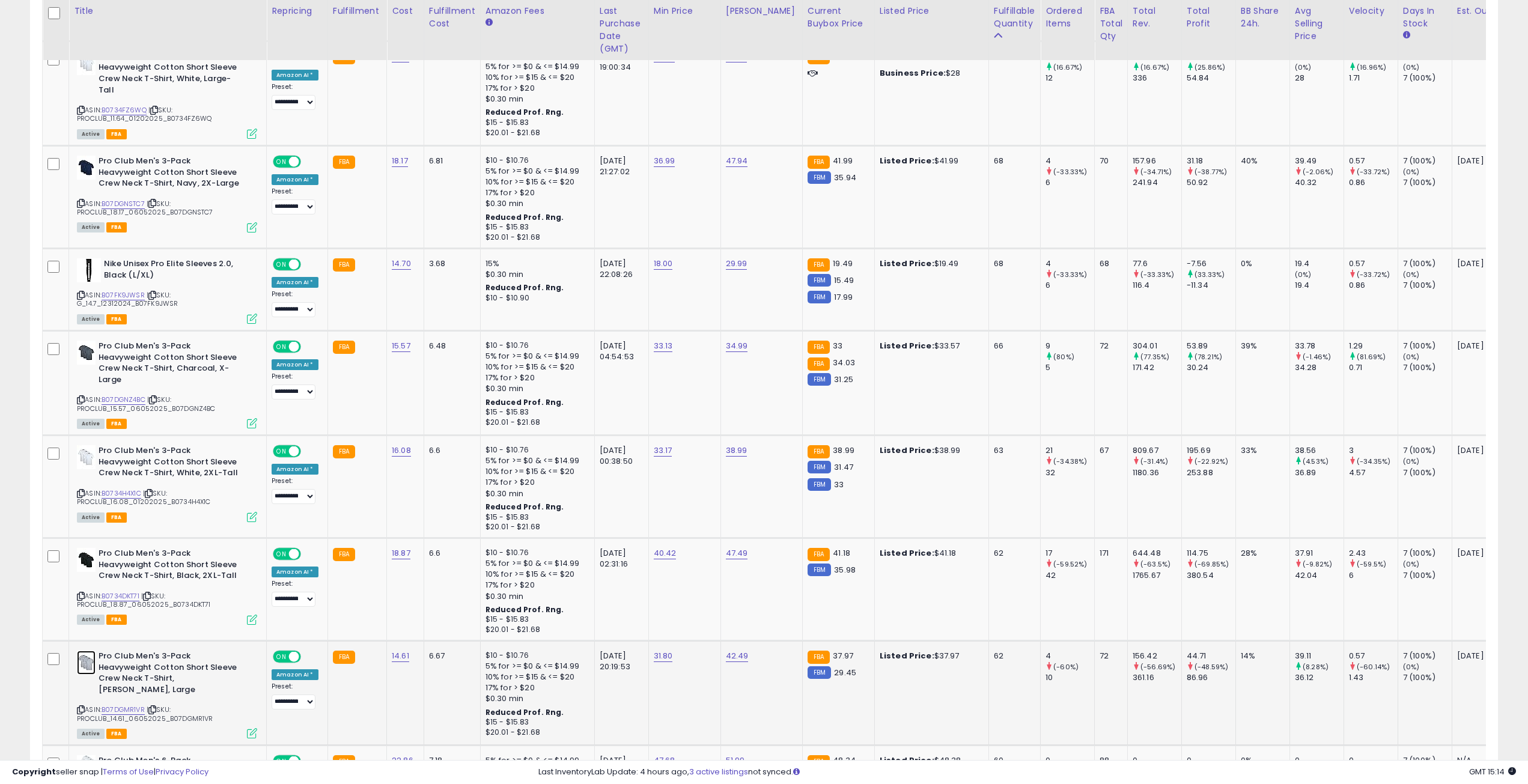
click at [93, 660] on img at bounding box center [86, 663] width 19 height 24
click at [731, 650] on link "42.49" at bounding box center [737, 655] width 23 height 12
drag, startPoint x: 688, startPoint y: 621, endPoint x: 629, endPoint y: 624, distance: 59.1
type input "*****"
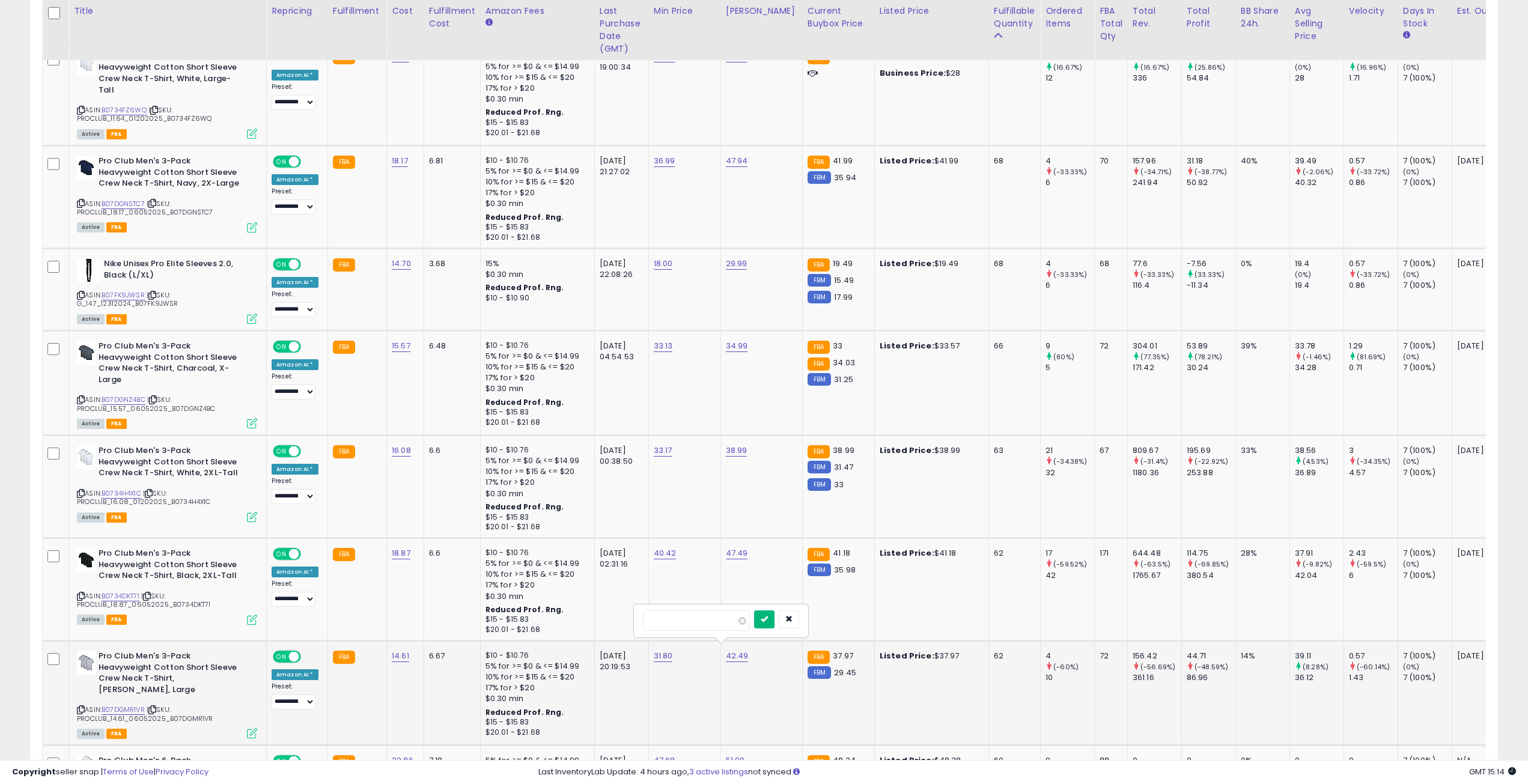
click at [774, 614] on button "submit" at bounding box center [764, 618] width 20 height 18
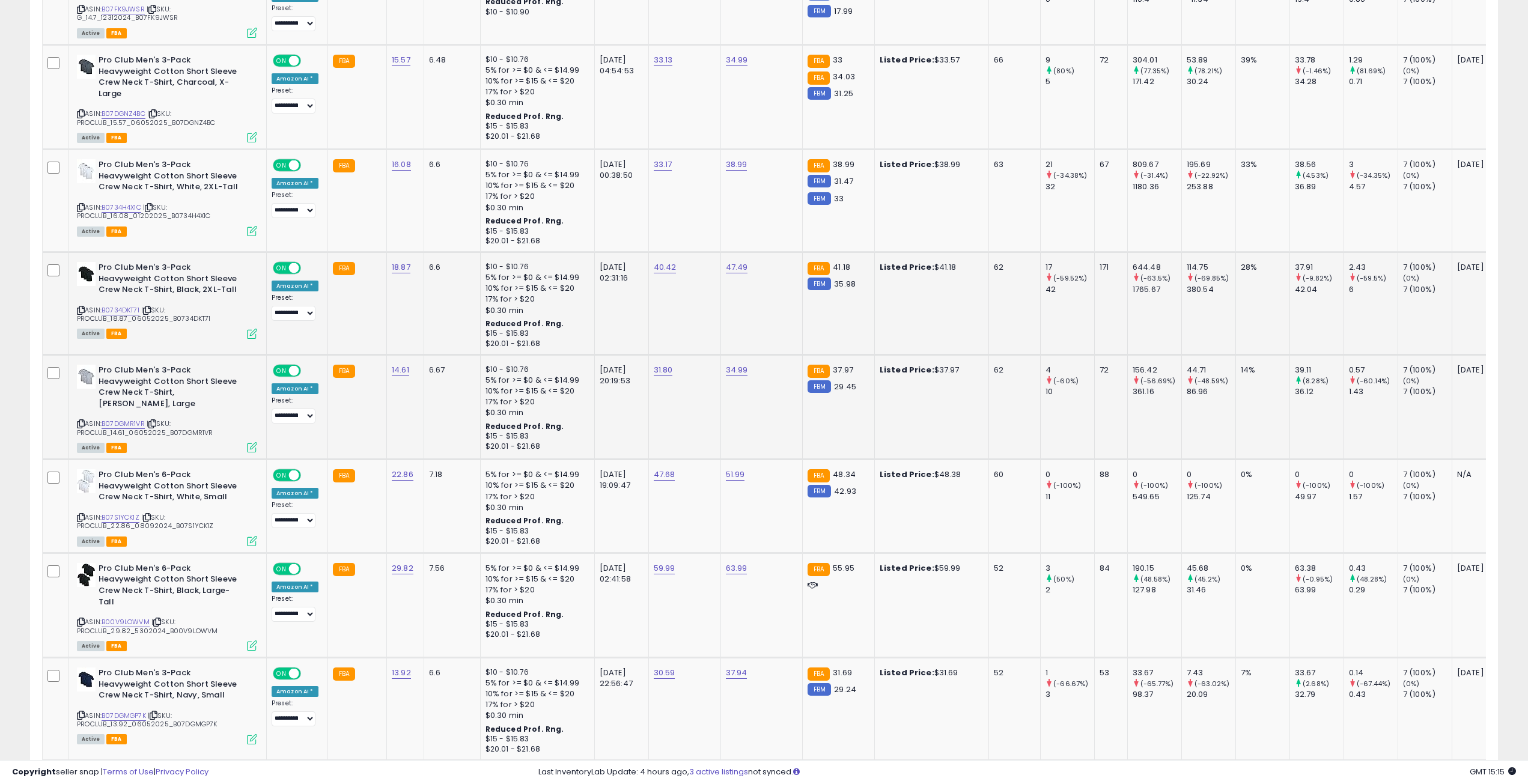
scroll to position [4204, 0]
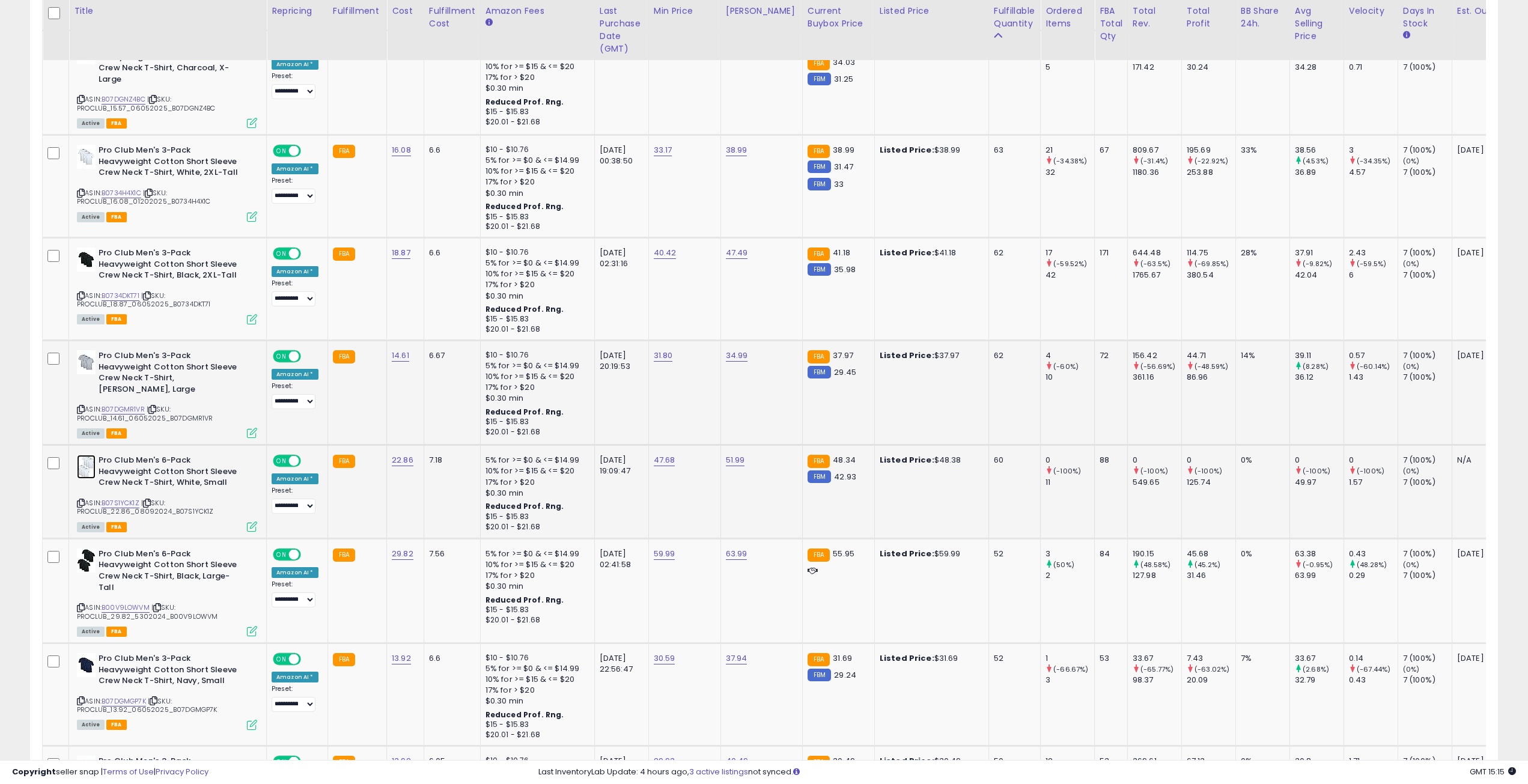
click at [92, 454] on img at bounding box center [86, 467] width 19 height 24
click at [89, 554] on img at bounding box center [86, 560] width 19 height 24
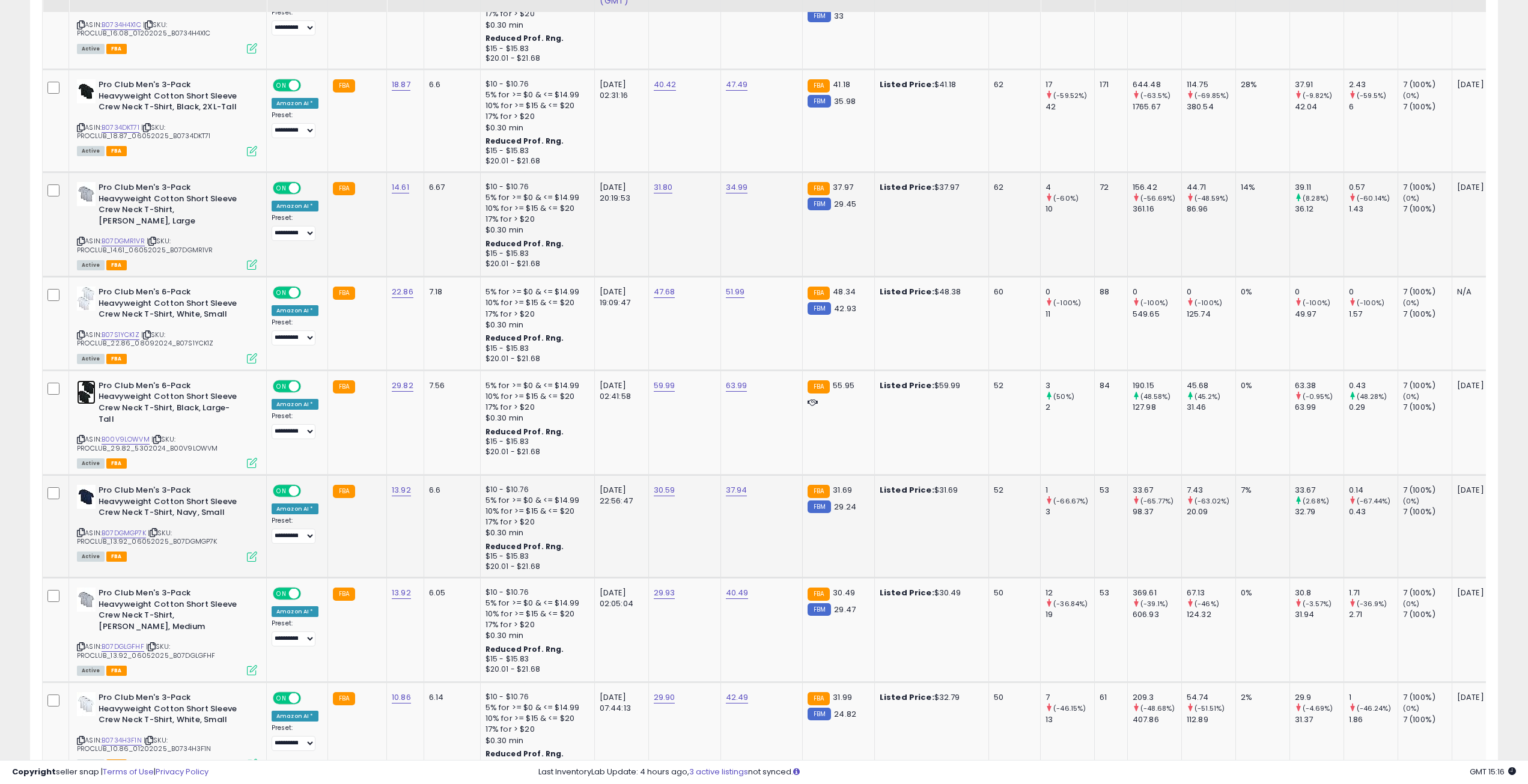
scroll to position [4445, 0]
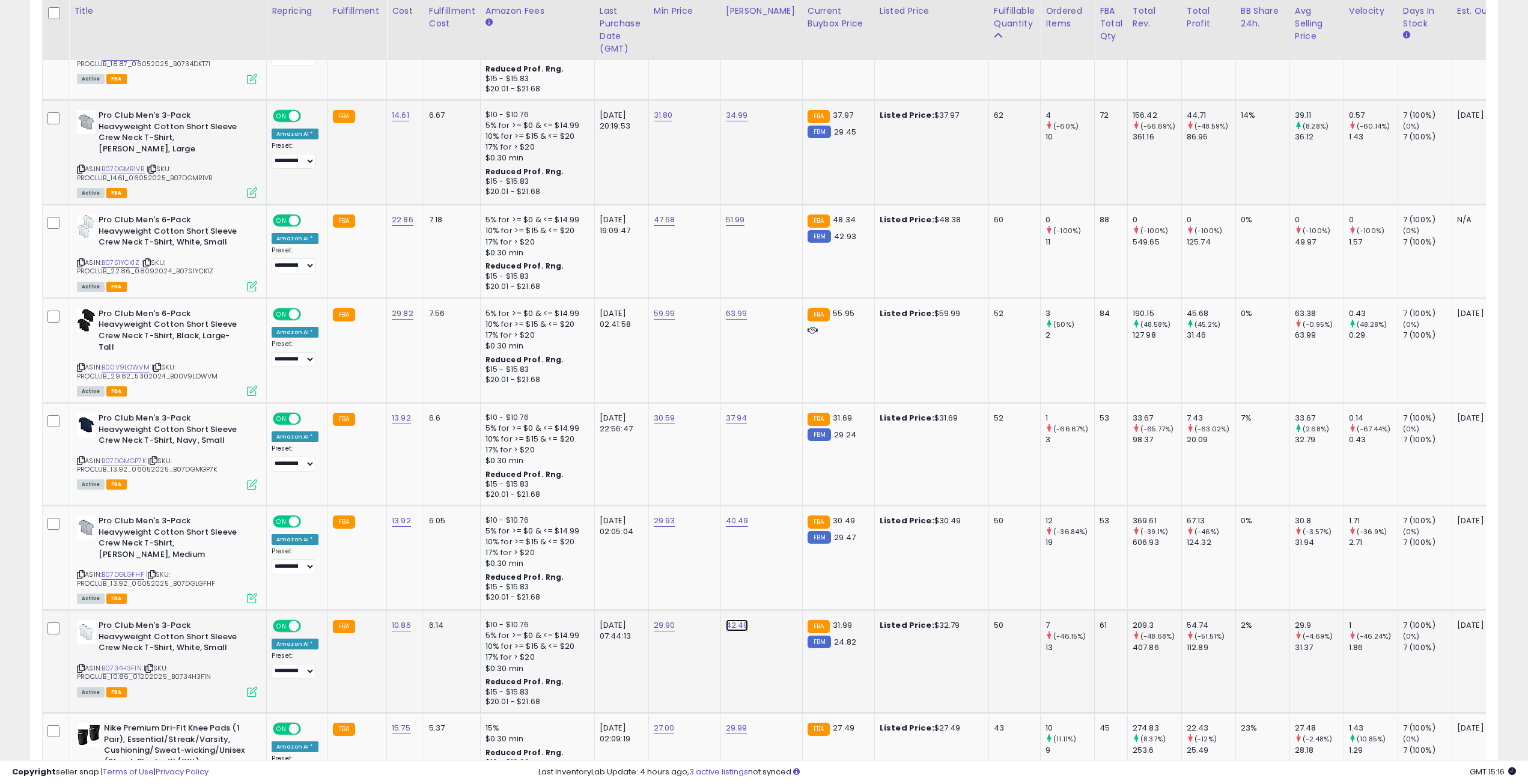
click at [726, 619] on link "42.49" at bounding box center [737, 625] width 23 height 12
drag, startPoint x: 689, startPoint y: 578, endPoint x: 645, endPoint y: 578, distance: 44.0
click at [645, 578] on input "*****" at bounding box center [695, 575] width 106 height 20
type input "*****"
click at [768, 575] on icon "submit" at bounding box center [764, 573] width 7 height 7
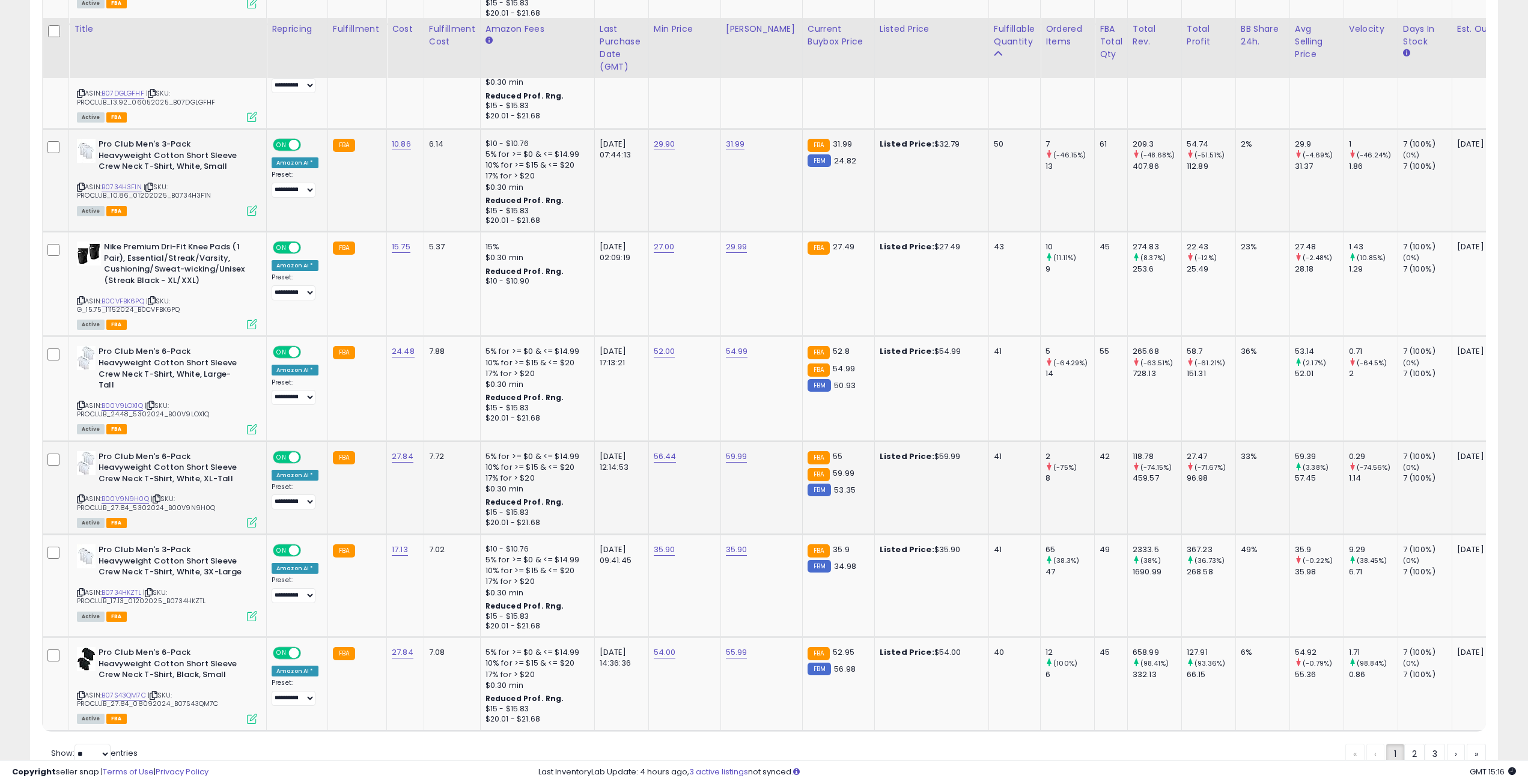
scroll to position [4967, 0]
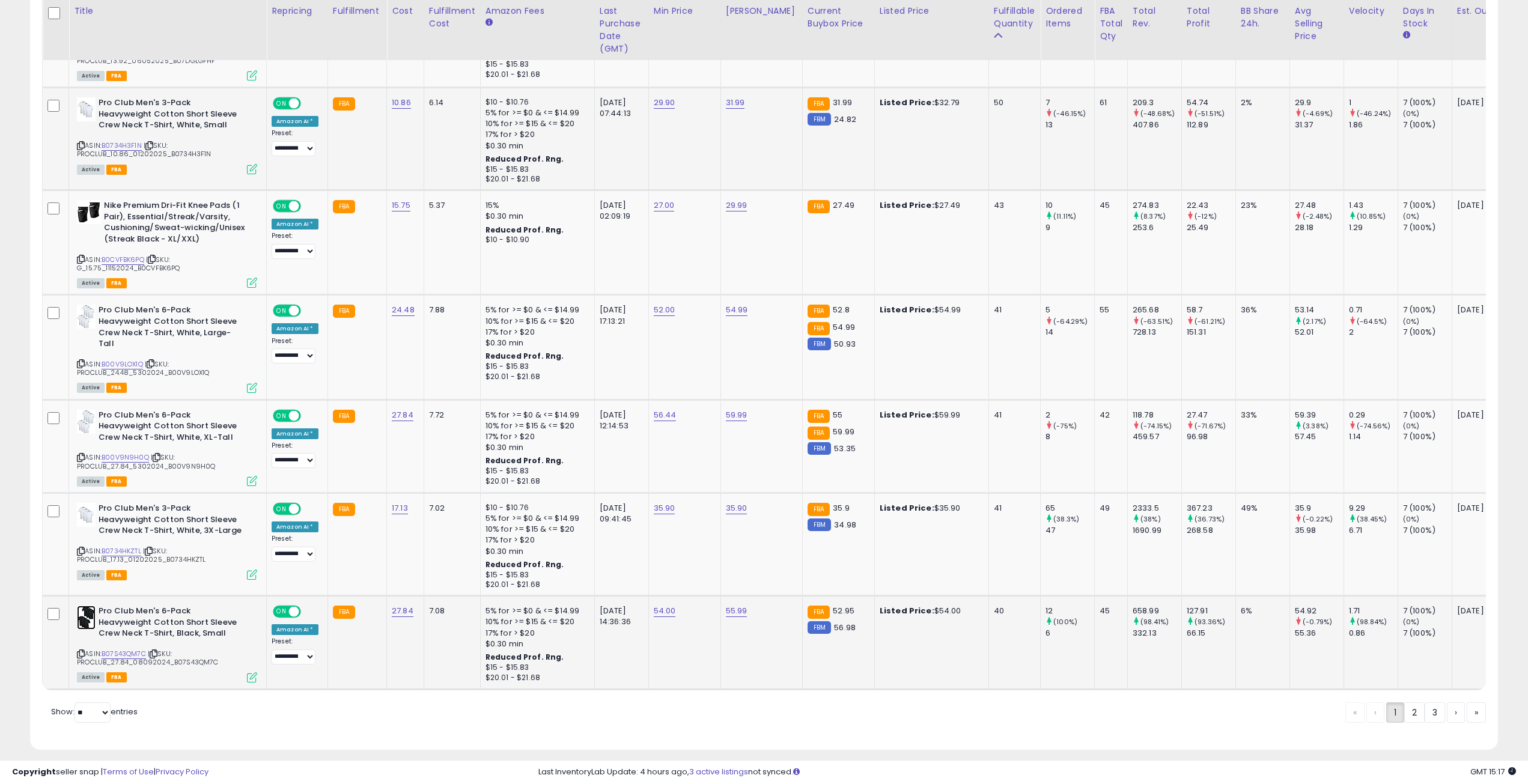
click at [88, 605] on img at bounding box center [86, 617] width 19 height 24
click at [1409, 703] on link "2" at bounding box center [1414, 713] width 20 height 20
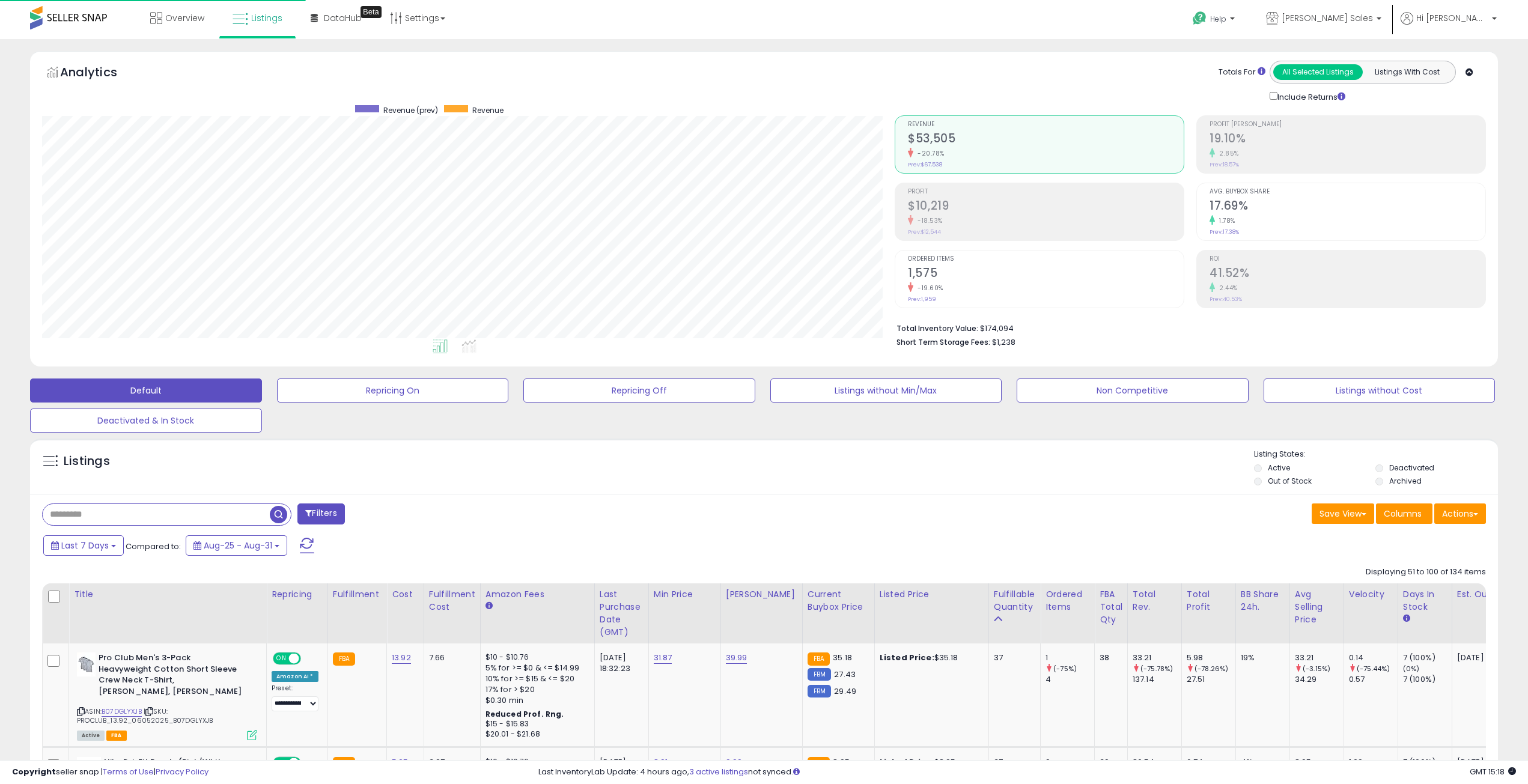
scroll to position [246, 853]
click at [90, 669] on img at bounding box center [86, 665] width 19 height 24
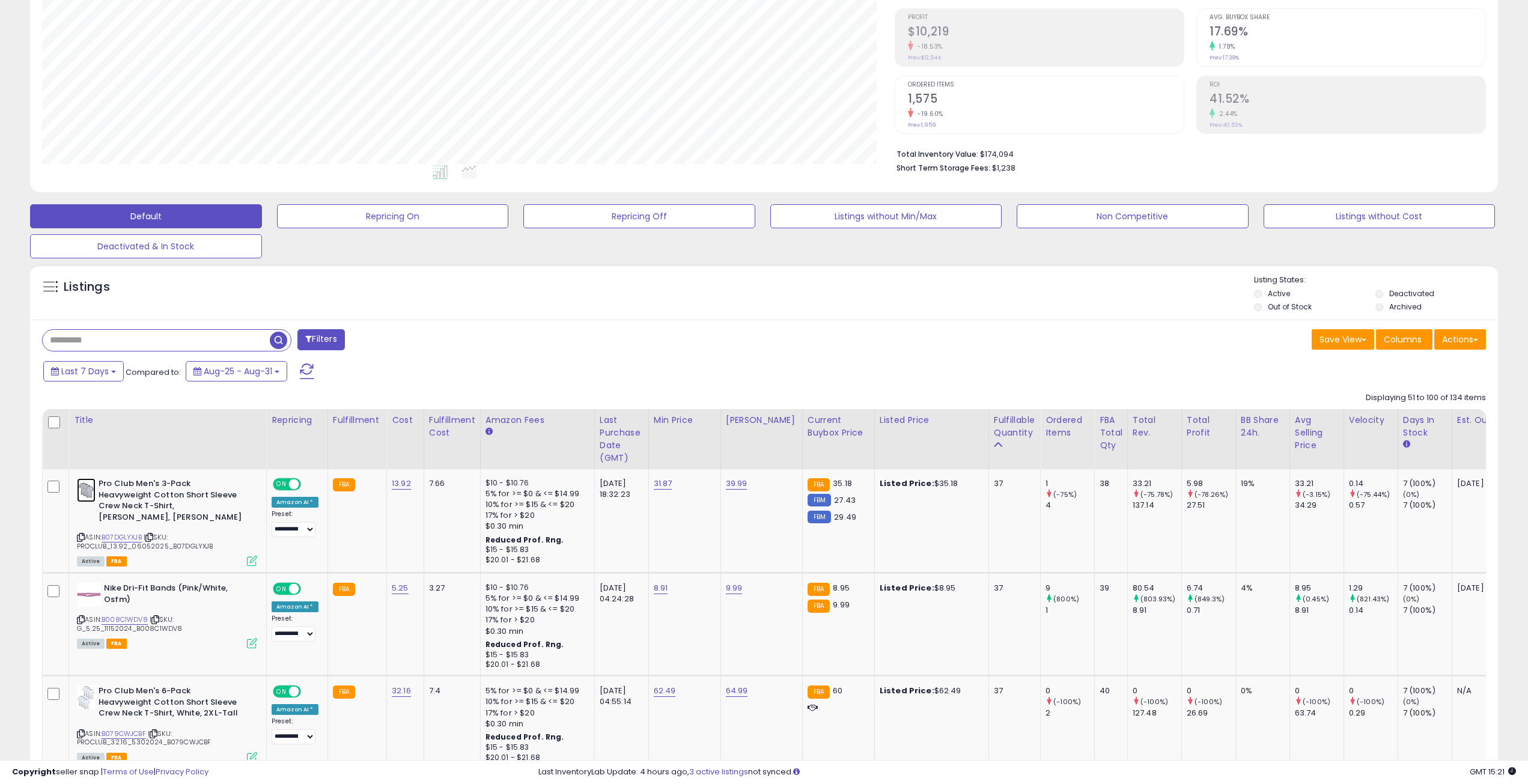
scroll to position [180, 0]
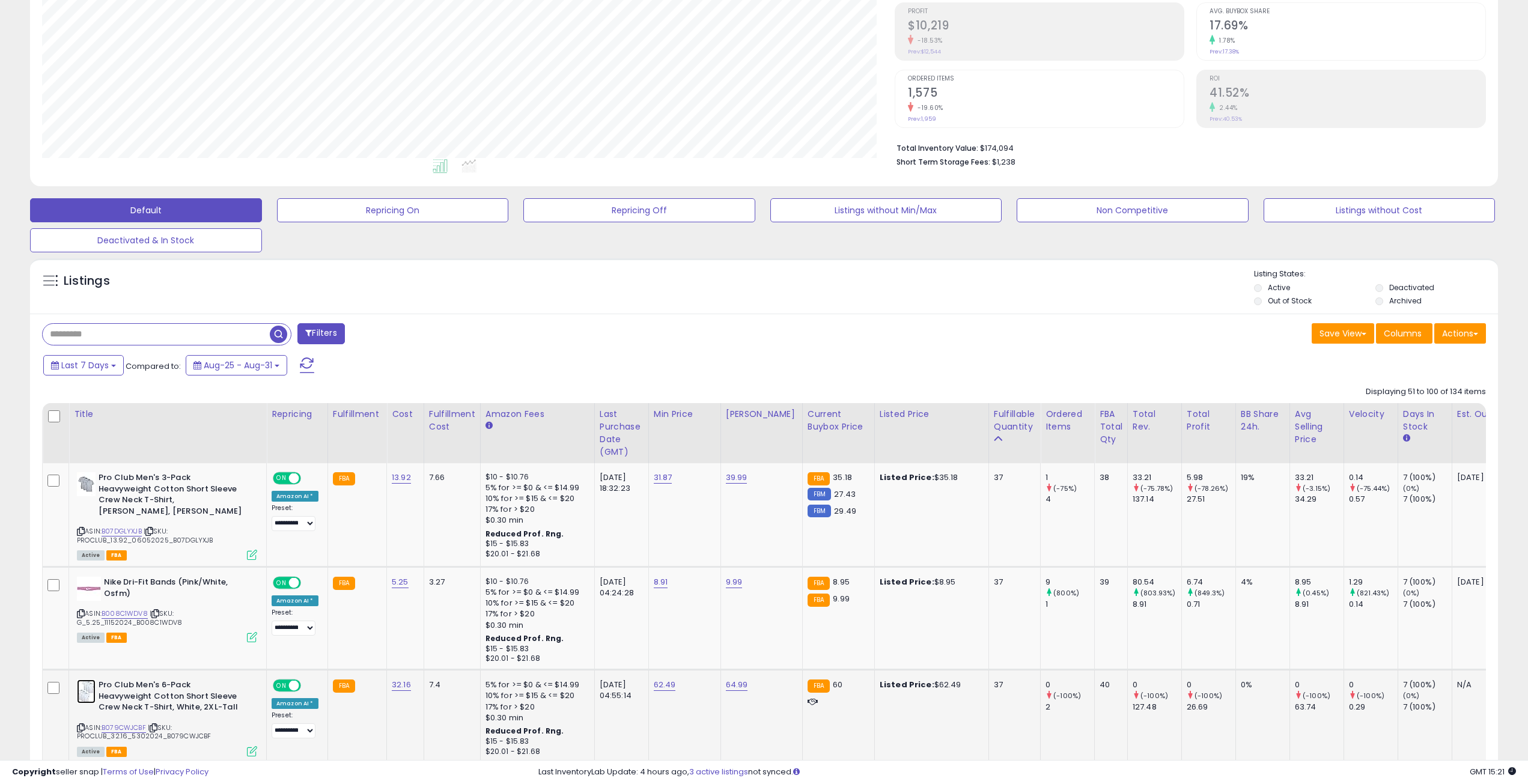
click at [81, 680] on img at bounding box center [86, 691] width 19 height 24
click at [657, 683] on link "62.49" at bounding box center [665, 684] width 22 height 12
drag, startPoint x: 636, startPoint y: 651, endPoint x: 573, endPoint y: 645, distance: 63.3
click at [573, 645] on input "*****" at bounding box center [624, 653] width 106 height 20
type input "*****"
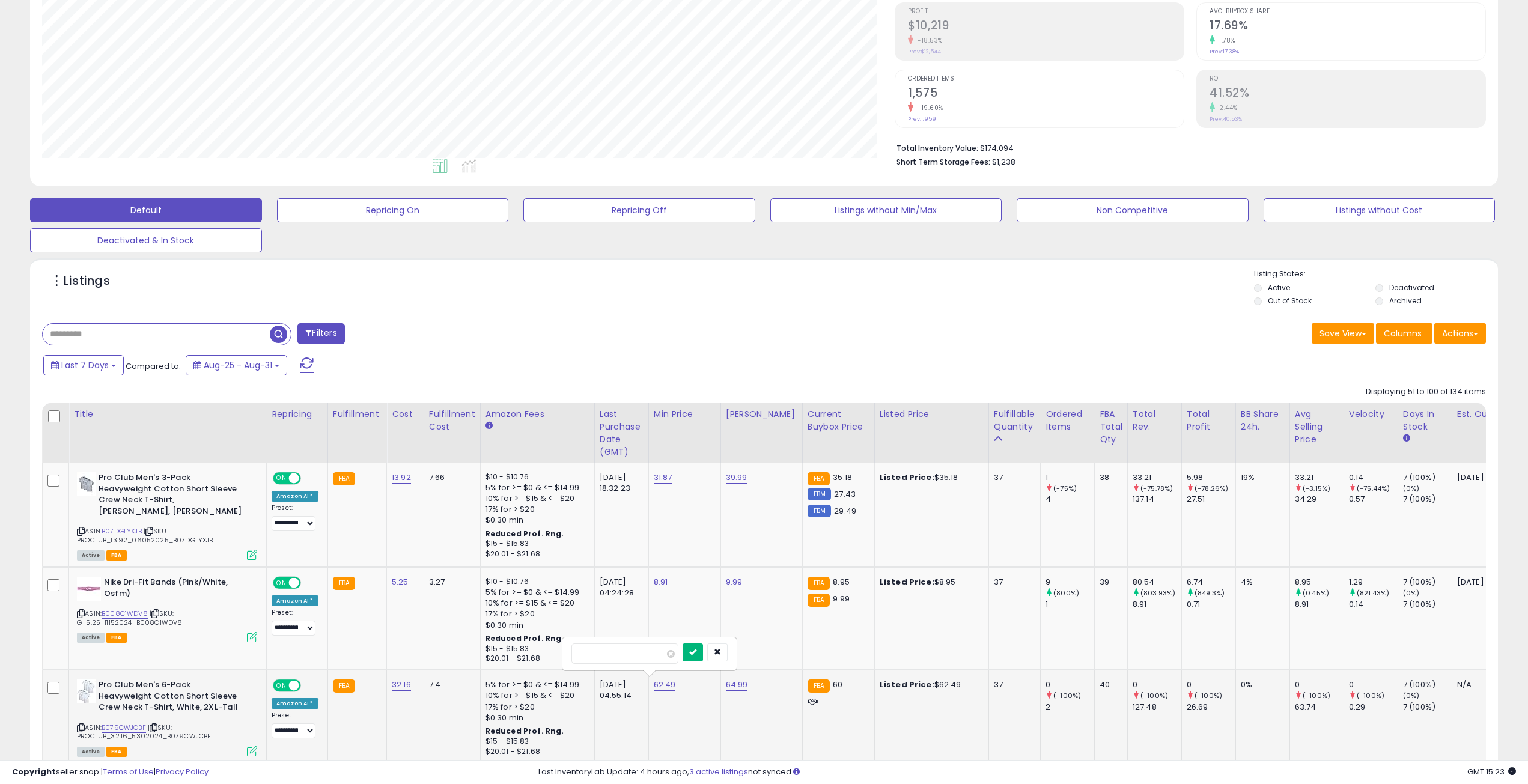
click at [696, 654] on icon "submit" at bounding box center [693, 652] width 7 height 7
click at [80, 725] on icon at bounding box center [81, 728] width 7 height 6
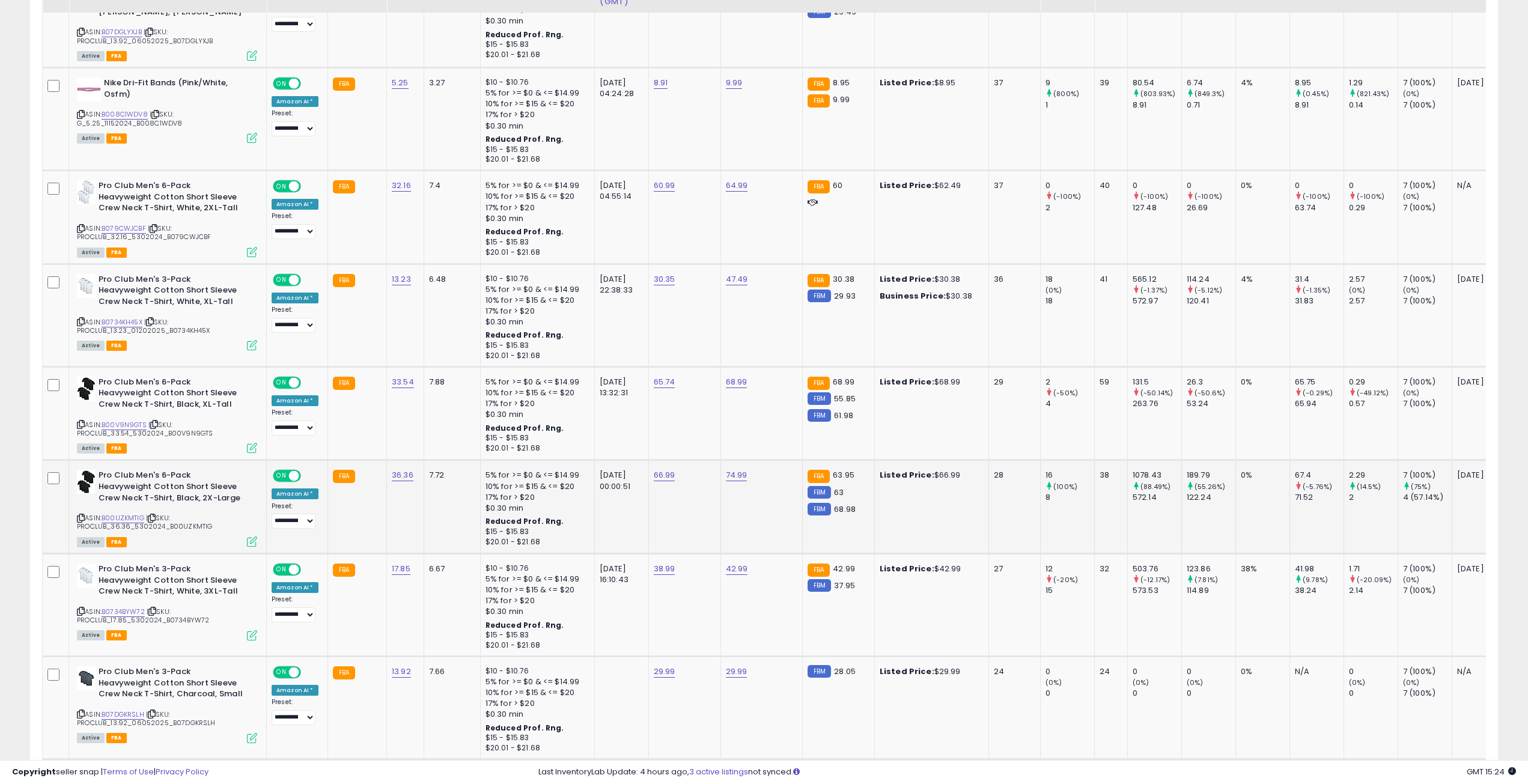
scroll to position [781, 0]
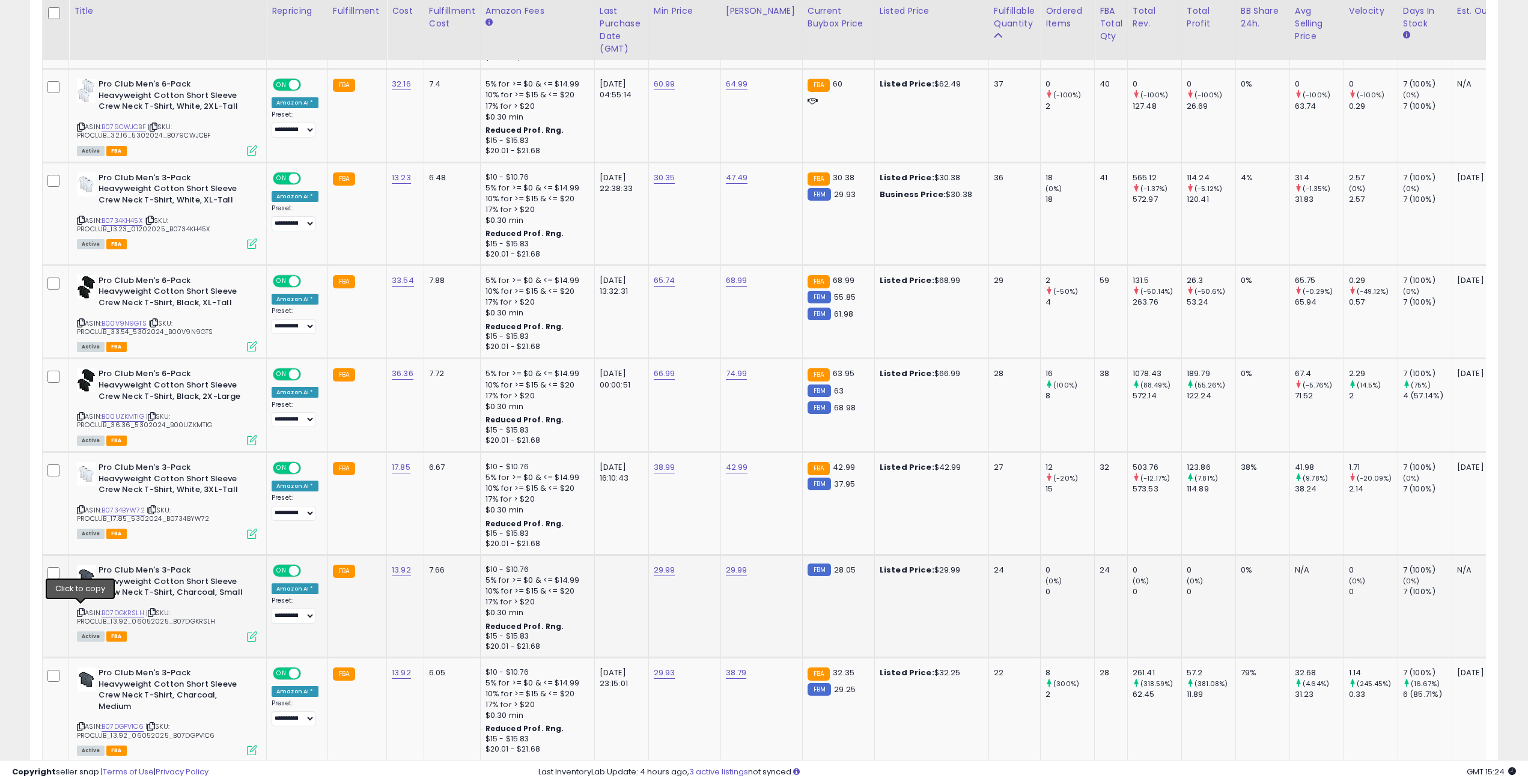
click at [81, 609] on icon at bounding box center [81, 612] width 7 height 6
click at [662, 569] on link "29.99" at bounding box center [664, 569] width 21 height 12
drag, startPoint x: 576, startPoint y: 538, endPoint x: 558, endPoint y: 536, distance: 18.1
type input "**"
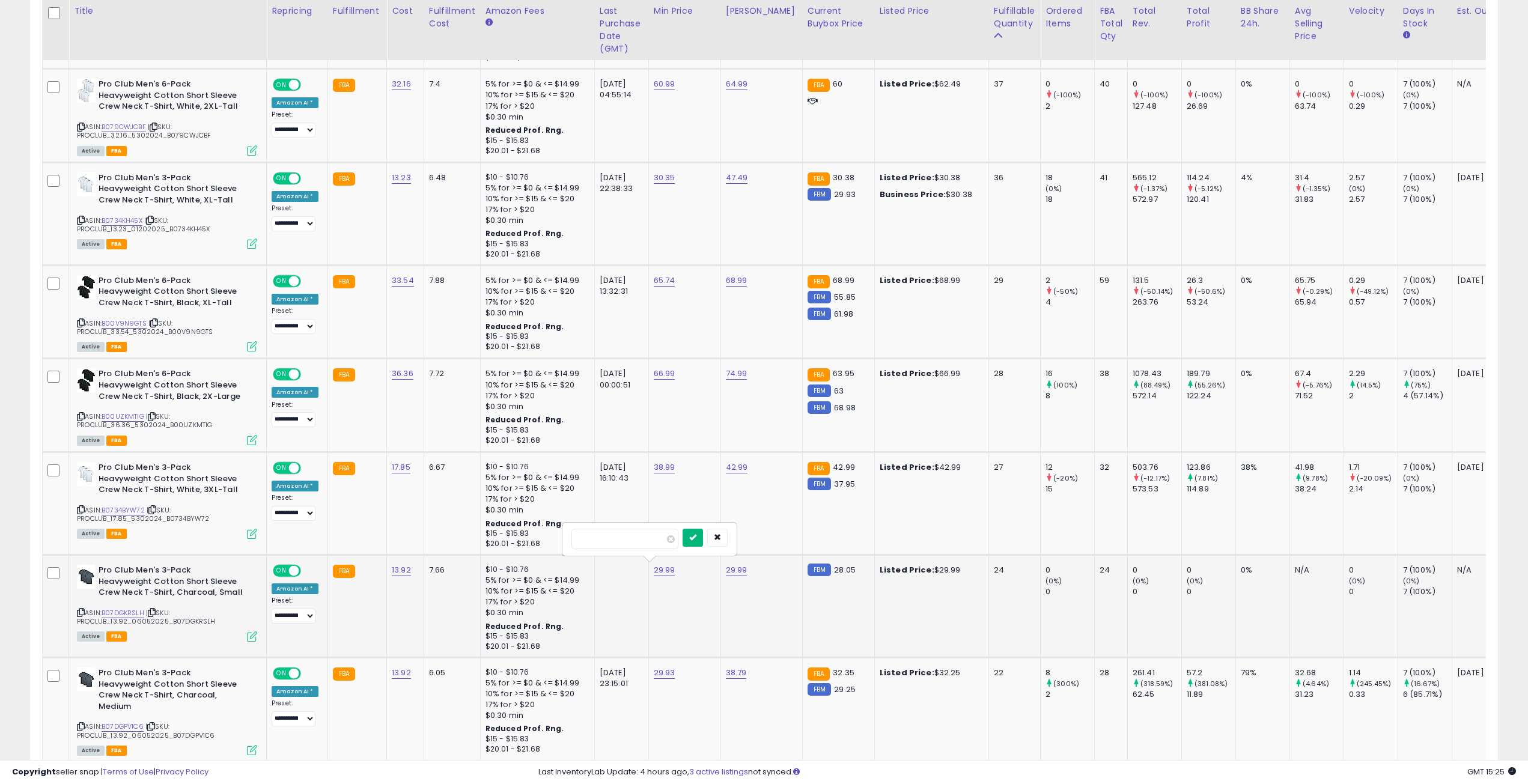
click at [703, 529] on button "submit" at bounding box center [693, 537] width 20 height 18
click at [732, 570] on link "29.99" at bounding box center [736, 569] width 21 height 12
drag, startPoint x: 641, startPoint y: 534, endPoint x: 610, endPoint y: 532, distance: 31.1
type input "**"
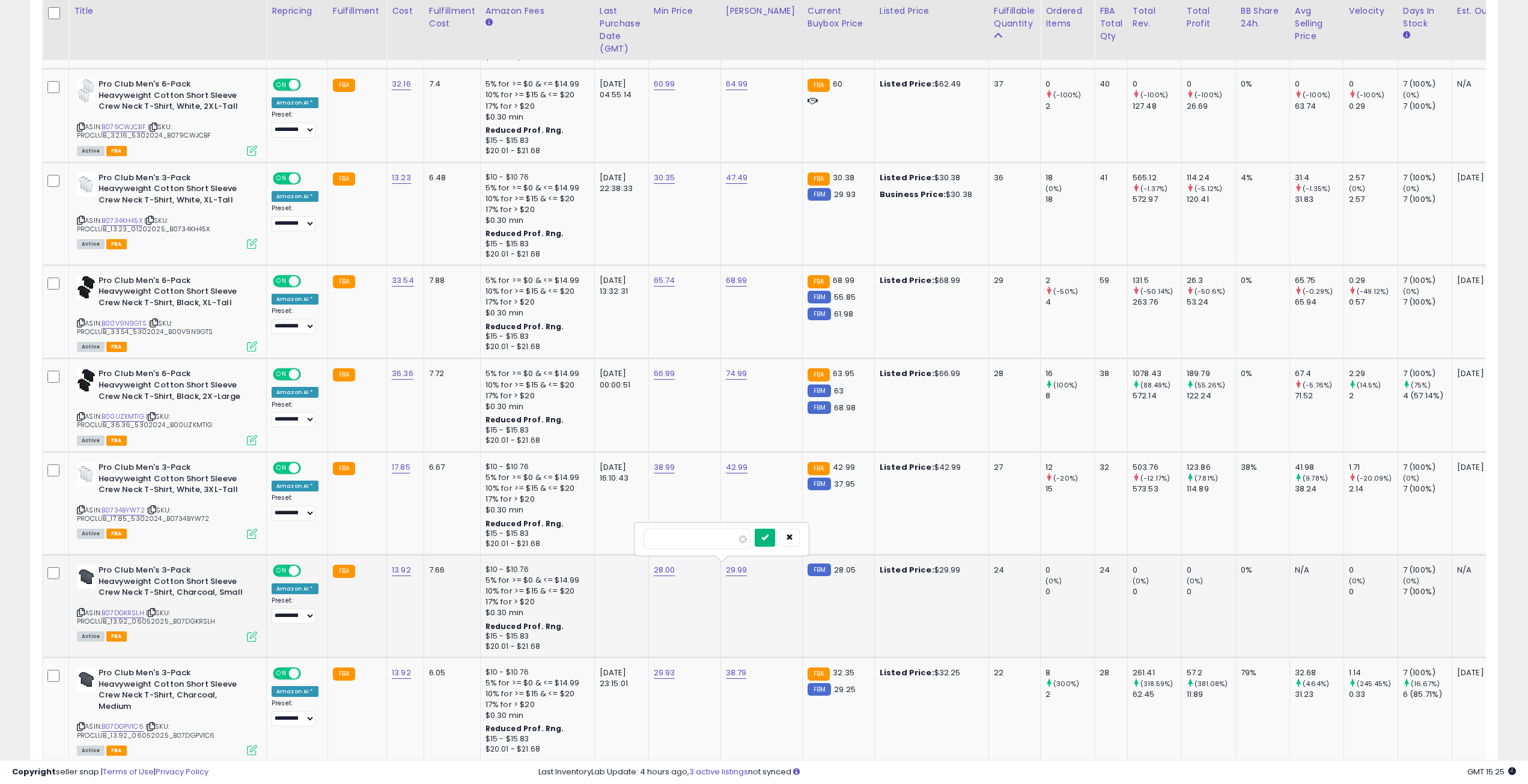
click at [775, 533] on button "submit" at bounding box center [765, 537] width 20 height 18
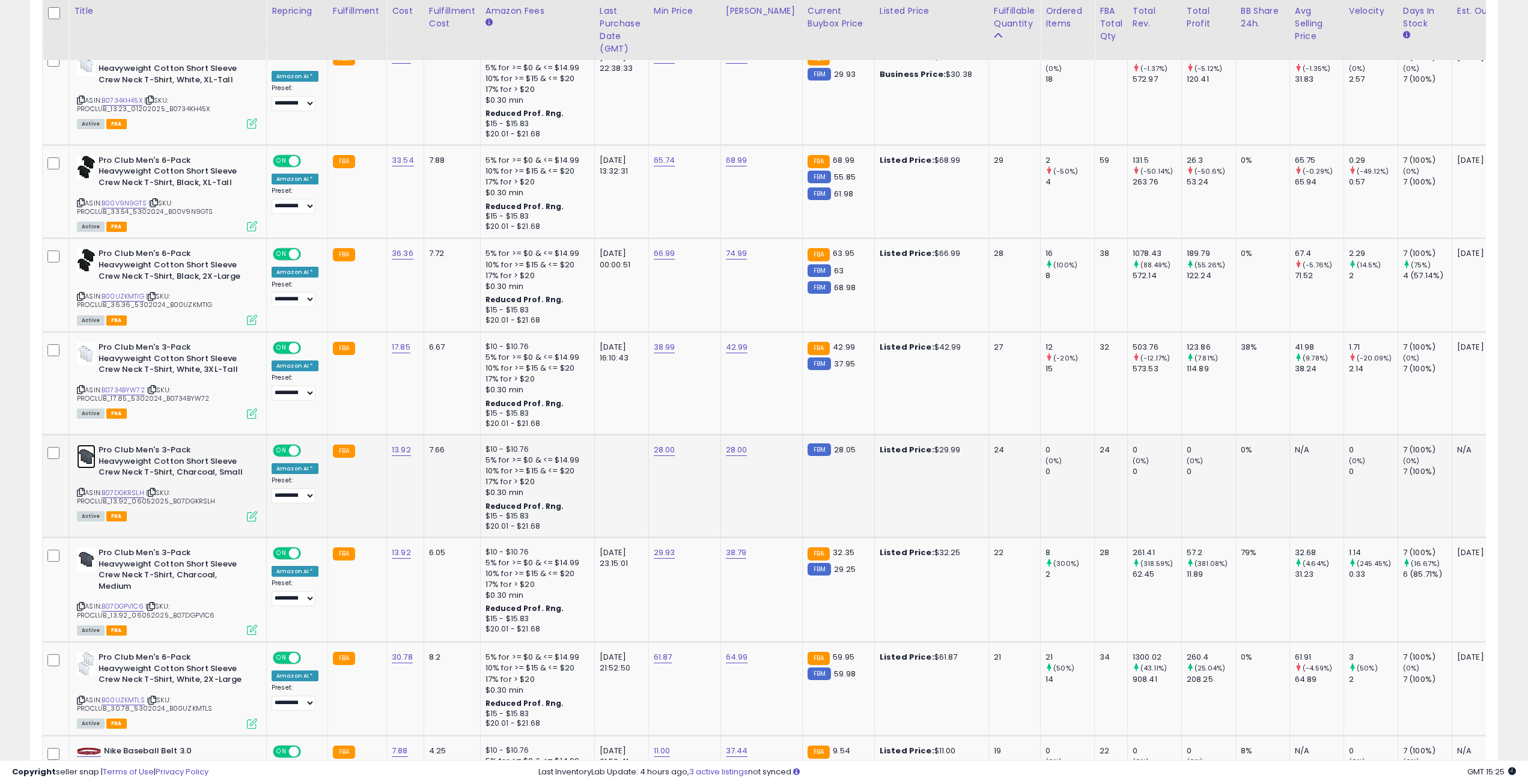
click at [85, 449] on img at bounding box center [86, 456] width 19 height 24
click at [84, 554] on img at bounding box center [86, 559] width 19 height 24
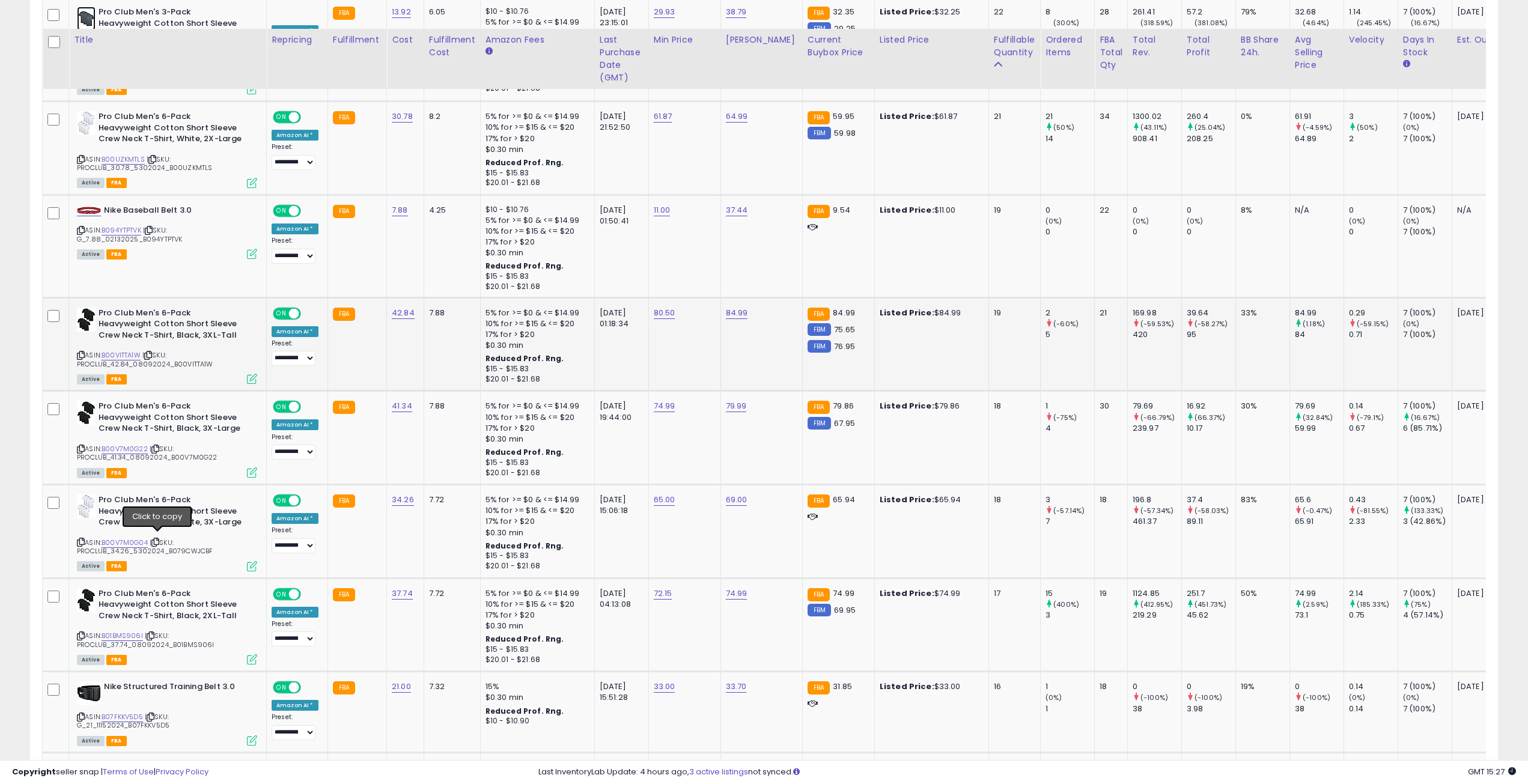
scroll to position [1562, 0]
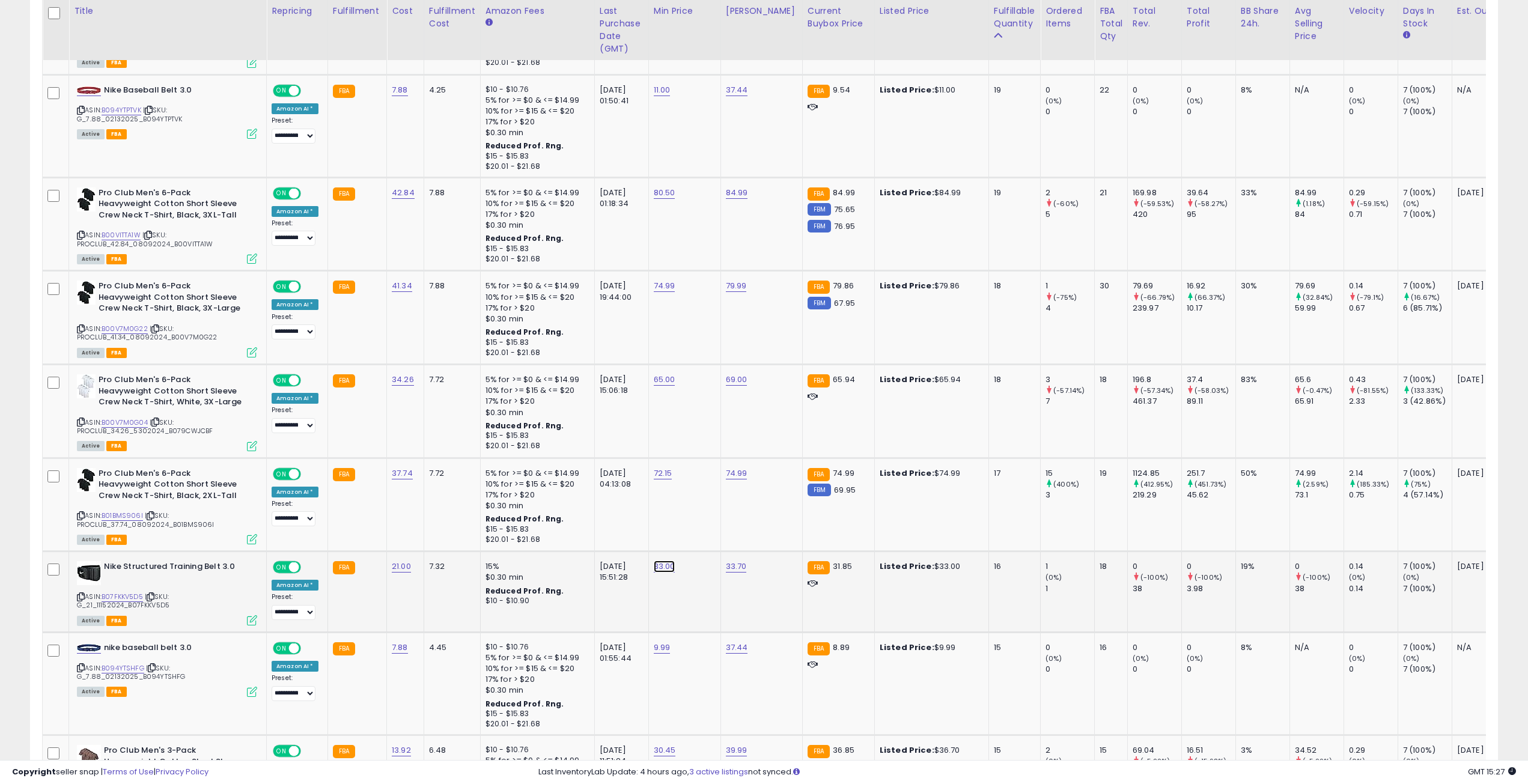
click at [654, 562] on link "33.00" at bounding box center [664, 566] width 21 height 12
type input "**"
click at [695, 529] on icon "submit" at bounding box center [693, 531] width 7 height 7
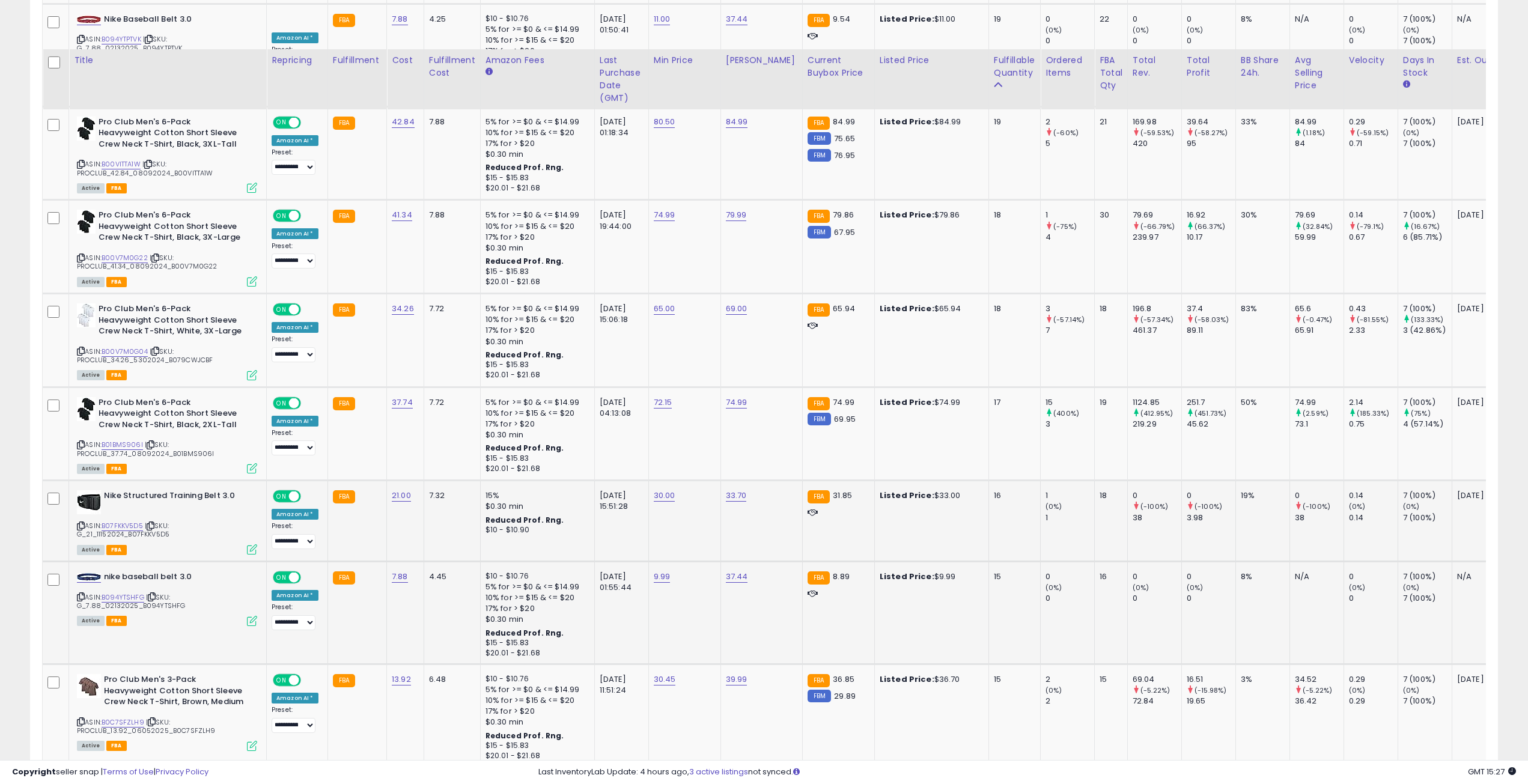
scroll to position [1682, 0]
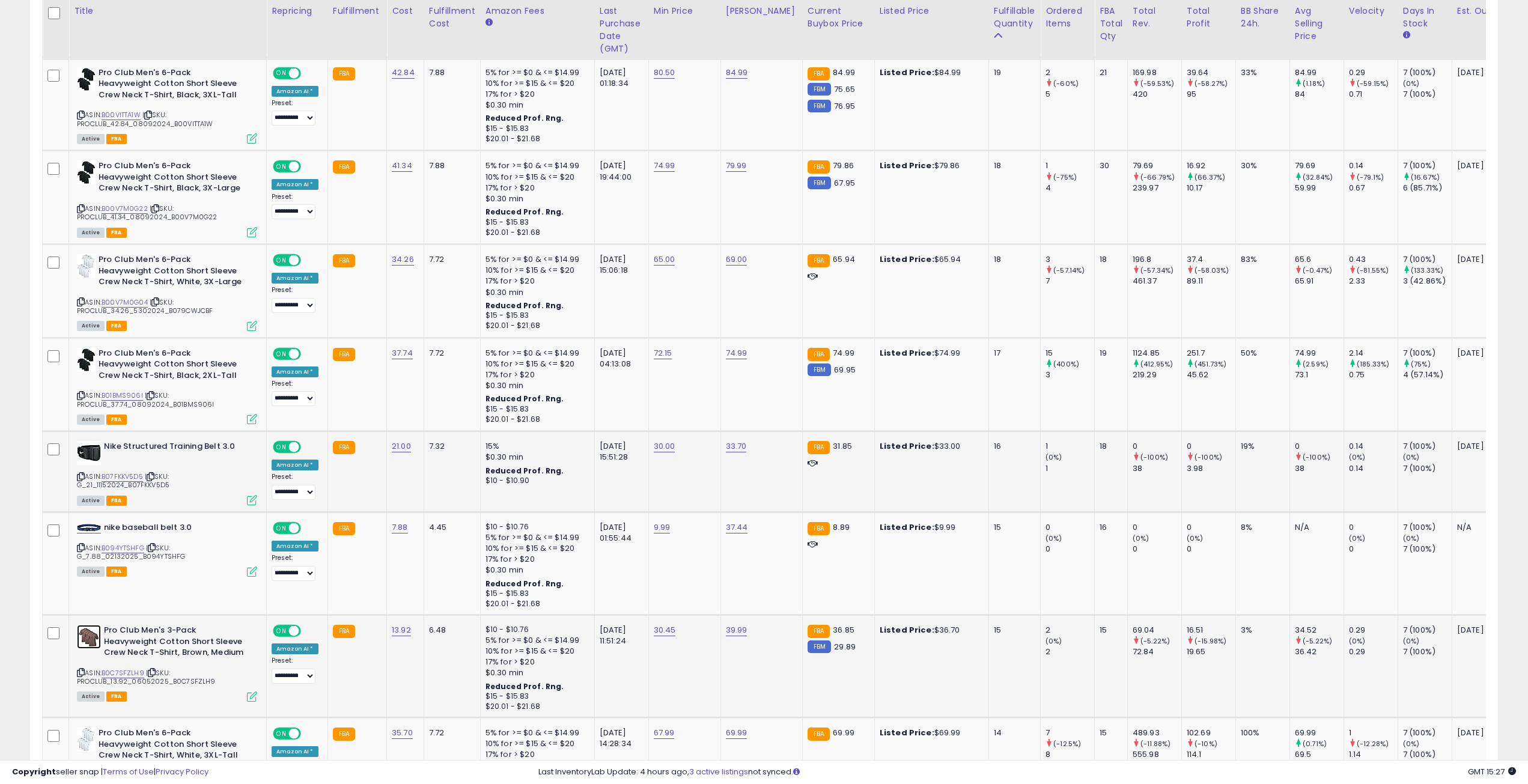
click at [93, 628] on img at bounding box center [89, 637] width 24 height 24
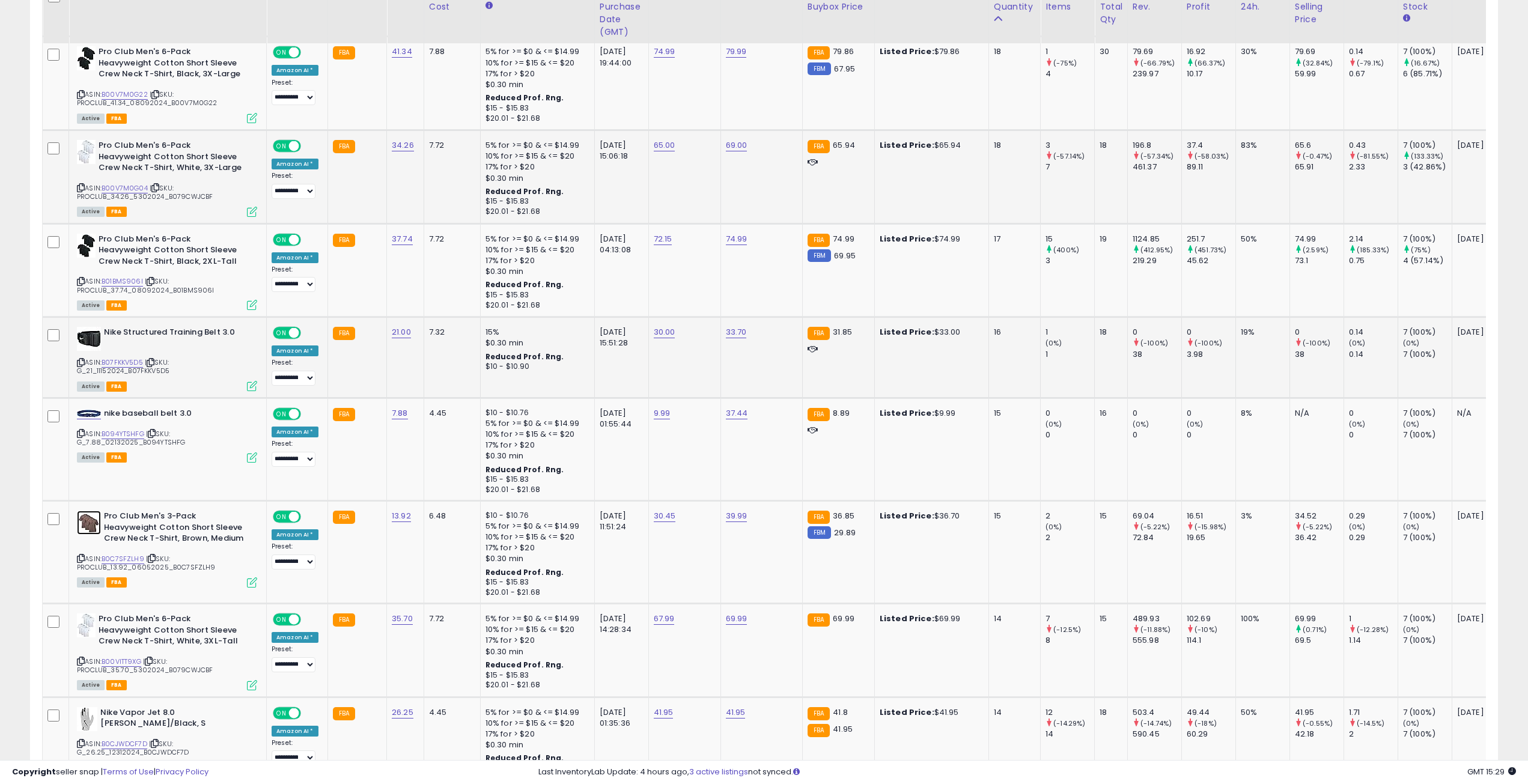
scroll to position [1802, 0]
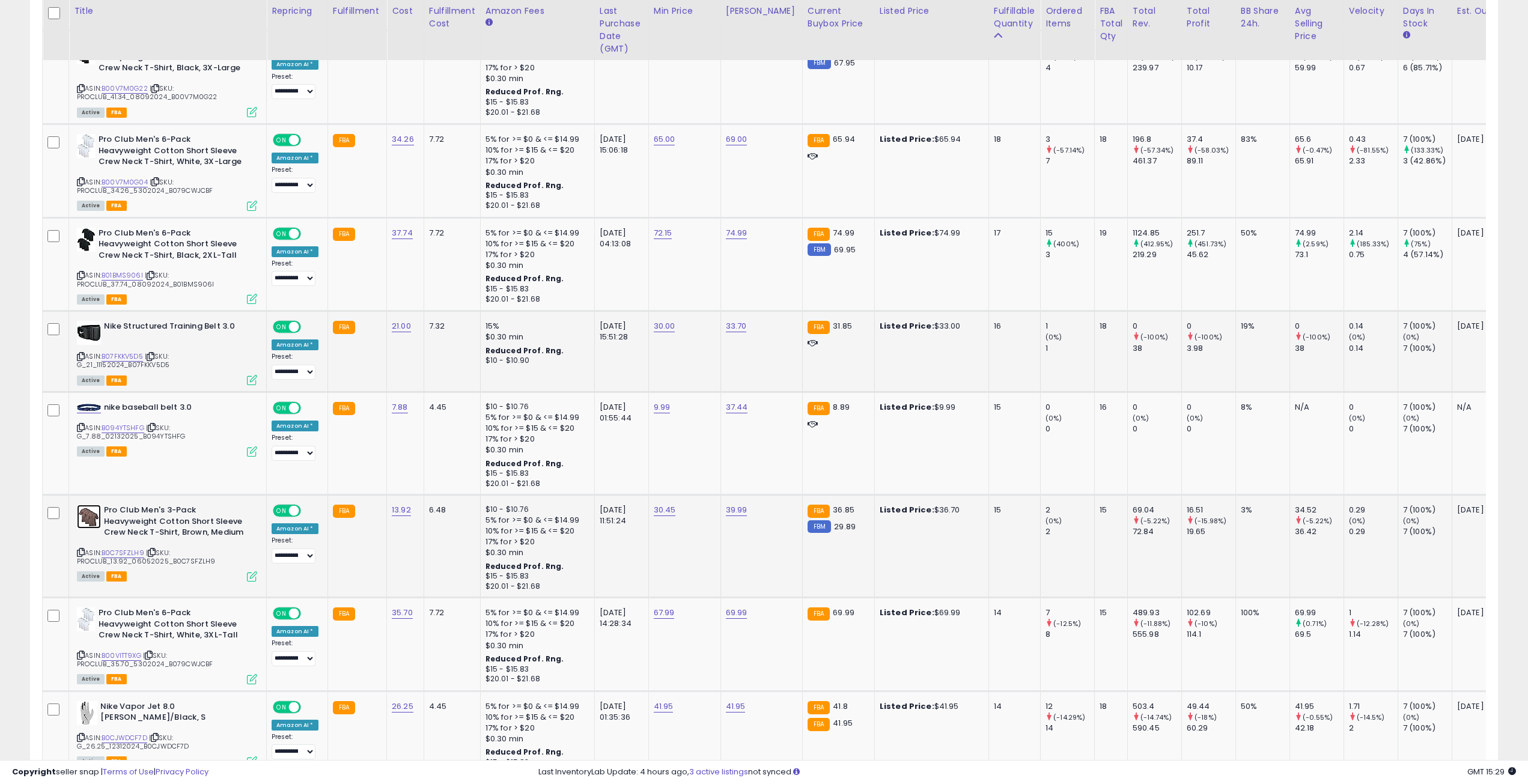
click at [80, 512] on img at bounding box center [89, 516] width 24 height 24
click at [726, 509] on link "39.99" at bounding box center [736, 509] width 21 height 12
drag, startPoint x: 703, startPoint y: 481, endPoint x: 616, endPoint y: 479, distance: 87.0
type input "*****"
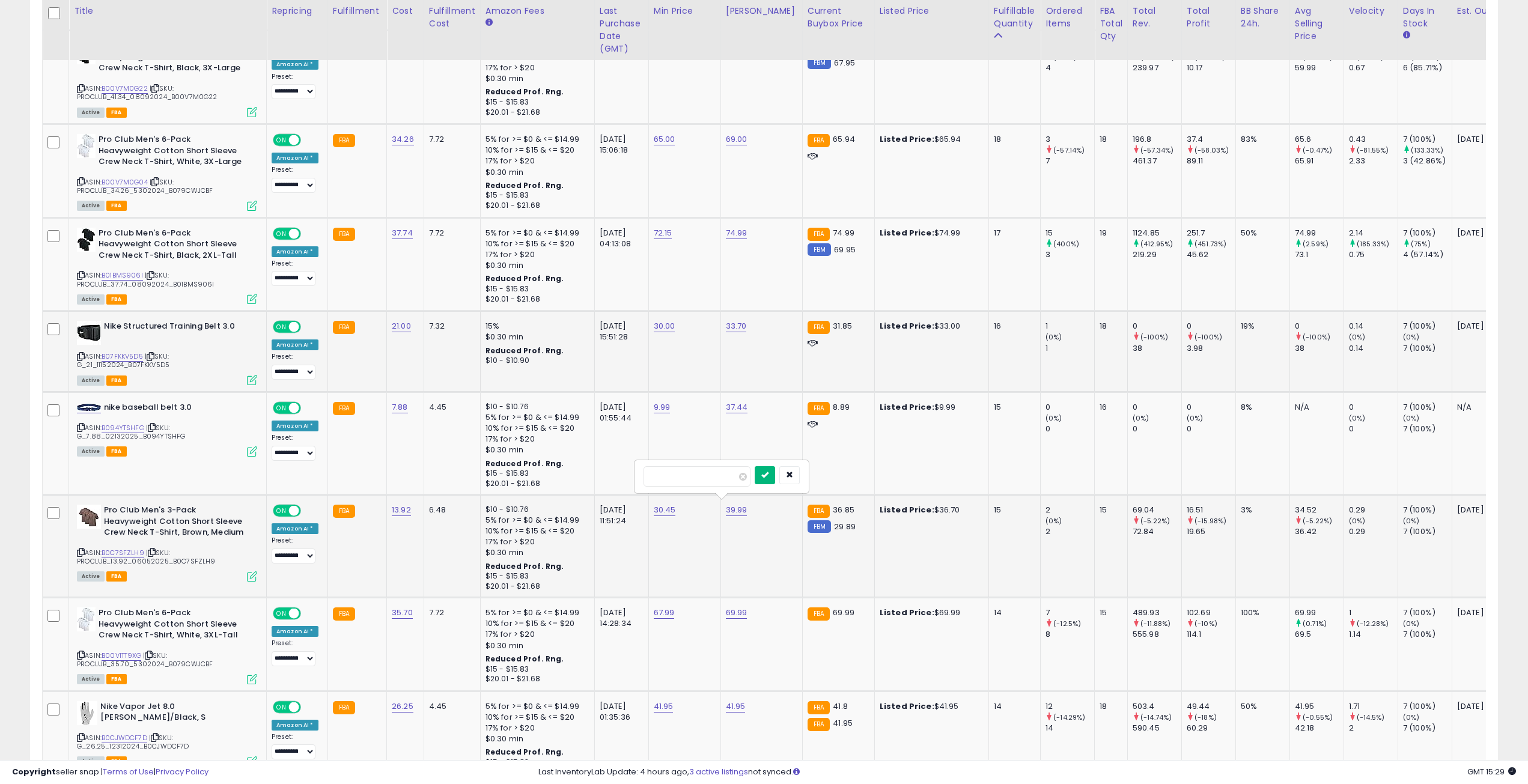
click at [769, 478] on icon "submit" at bounding box center [765, 475] width 7 height 7
click at [656, 507] on link "30.45" at bounding box center [665, 509] width 22 height 12
drag, startPoint x: 620, startPoint y: 479, endPoint x: 547, endPoint y: 477, distance: 73.0
type input "*****"
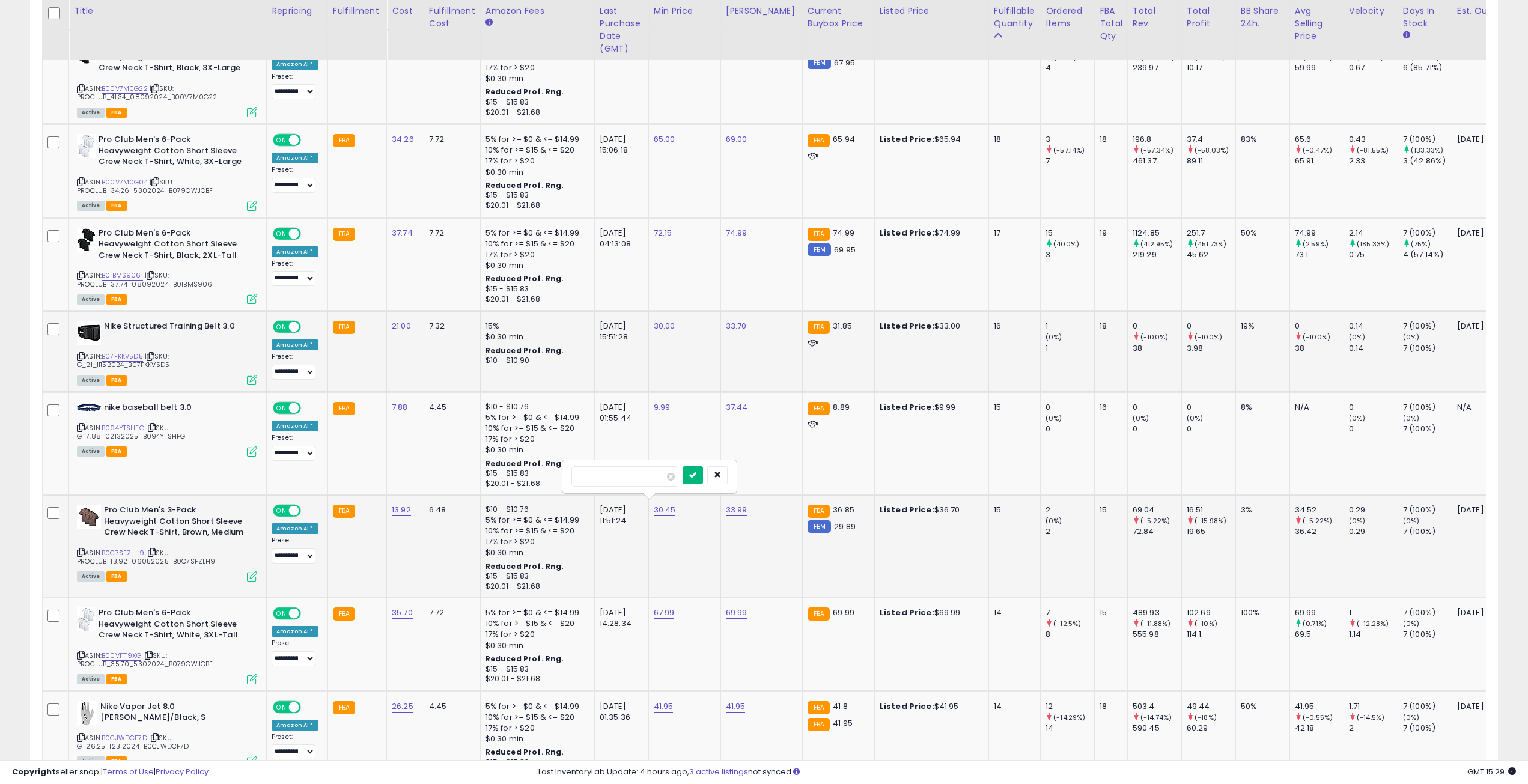
click at [703, 479] on button "submit" at bounding box center [693, 475] width 20 height 18
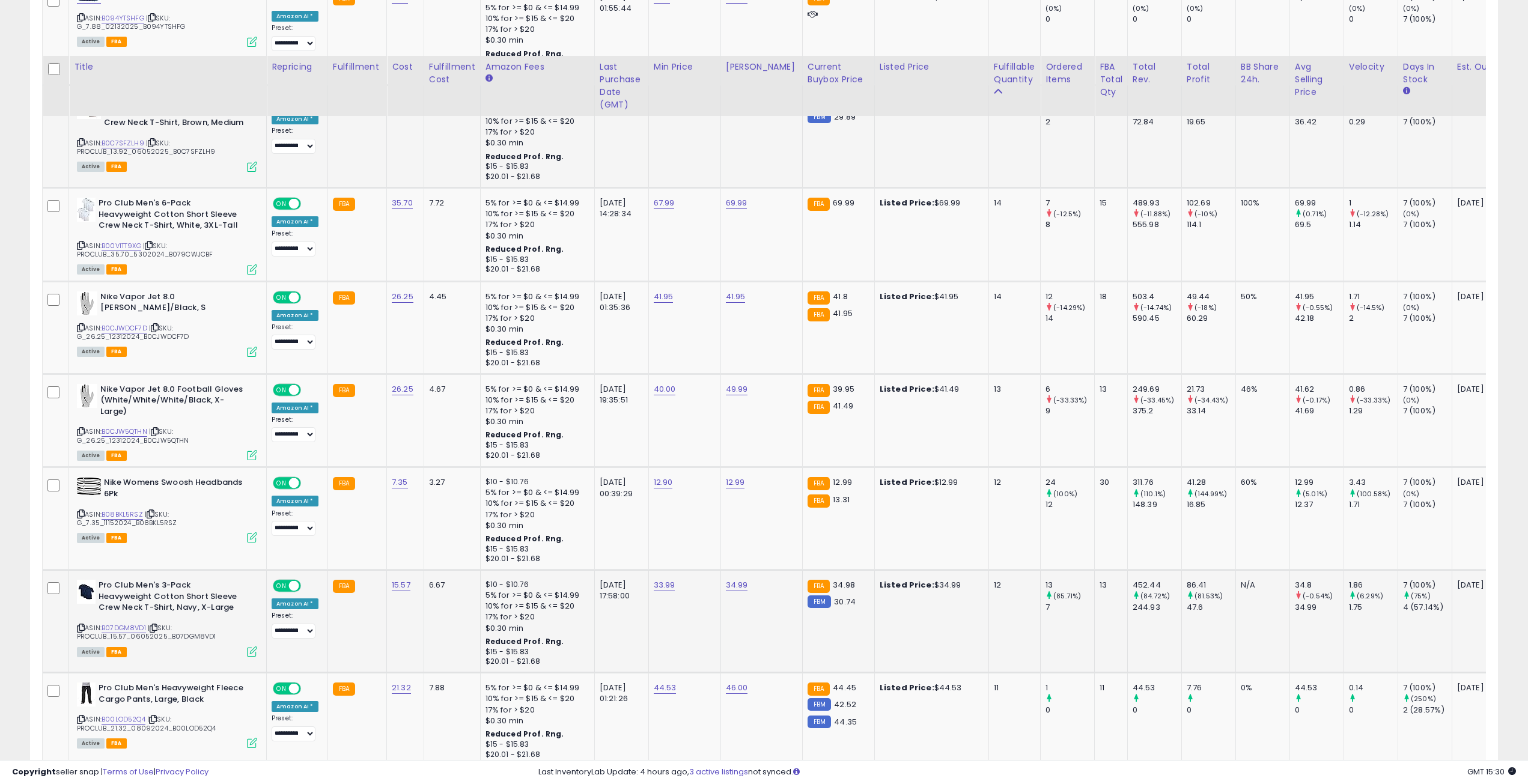
scroll to position [2283, 0]
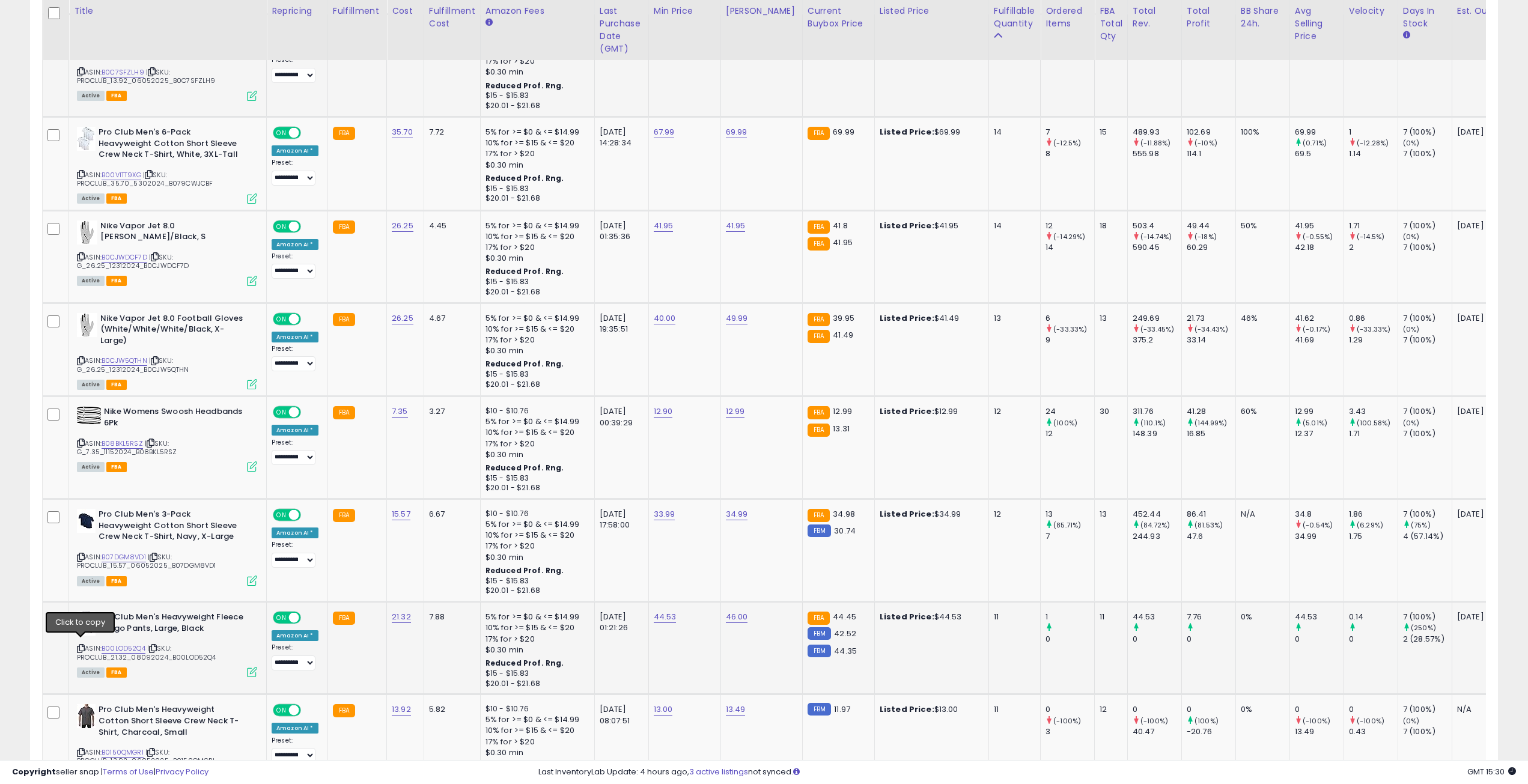
click at [82, 645] on icon at bounding box center [81, 648] width 7 height 6
click at [84, 613] on img at bounding box center [86, 624] width 19 height 24
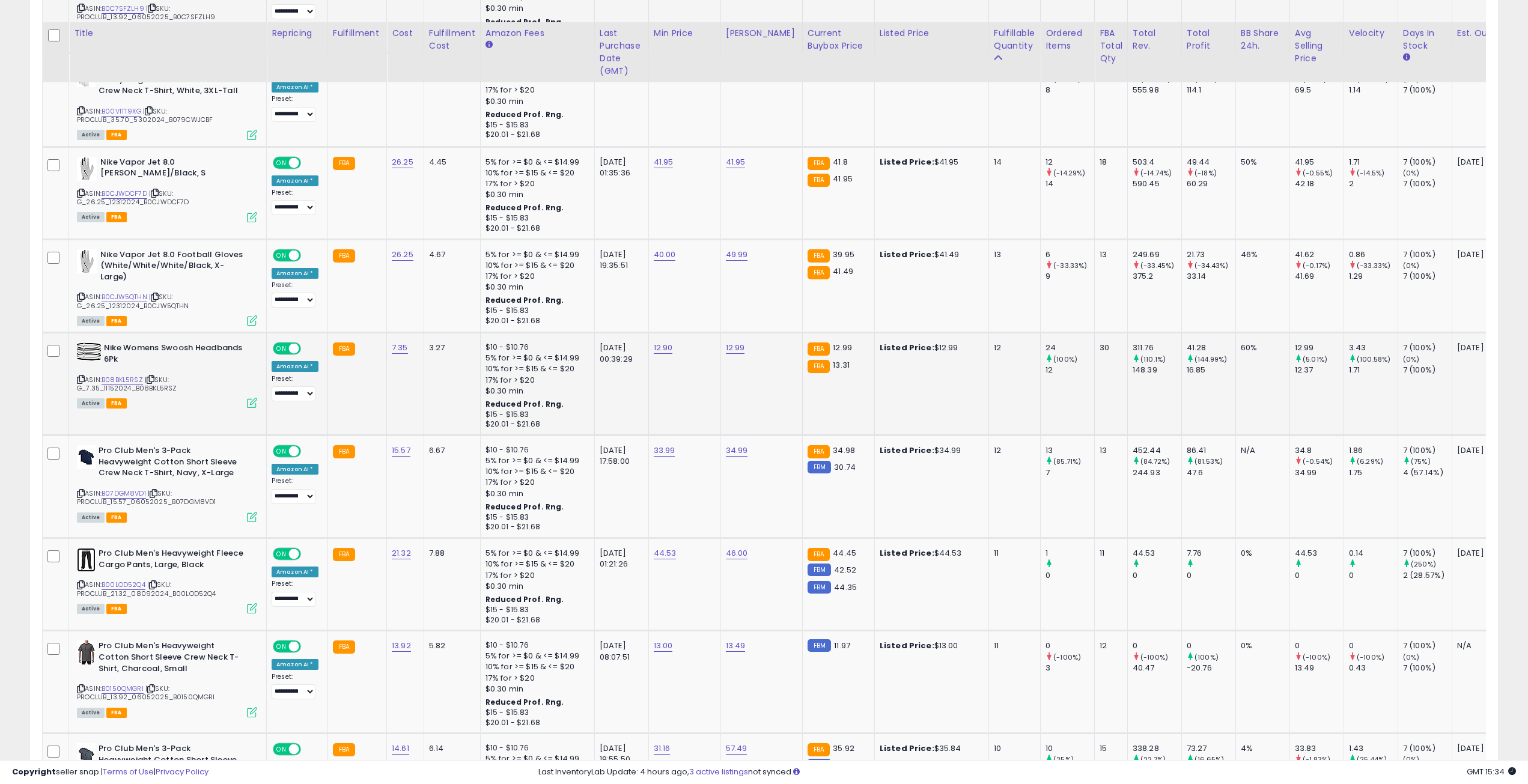
scroll to position [2402, 0]
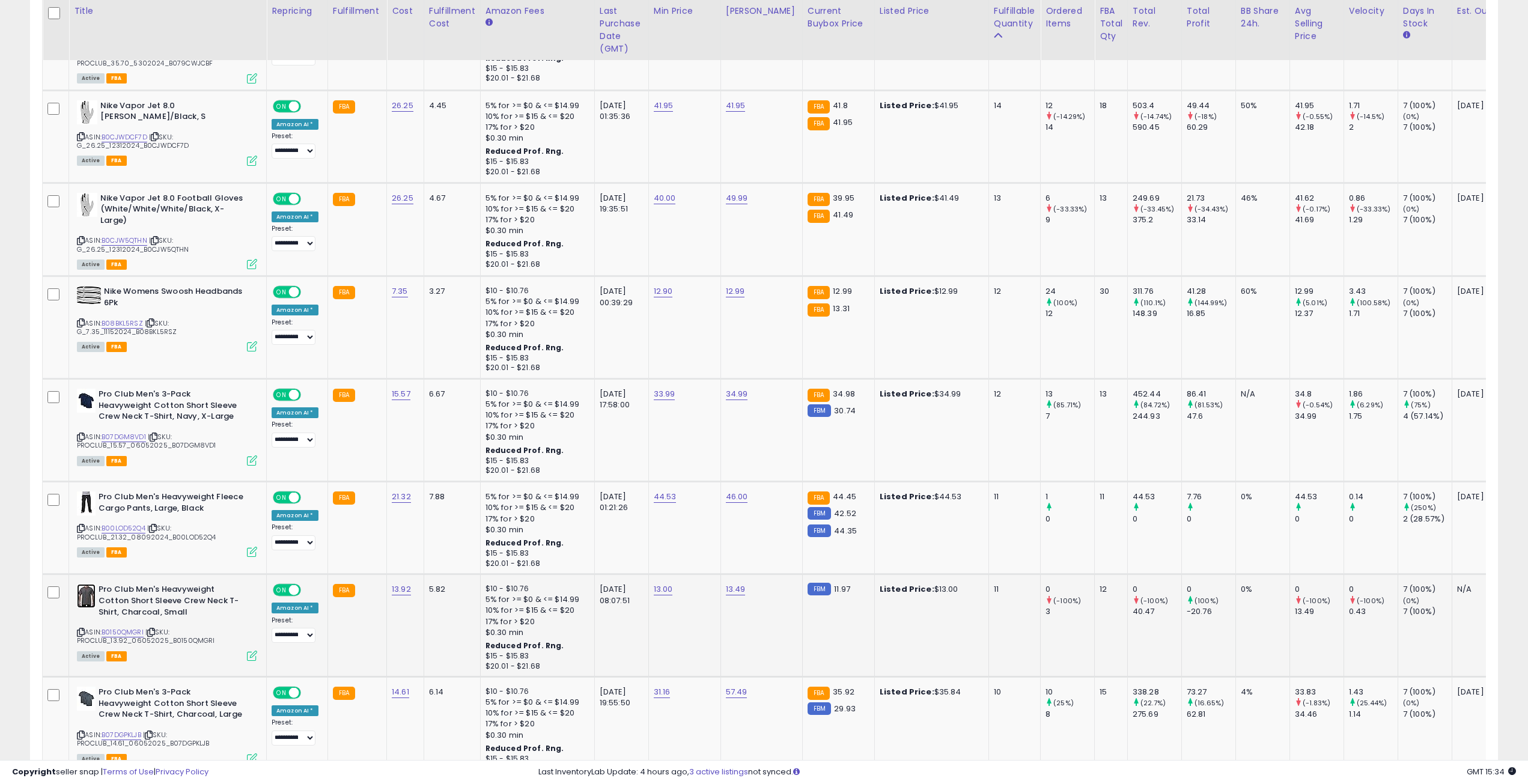
click at [83, 590] on img at bounding box center [86, 596] width 19 height 24
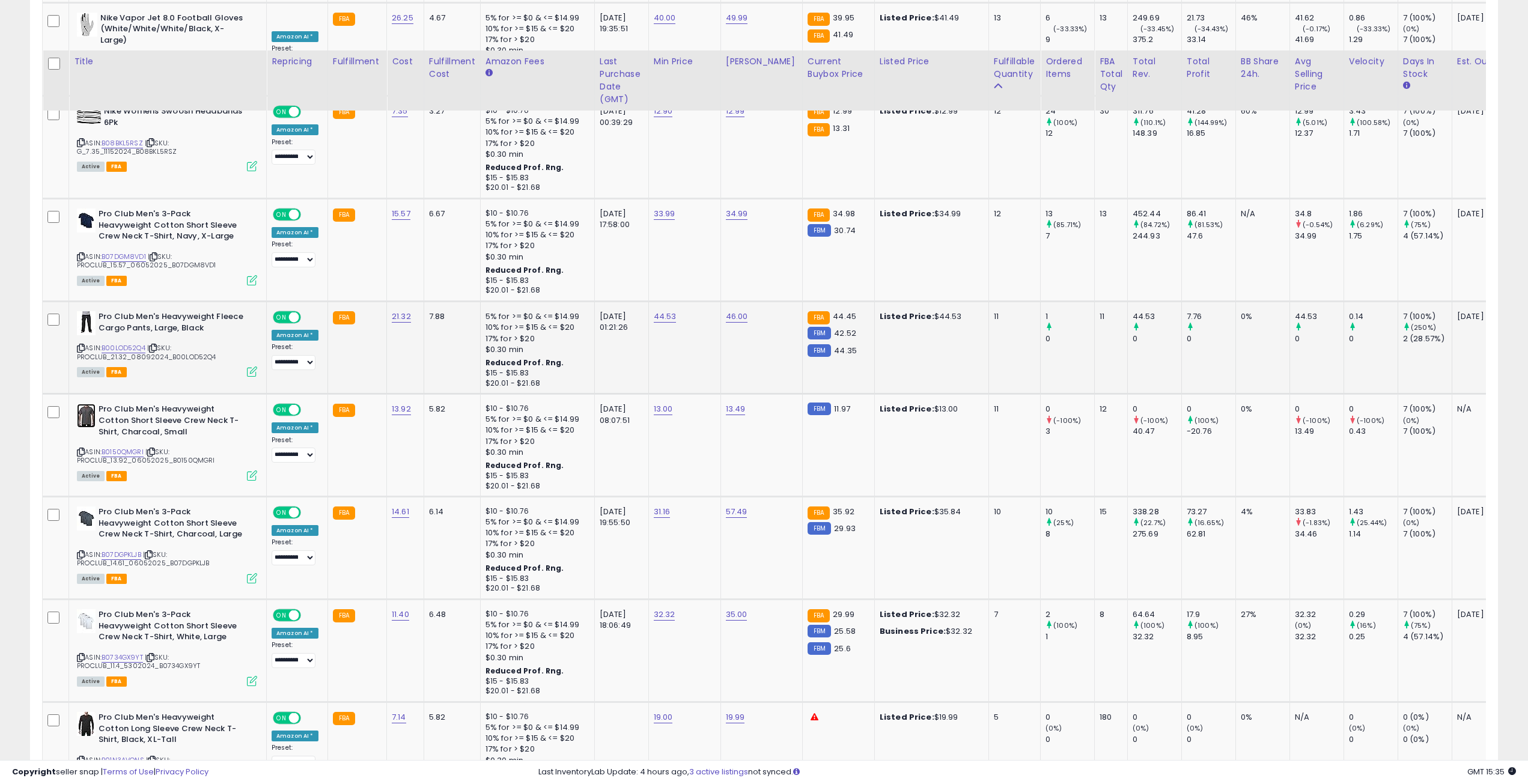
scroll to position [2703, 0]
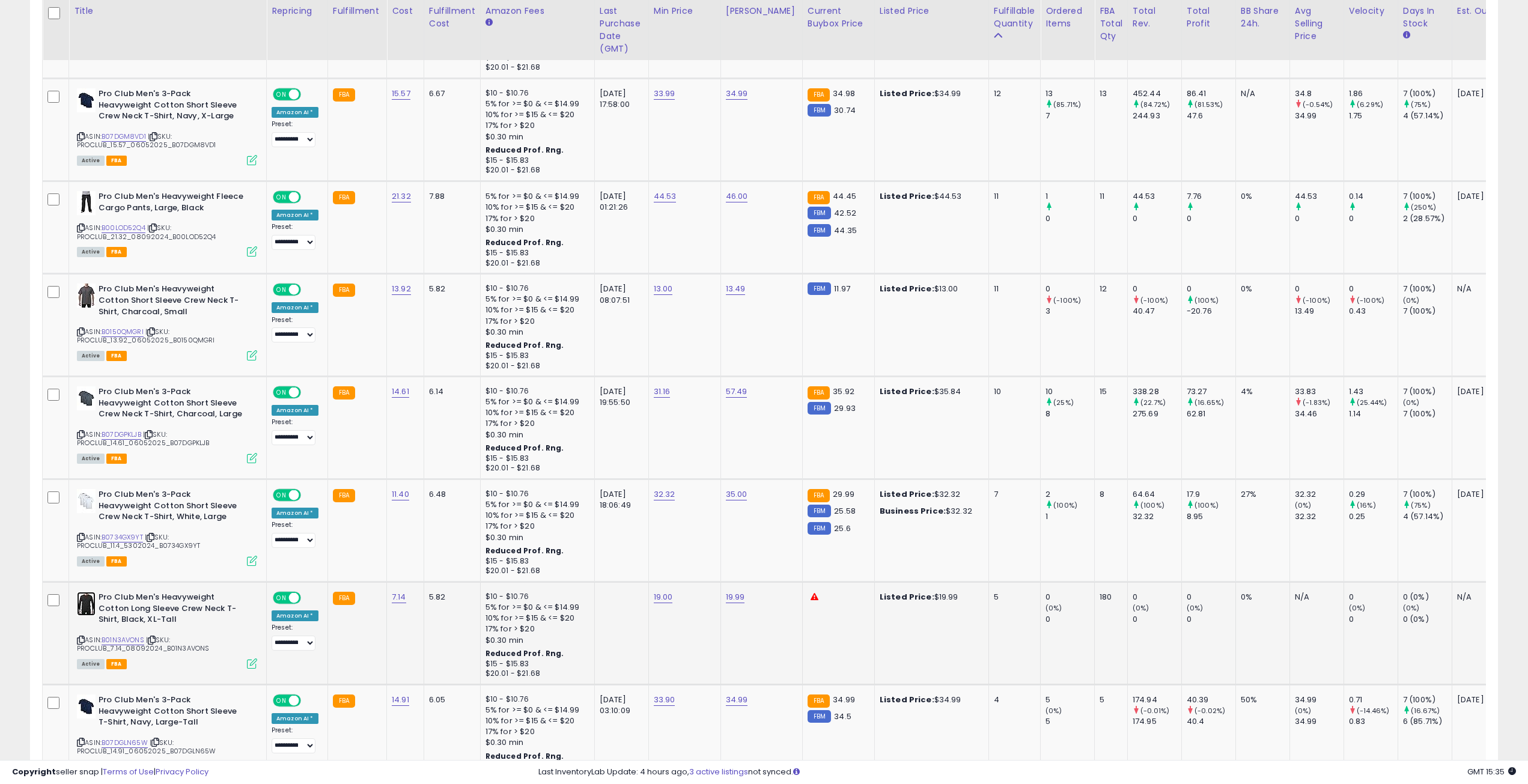
click at [83, 596] on img at bounding box center [86, 604] width 19 height 24
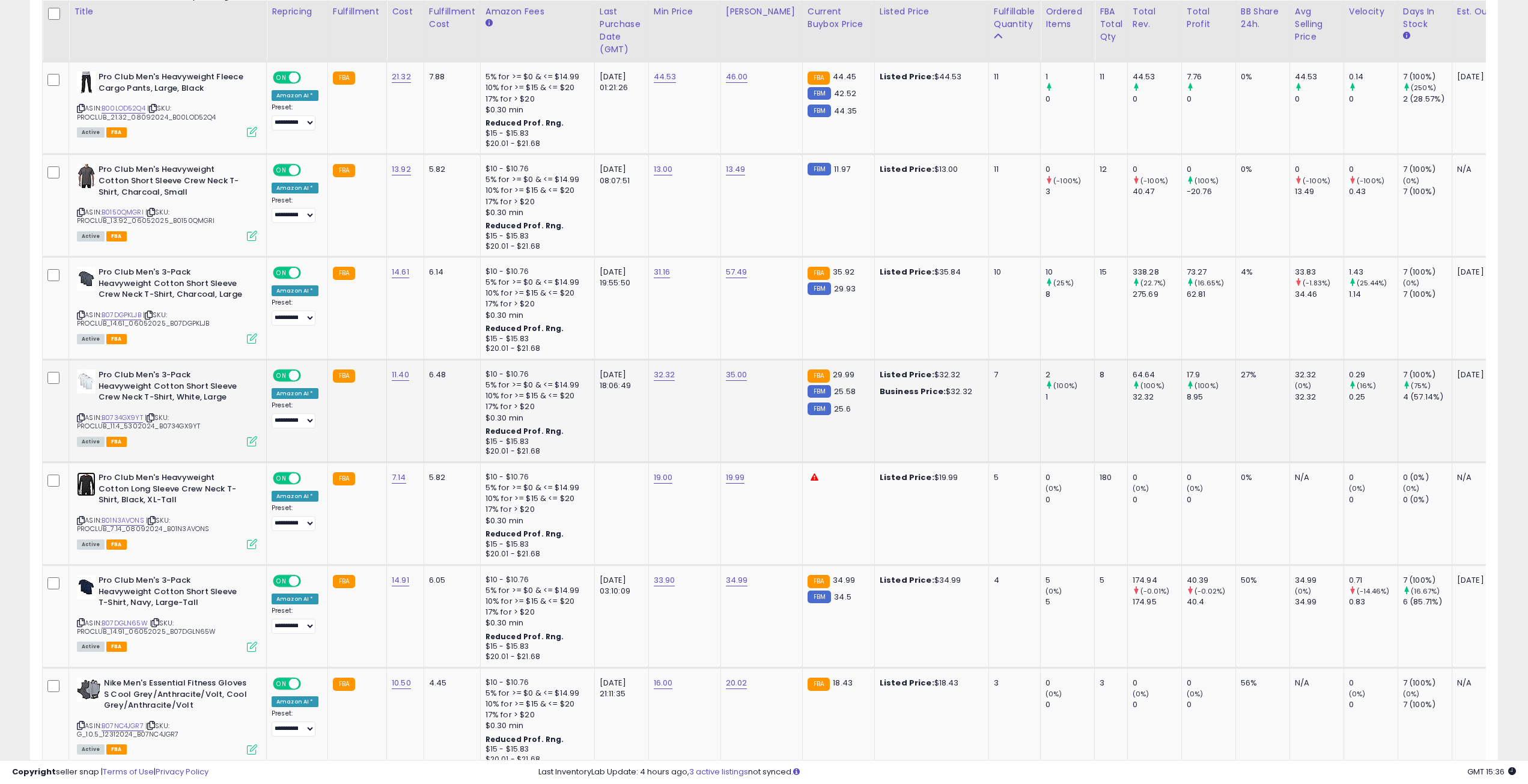
scroll to position [2823, 0]
click at [76, 616] on div "Pro Club Men's 3-Pack Heavyweight Cotton Short Sleeve T-Shirt, Navy, Large-Tall…" at bounding box center [166, 612] width 183 height 76
click at [78, 618] on icon at bounding box center [81, 621] width 7 height 6
